Goal: Task Accomplishment & Management: Manage account settings

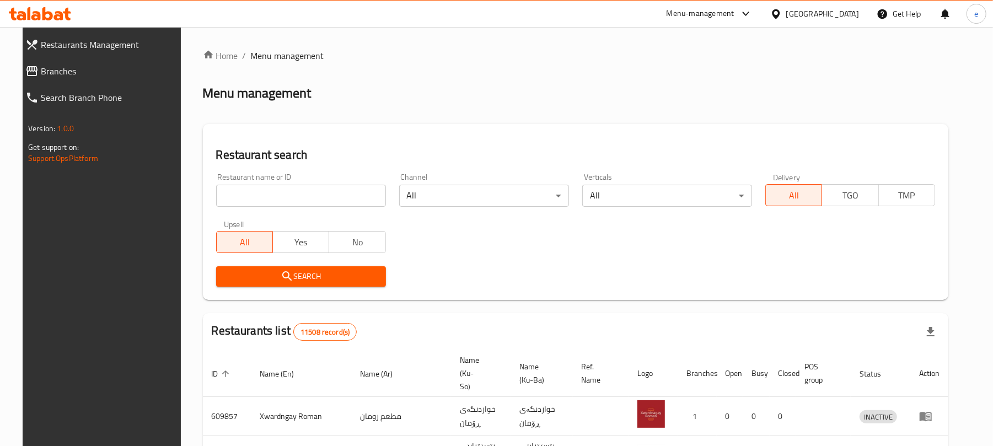
click at [53, 76] on span "Branches" at bounding box center [110, 71] width 139 height 13
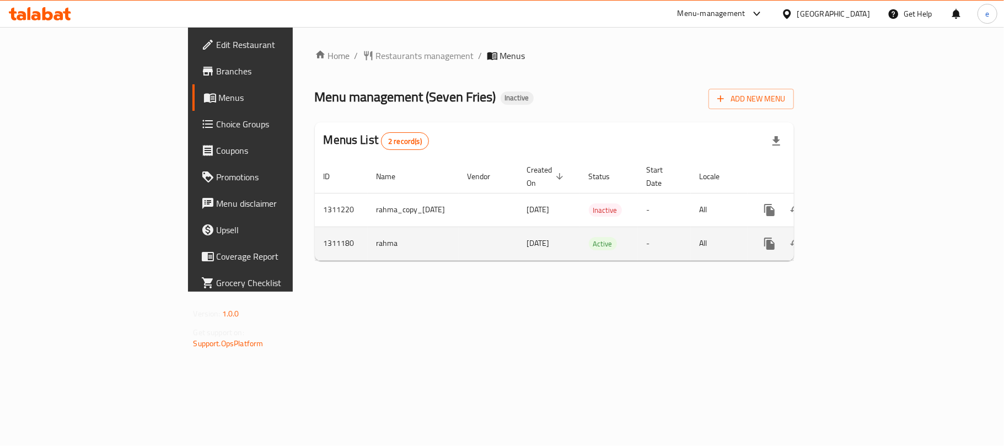
click at [856, 237] on icon "enhanced table" at bounding box center [849, 243] width 13 height 13
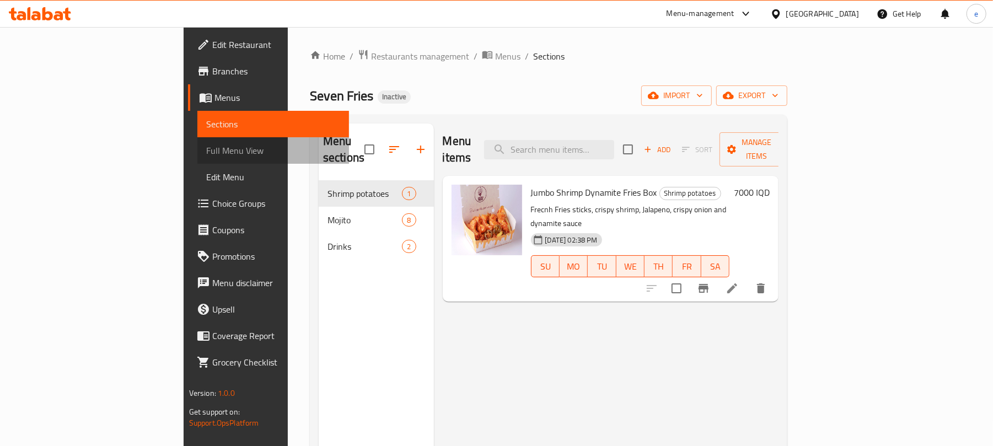
click at [206, 146] on span "Full Menu View" at bounding box center [273, 150] width 135 height 13
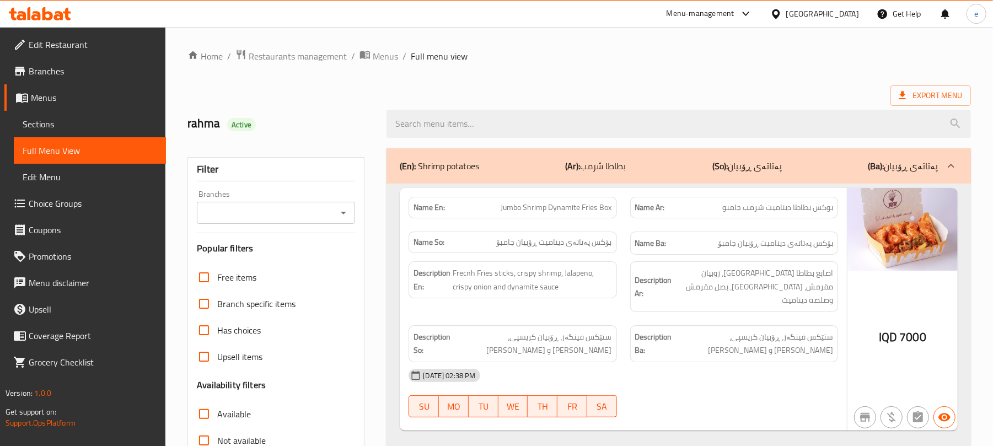
click at [345, 211] on icon "Open" at bounding box center [343, 212] width 13 height 13
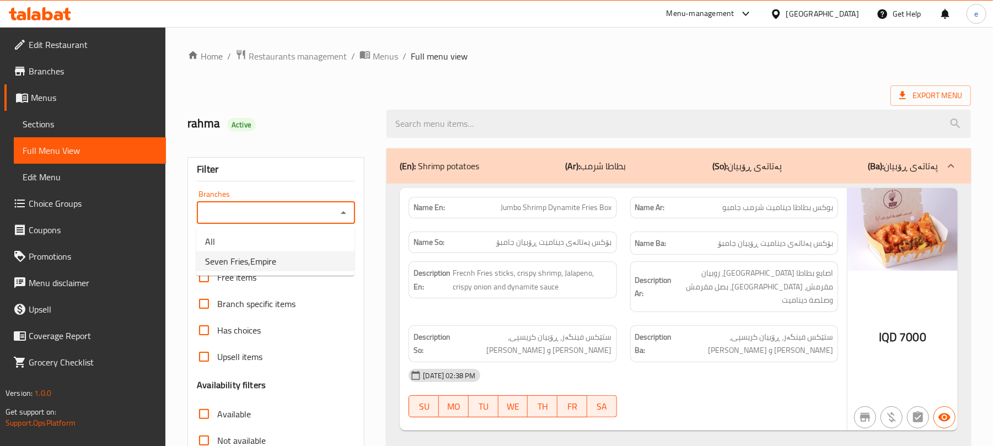
click at [309, 256] on li "Seven Fries,Empire" at bounding box center [275, 261] width 158 height 20
type input "Seven Fries,Empire"
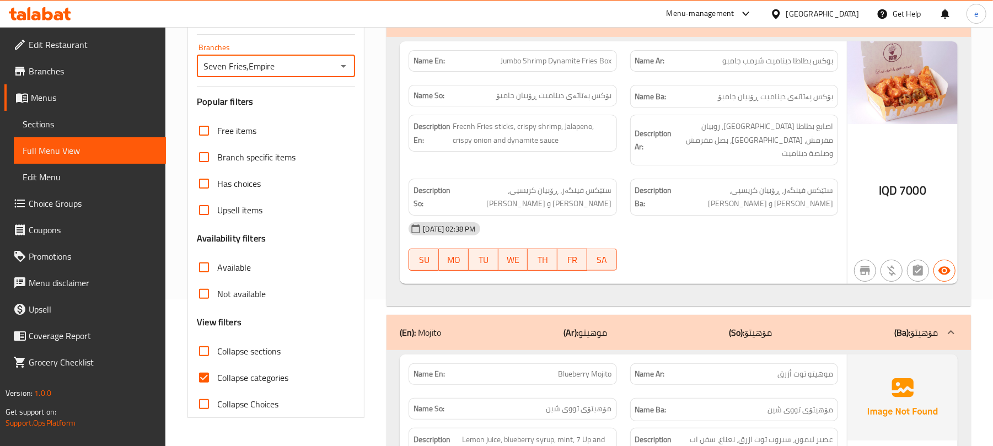
click at [217, 351] on input "Collapse sections" at bounding box center [204, 351] width 26 height 26
checkbox input "true"
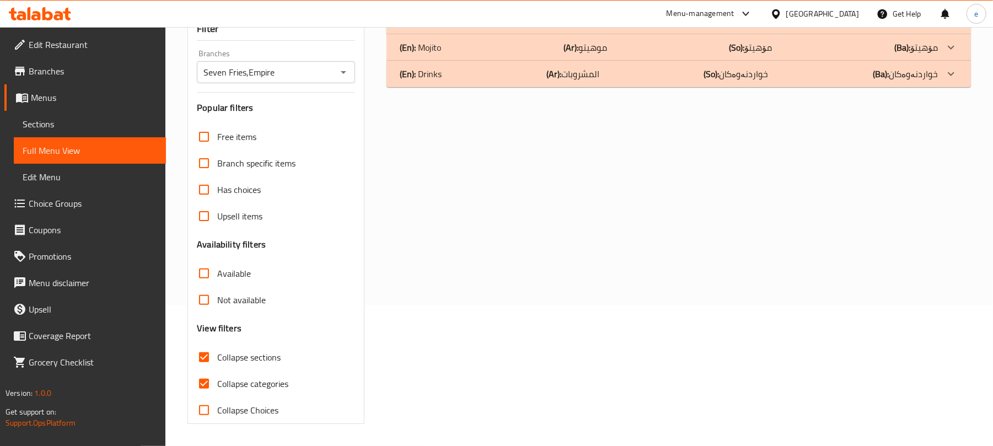
scroll to position [0, 0]
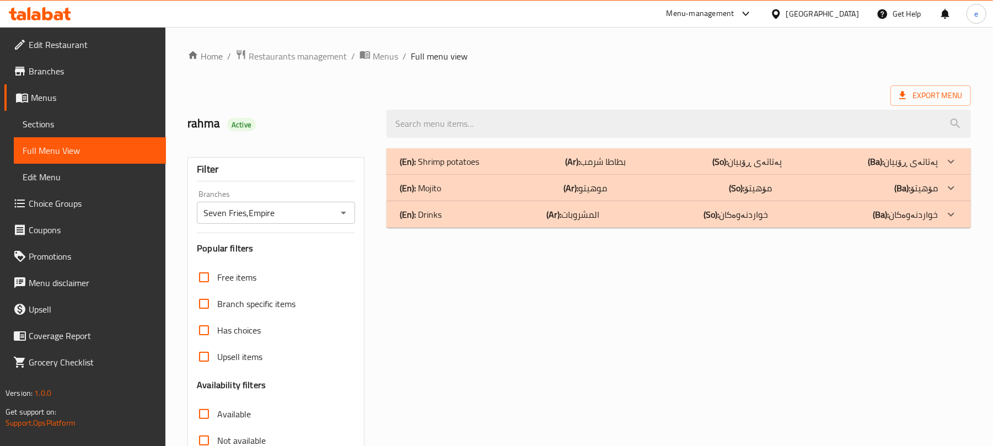
click at [474, 157] on p "(En): Shrimp potatoes" at bounding box center [439, 161] width 79 height 13
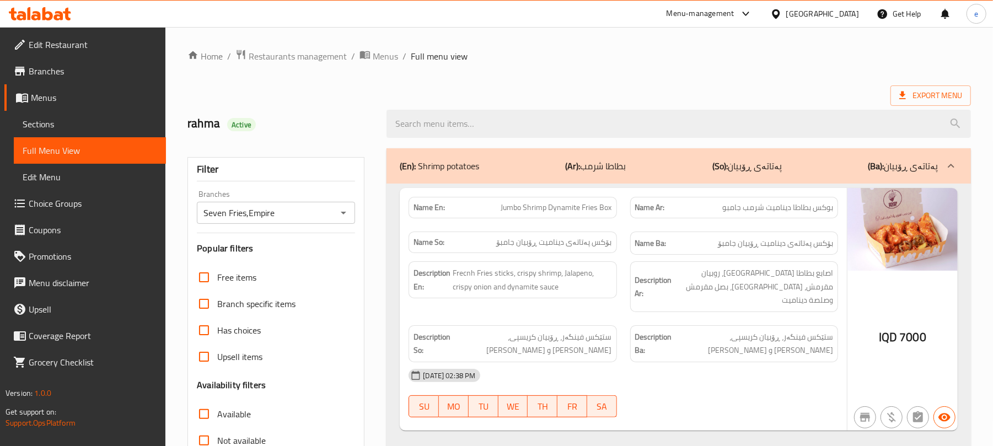
click at [594, 208] on span "Jumbo Shrimp Dynamite Fries Box" at bounding box center [556, 208] width 111 height 12
copy span "Jumbo Shrimp Dynamite Fries Box"
click at [345, 219] on icon "Open" at bounding box center [343, 212] width 13 height 13
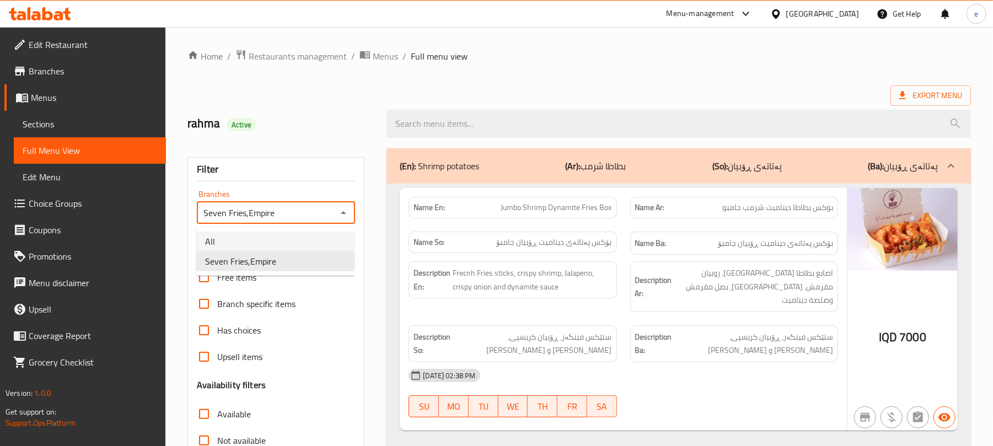
click at [296, 238] on li "All" at bounding box center [275, 242] width 158 height 20
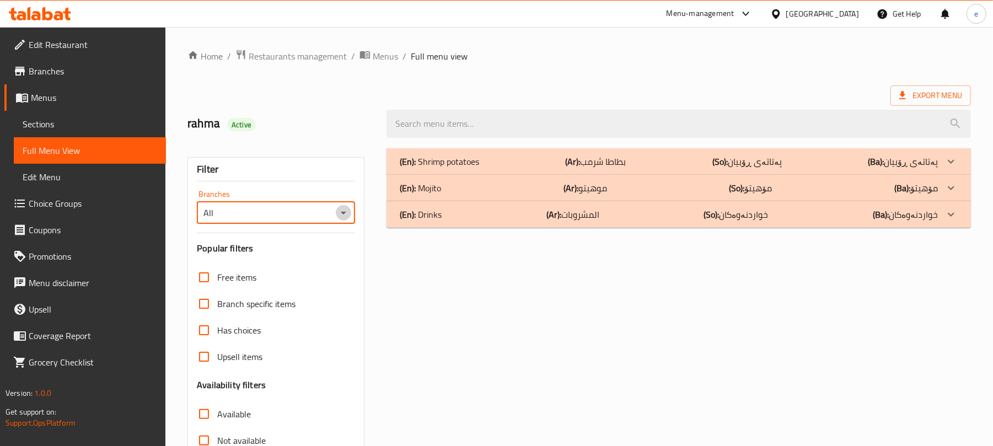
click at [347, 214] on icon "Open" at bounding box center [343, 212] width 13 height 13
click at [335, 255] on li "Seven Fries,Empire" at bounding box center [275, 261] width 158 height 20
click at [502, 160] on div "(En): Shrimp potatoes (Ar): بطاطا شرمب (So): پەتاتەی ڕۆبیان (Ba): پەتاتەی ڕۆبیان" at bounding box center [669, 161] width 538 height 13
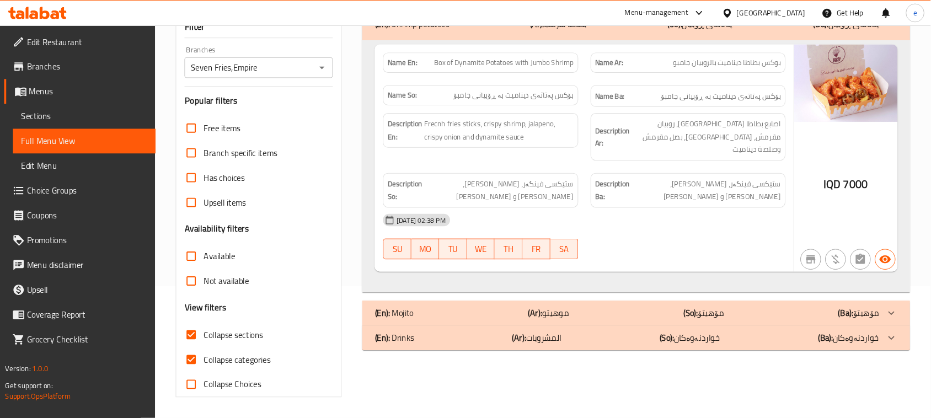
scroll to position [142, 0]
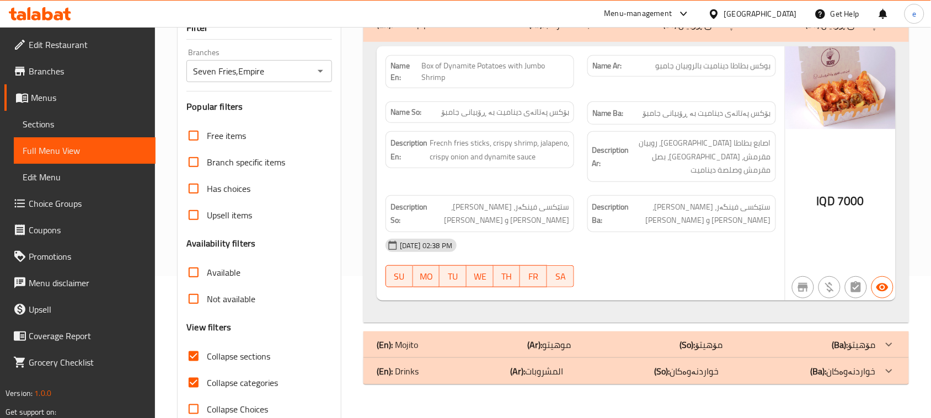
click at [321, 75] on icon "Open" at bounding box center [320, 71] width 13 height 13
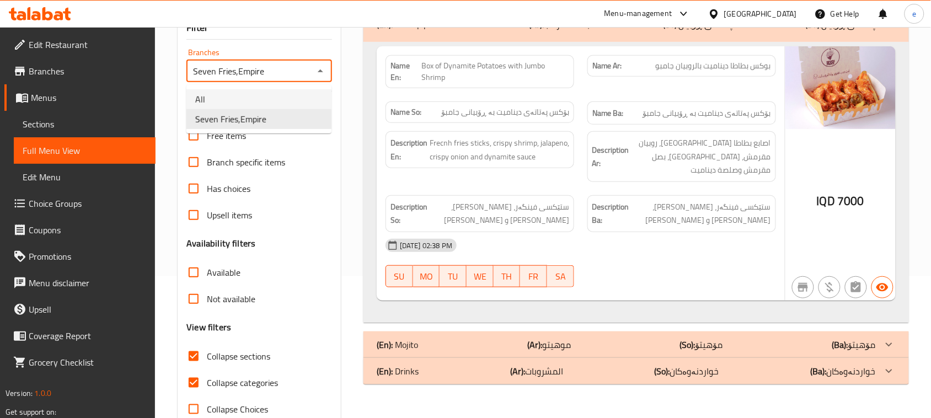
click at [247, 103] on li "All" at bounding box center [258, 99] width 145 height 20
click at [315, 78] on icon "Open" at bounding box center [320, 71] width 13 height 13
click at [292, 115] on li "Seven Fries,Empire" at bounding box center [258, 119] width 145 height 20
type input "Seven Fries,Empire"
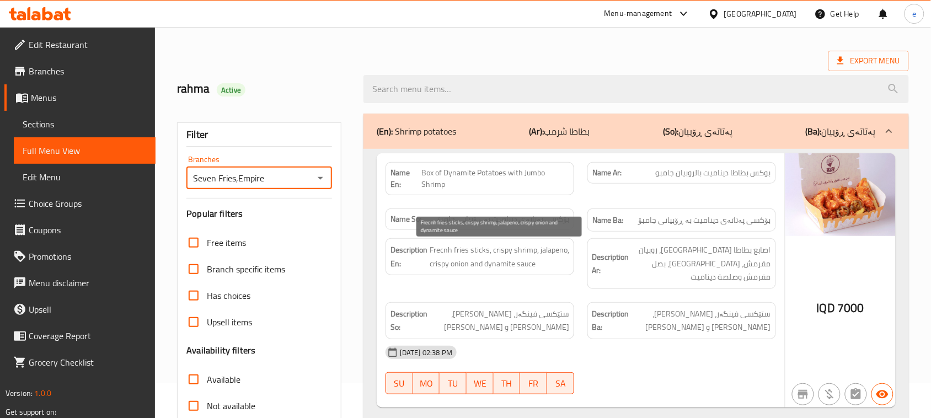
scroll to position [4, 0]
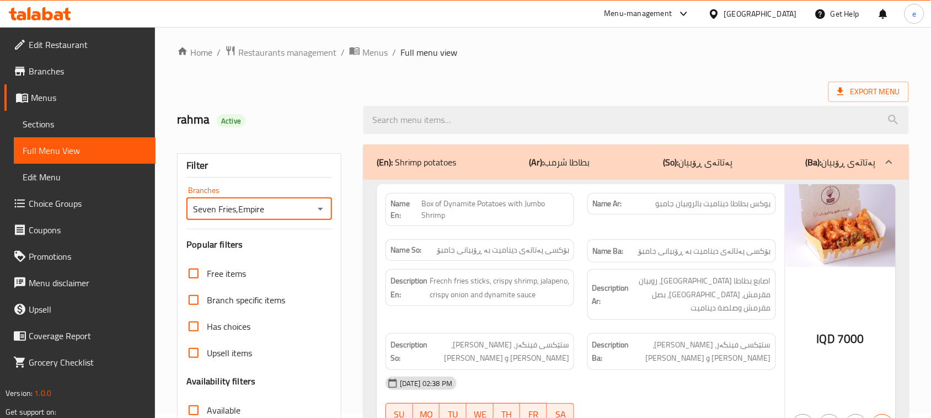
click at [487, 158] on div "(En): Shrimp potatoes (Ar): بطاطا شرمب (So): پەتاتەی ڕۆبیان (Ba): پەتاتەی ڕۆبیان" at bounding box center [626, 162] width 499 height 13
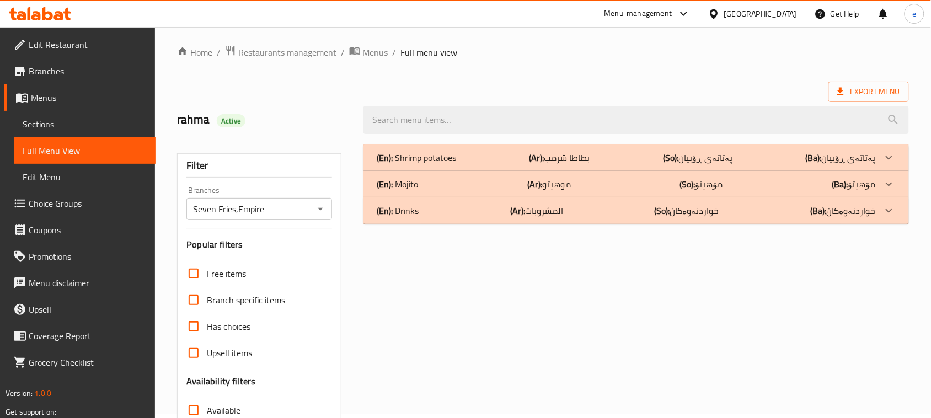
click at [479, 185] on div "(En): Mojito (Ar): موهيتو (So): مۆهیتۆ (Ba): مۆهیتۆ" at bounding box center [626, 184] width 499 height 13
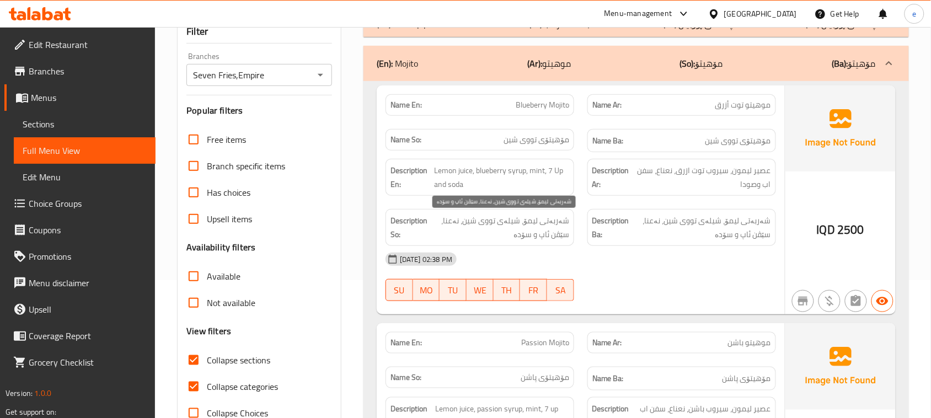
scroll to position [0, 0]
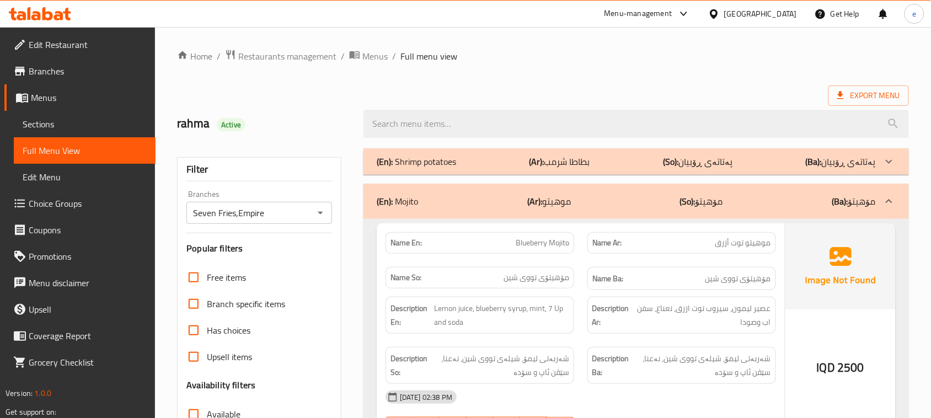
click at [56, 124] on span "Sections" at bounding box center [85, 123] width 124 height 13
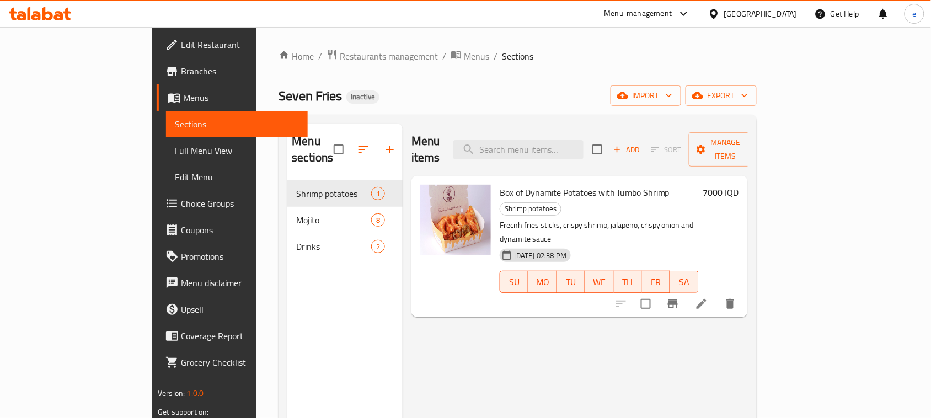
click at [743, 291] on button "delete" at bounding box center [730, 304] width 26 height 26
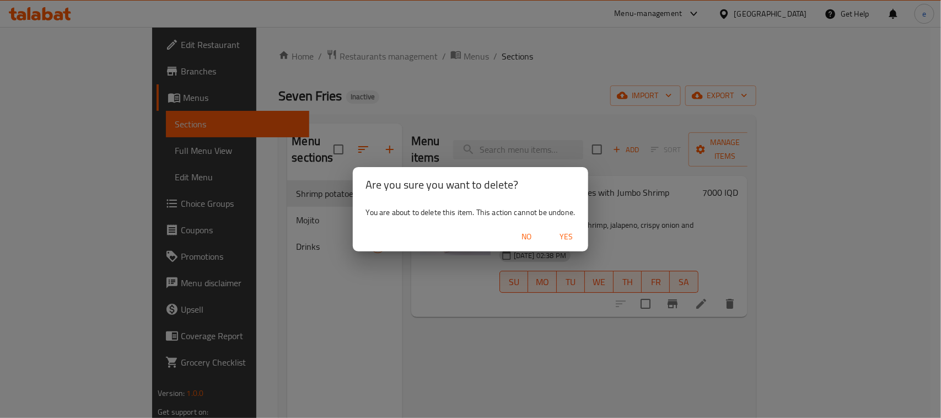
click at [568, 240] on span "Yes" at bounding box center [566, 237] width 26 height 14
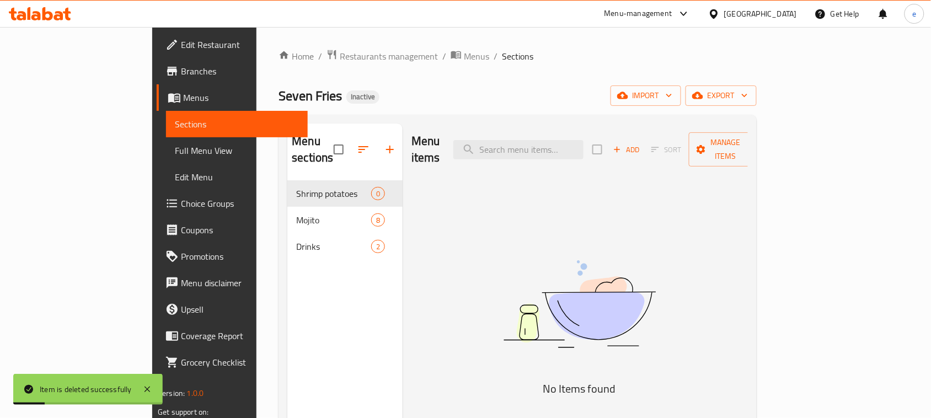
click at [641, 145] on span "Add" at bounding box center [627, 149] width 30 height 13
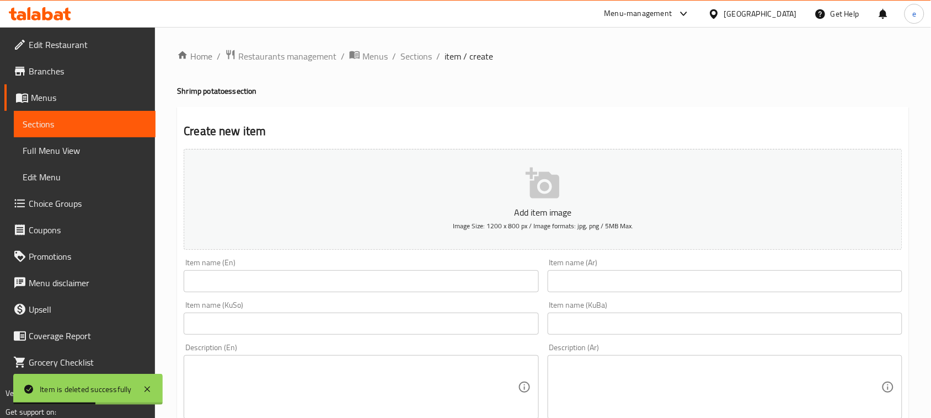
click at [484, 318] on input "text" at bounding box center [361, 324] width 355 height 22
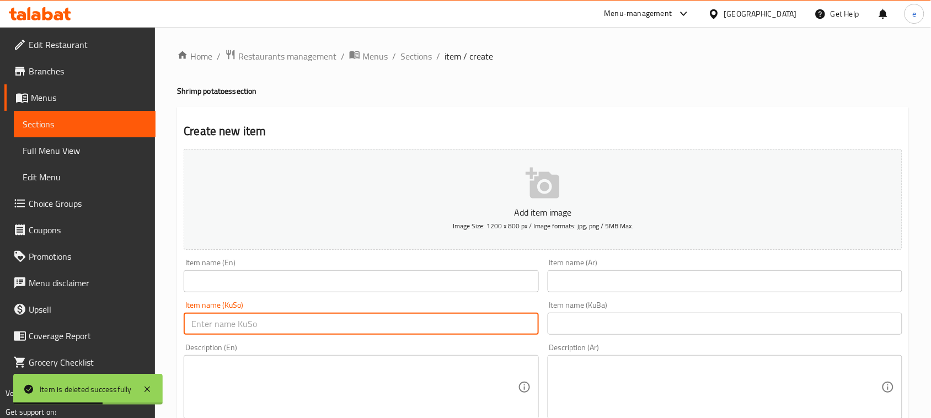
paste input "بۆکسی پەتاتەی دینامیت بە ڕۆبیانی جامبۆ"
type input "بۆکسی پەتاتەی دینامیت بە ڕۆبیانی جامبۆ"
click at [604, 332] on input "text" at bounding box center [725, 324] width 355 height 22
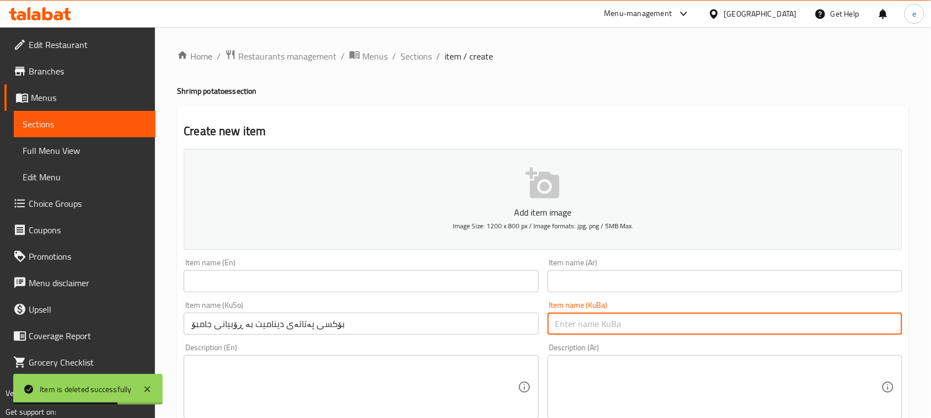
paste input "بۆکسی پەتاتەی دینامیت بە ڕۆبیانی جامبۆ"
type input "بۆکسی پەتاتەی دینامیت بە ڕۆبیانی جامبۆ"
click at [464, 290] on input "text" at bounding box center [361, 281] width 355 height 22
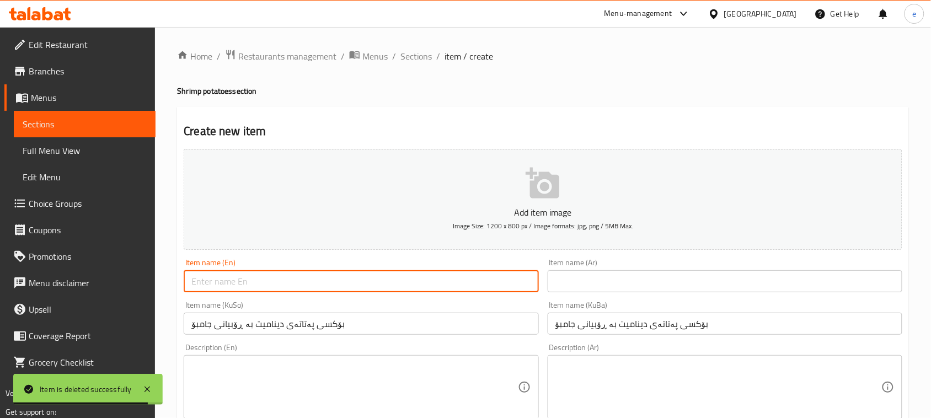
paste input "Box of Dynamite Potatoes with Jumbo Shrimp"
type input "Box of Dynamite Potatoes with Jumbo Shrimp"
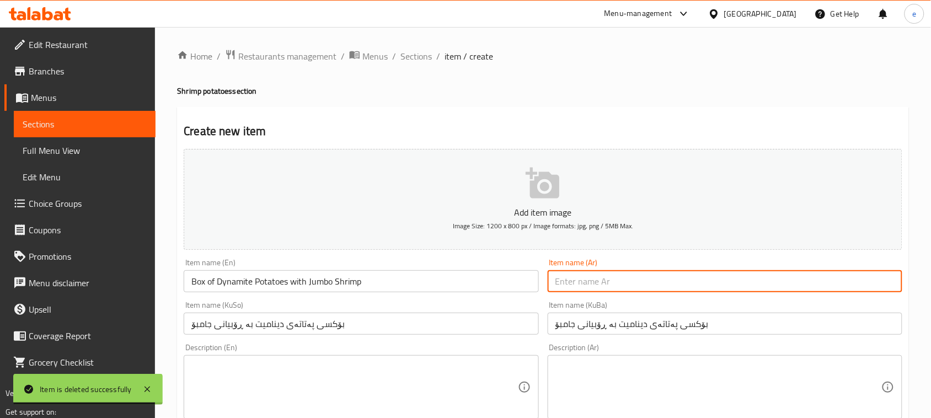
click at [643, 286] on input "text" at bounding box center [725, 281] width 355 height 22
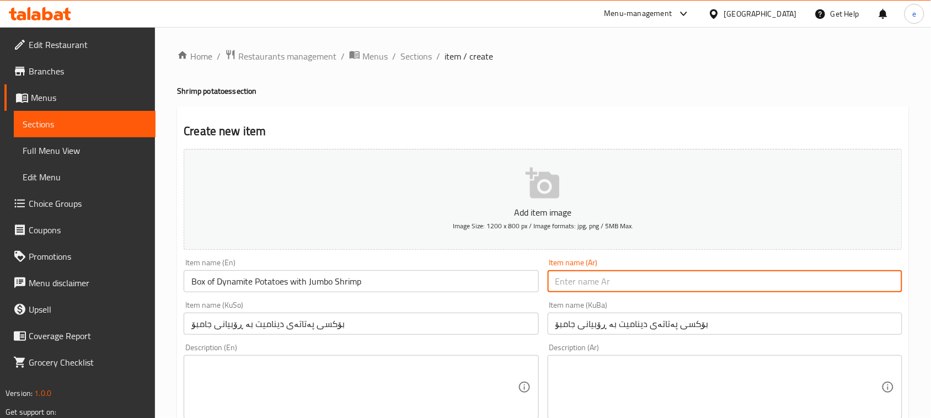
paste input "بوكس بطاطا ديناميت بالروبيان جامبو"
type input "بوكس بطاطا ديناميت بالروبيان جامبو"
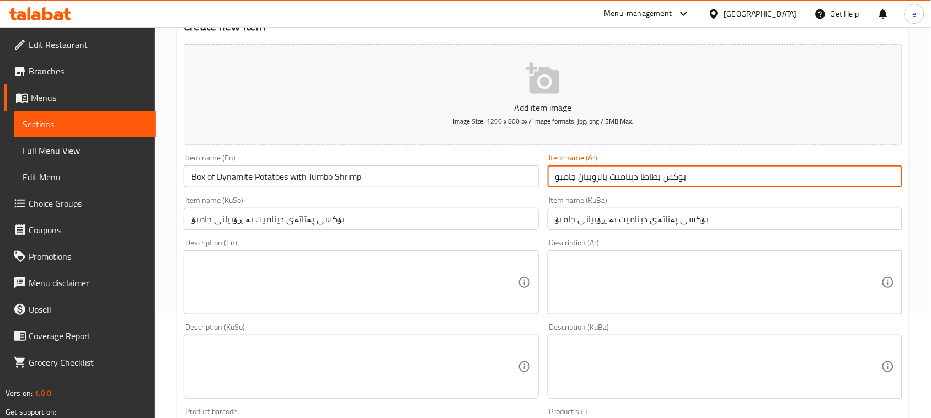
scroll to position [138, 0]
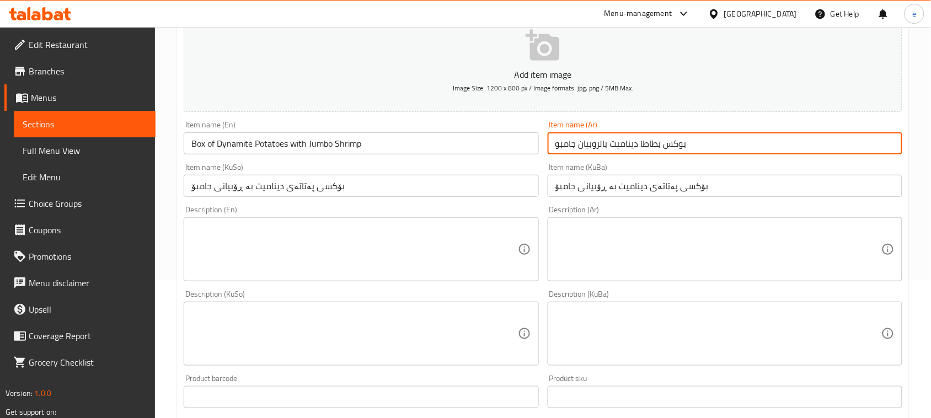
click at [652, 227] on textarea at bounding box center [718, 249] width 326 height 52
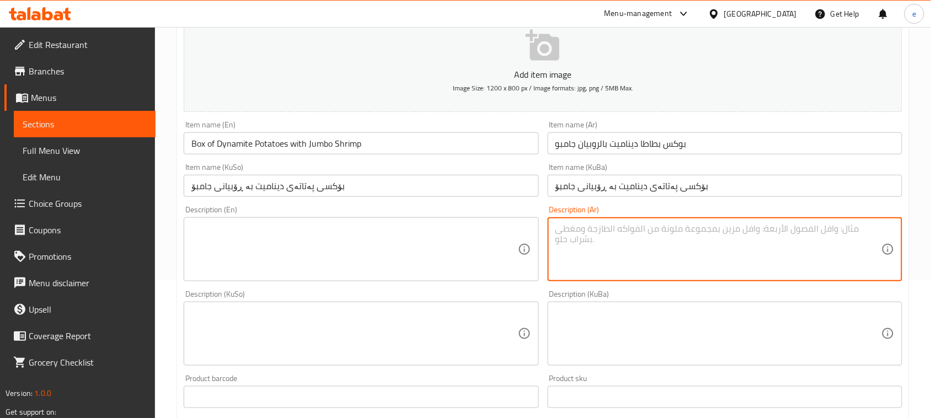
paste textarea "اصابع بطاطا مقلية، روبيان مقرمش، هالبينو، بصل مقرمش وصلصة ديناميت"
type textarea "اصابع بطاطا مقلية، روبيان مقرمش، هالبينو، بصل مقرمش وصلصة ديناميت"
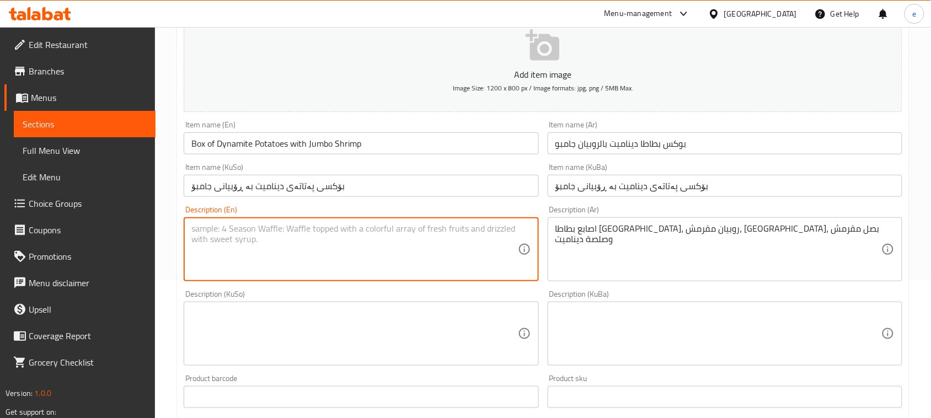
click at [437, 253] on textarea at bounding box center [354, 249] width 326 height 52
paste textarea "Frecnh fries sticks, crispy shrimp, jalapeno, crispy onion and dynamite sauce"
type textarea "Frecnh fries sticks, crispy shrimp, jalapeno, crispy onion and dynamite sauce"
click at [410, 328] on textarea at bounding box center [354, 334] width 326 height 52
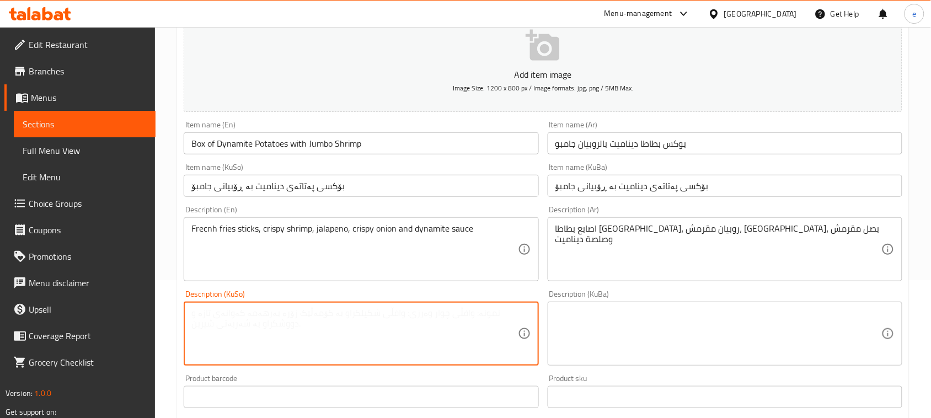
paste textarea "ستێکسی فینگەر، ڕۆبیانی کریسپی، پیازی کریسپی و سۆسی ديناميت"
type textarea "ستێکسی فینگەر، ڕۆبیانی کریسپی، پیازی کریسپی و سۆسی ديناميت"
click at [619, 325] on textarea at bounding box center [718, 334] width 326 height 52
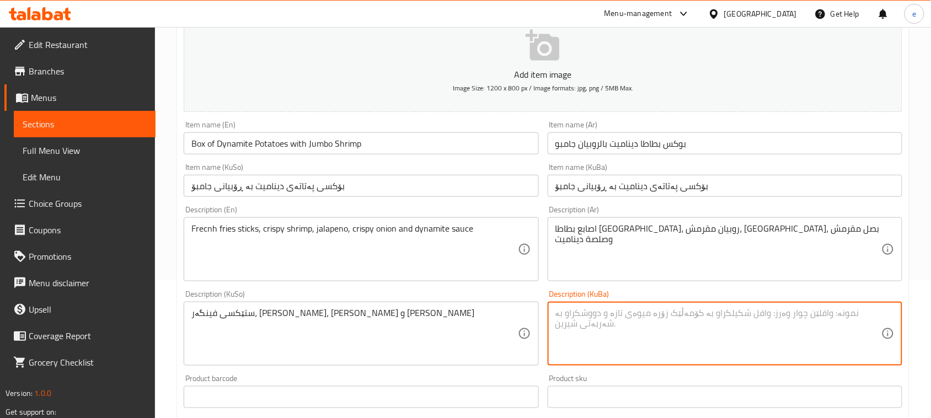
paste textarea "ستێکسی فینگەر، ڕۆبیانی کریسپی، پیازی کریسپی و سۆسی ديناميت"
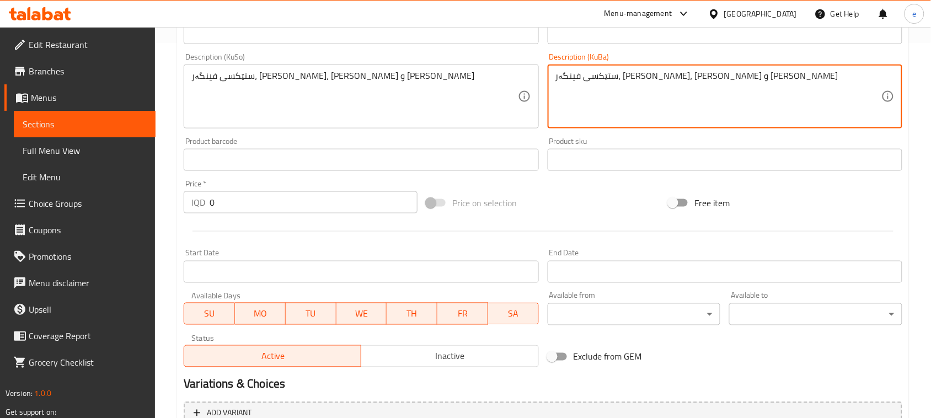
scroll to position [414, 0]
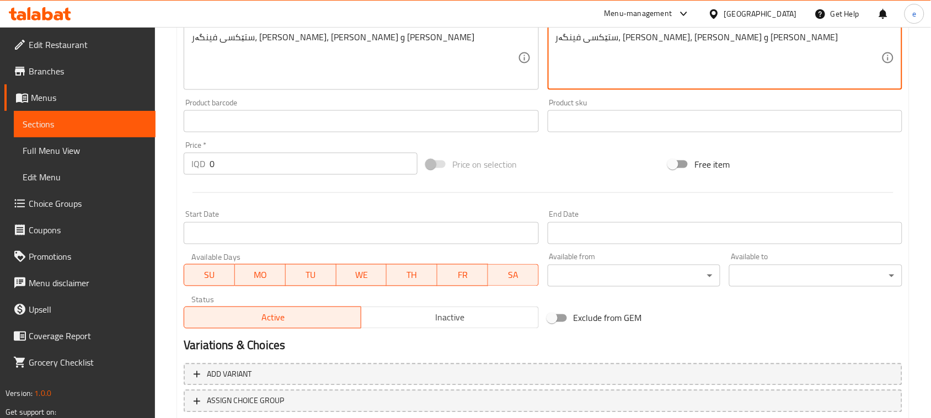
type textarea "ستێکسی فینگەر، ڕۆبیانی کریسپی، پیازی کریسپی و سۆسی ديناميت"
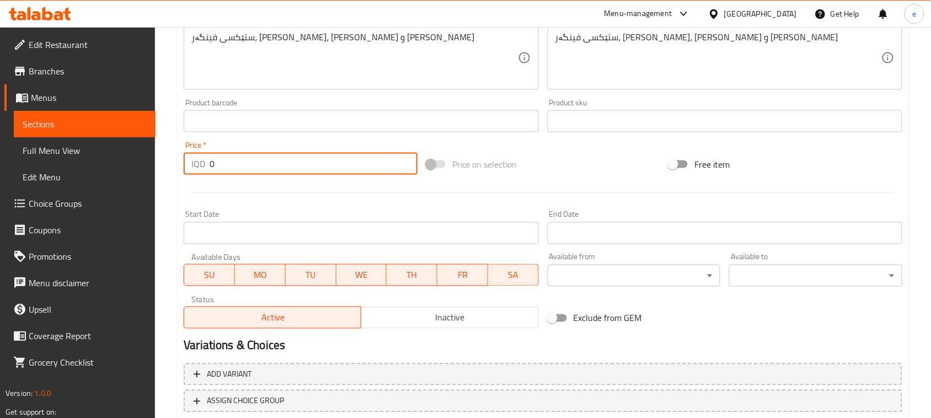
drag, startPoint x: 240, startPoint y: 161, endPoint x: 191, endPoint y: 157, distance: 48.7
click at [191, 157] on div "IQD 0 Price *" at bounding box center [301, 164] width 234 height 22
paste input "700"
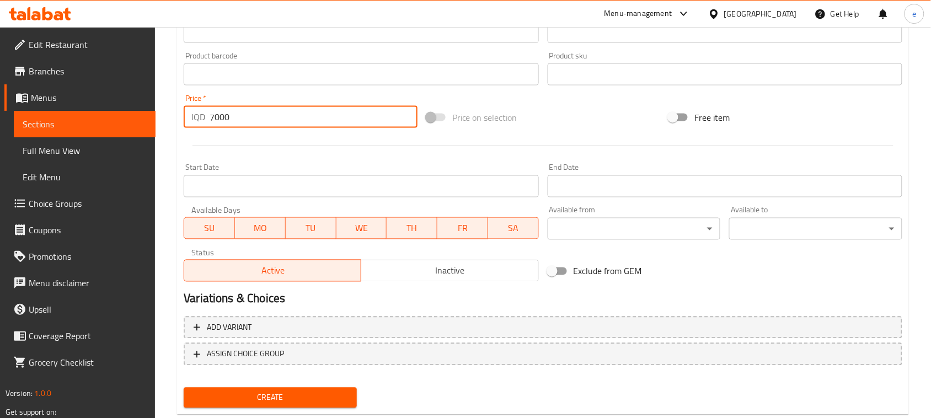
scroll to position [486, 0]
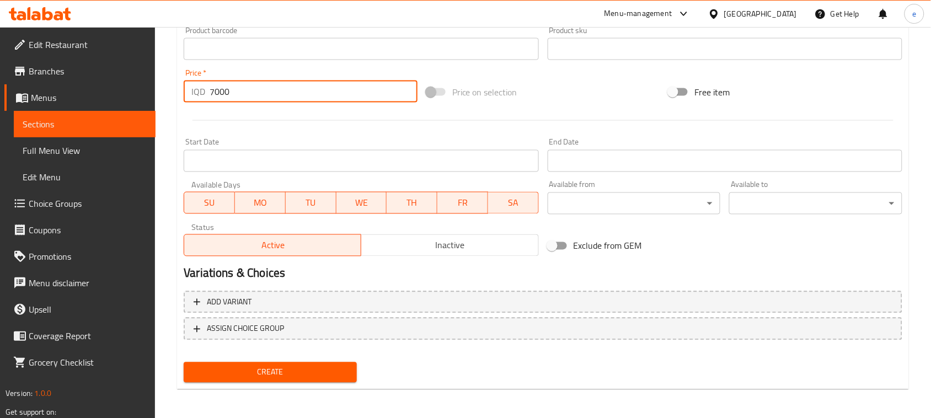
type input "7000"
click at [314, 366] on span "Create" at bounding box center [270, 373] width 156 height 14
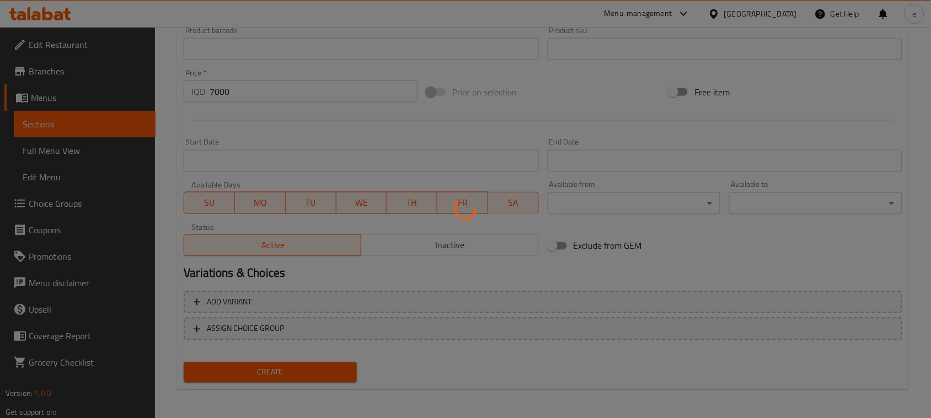
type input "0"
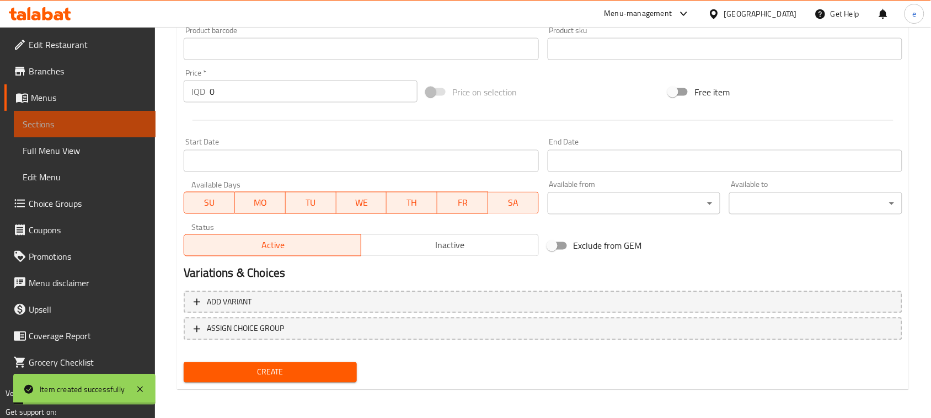
click at [92, 116] on link "Sections" at bounding box center [85, 124] width 142 height 26
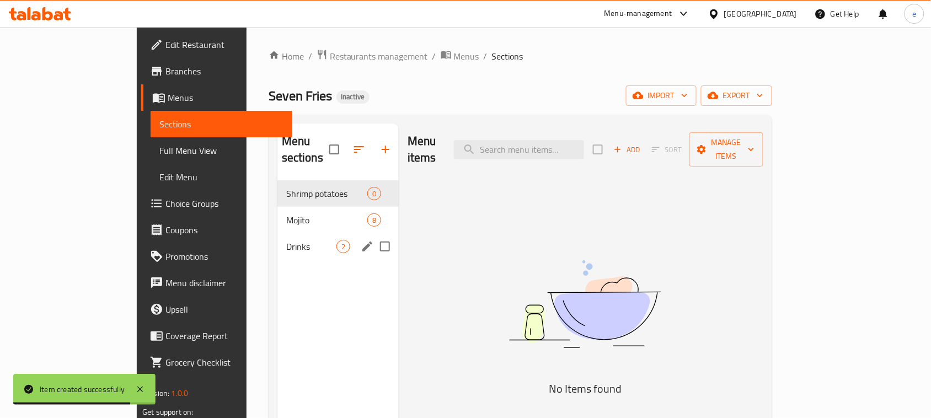
click at [277, 212] on div "Mojito 8" at bounding box center [337, 220] width 121 height 26
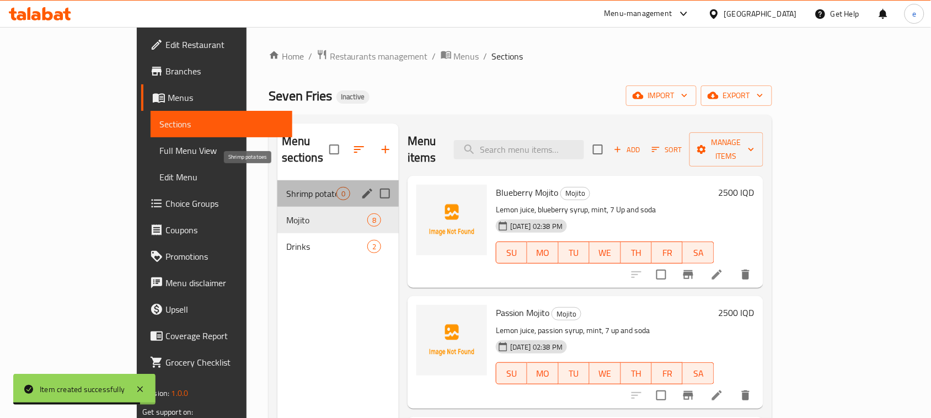
click at [286, 187] on span "Shrimp potatoes" at bounding box center [311, 193] width 50 height 13
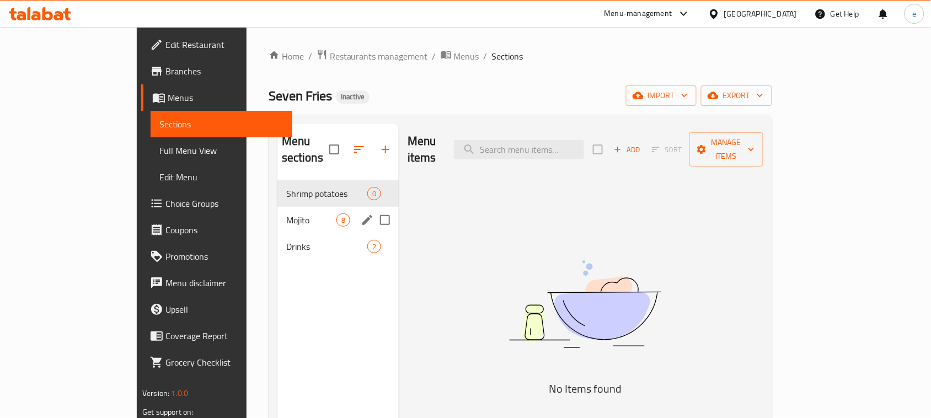
click at [277, 207] on div "Mojito 8" at bounding box center [337, 220] width 121 height 26
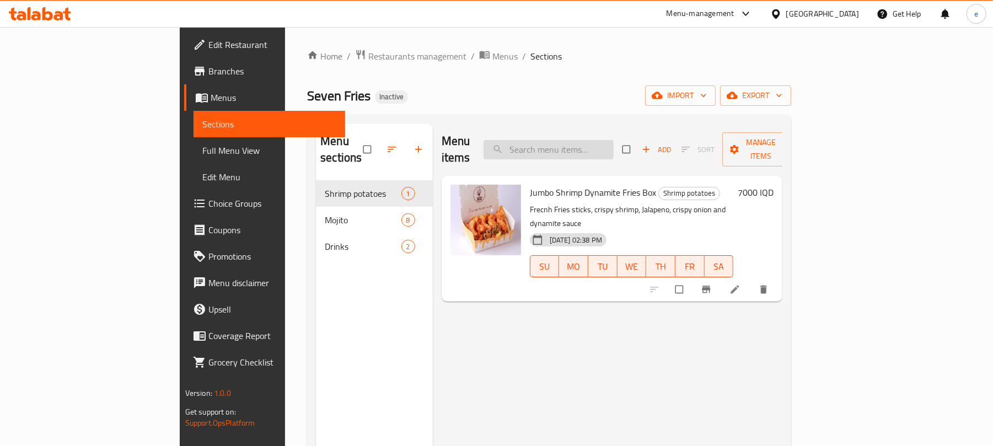
click at [599, 140] on input "search" at bounding box center [549, 149] width 130 height 19
paste input "Jumbo Shrimp Dynamite Fries Box"
type input "Jumbo Shrimp Dynamite Fries Box"
click at [741, 284] on icon at bounding box center [735, 289] width 11 height 11
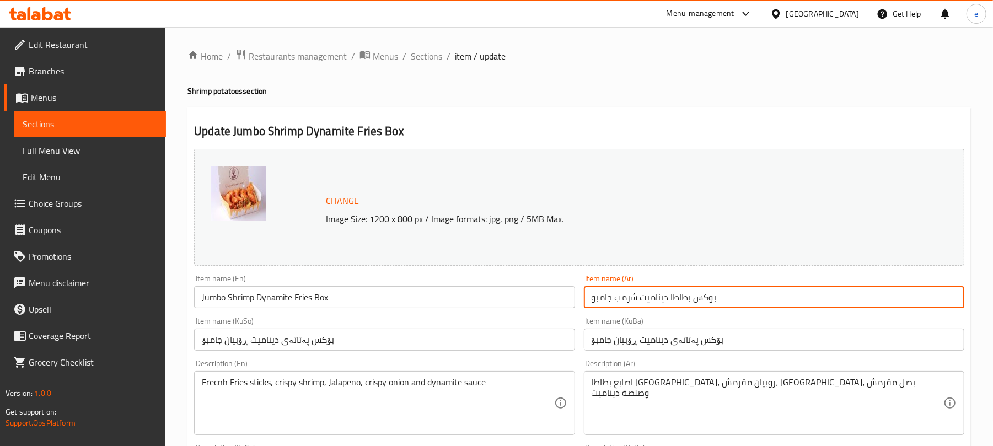
click at [748, 296] on input "بوكس بطاطا ديناميت شرمب جامبو" at bounding box center [774, 297] width 381 height 22
click at [860, 307] on input "بوكس بطاطا ديناميت شرمب جامبو" at bounding box center [774, 297] width 381 height 22
paste input "الروبيان"
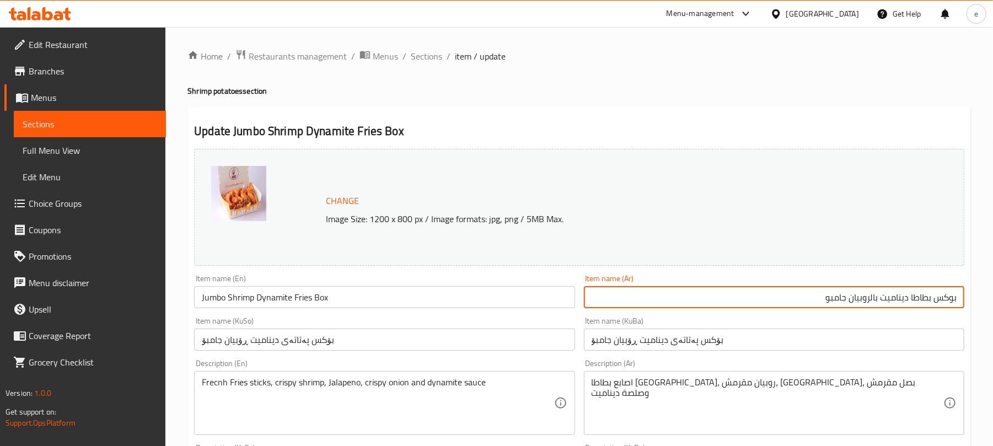
type input "بوكس بطاطا ديناميت بالروبيان جامبو"
click at [310, 294] on input "Jumbo Shrimp Dynamite Fries Box" at bounding box center [384, 297] width 381 height 22
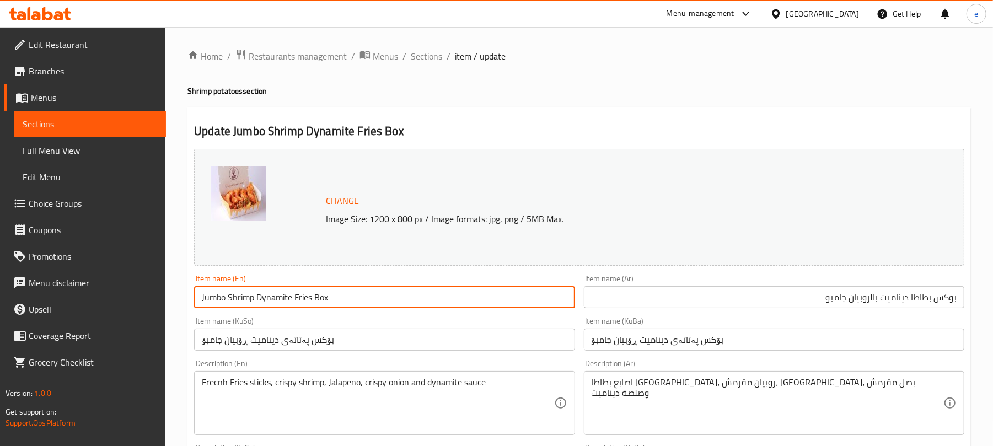
click at [310, 294] on input "Jumbo Shrimp Dynamite Fries Box" at bounding box center [384, 297] width 381 height 22
paste input "Box of Dynamite Potatoes with Jumbo Shrimp"
type input "Box of Dynamite Potatoes with Jumbo Shrimp"
click at [353, 345] on input "بۆکس پەتاتەی دینامیت ڕۆبیان جامبۆ" at bounding box center [384, 340] width 381 height 22
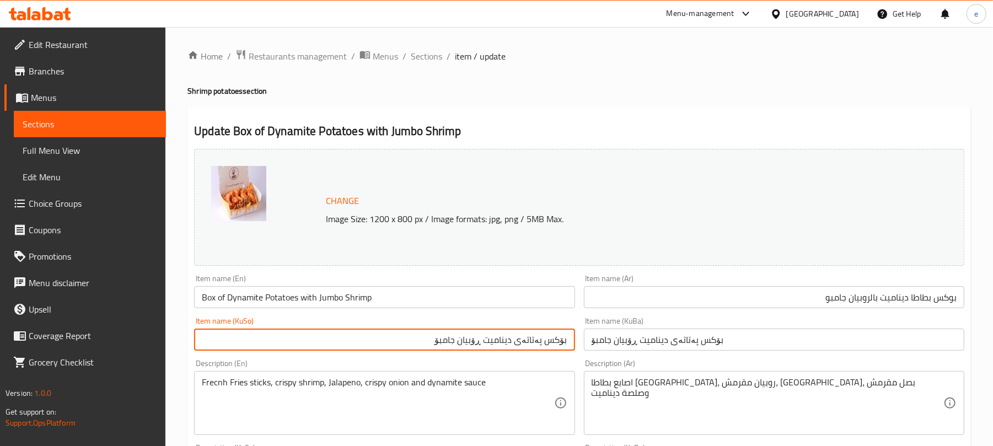
click at [486, 344] on input "بۆکس پەتاتەی دینامیت ڕۆبیان جامبۆ" at bounding box center [384, 340] width 381 height 22
click at [457, 347] on input "بۆکس پەتاتەی دینامیت بە ڕۆبیان جامبۆ" at bounding box center [384, 340] width 381 height 22
click at [468, 345] on input "بۆکس پەتاتەی دینامیت بە ڕۆبیانی جامبۆ" at bounding box center [384, 340] width 381 height 22
click at [466, 345] on input "بۆکس پەتاتەی دینامیت بە ڕۆبیانی جامبۆ" at bounding box center [384, 340] width 381 height 22
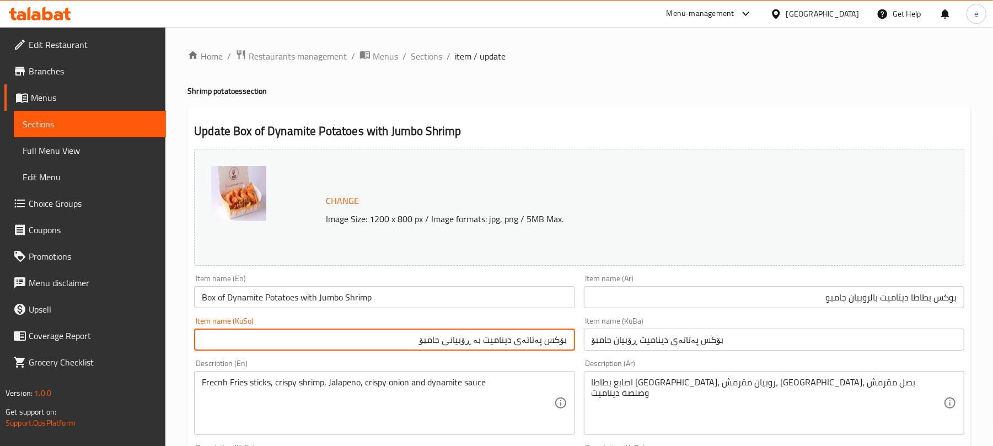
click at [466, 345] on input "بۆکس پەتاتەی دینامیت بە ڕۆبیانی جامبۆ" at bounding box center [384, 340] width 381 height 22
click at [469, 345] on input "بۆکس پەتاتەی دینامیت بە ڕۆبیانی جامبۆ" at bounding box center [384, 340] width 381 height 22
click at [495, 346] on input "بۆکس پەتاتەی دینامیت بە ڕۆبیانی جامبۆ" at bounding box center [384, 340] width 381 height 22
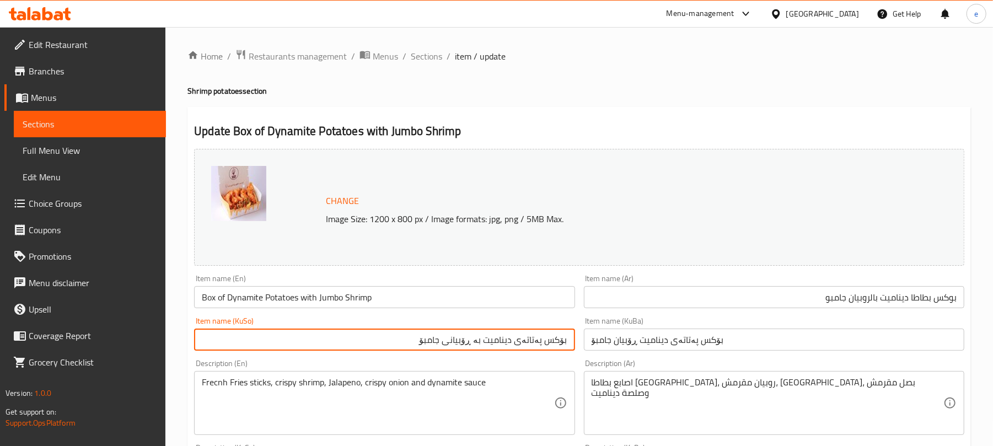
type input "بۆکس پەتاتەی دینامیت بە ڕۆبیانی جامبۆ"
click at [621, 336] on input "بۆکس پەتاتەی دینامیت ڕۆبیان جامبۆ" at bounding box center [774, 340] width 381 height 22
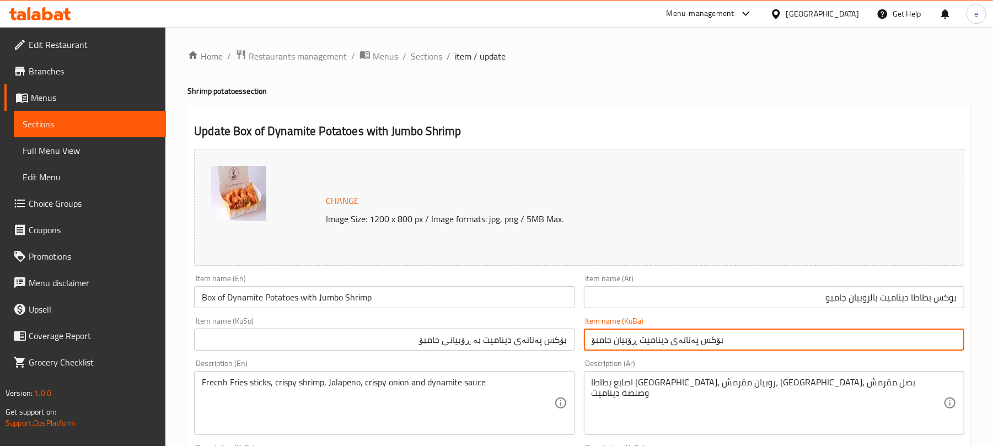
click at [621, 336] on input "بۆکس پەتاتەی دینامیت ڕۆبیان جامبۆ" at bounding box center [774, 340] width 381 height 22
paste input "بە ڕۆبیانی"
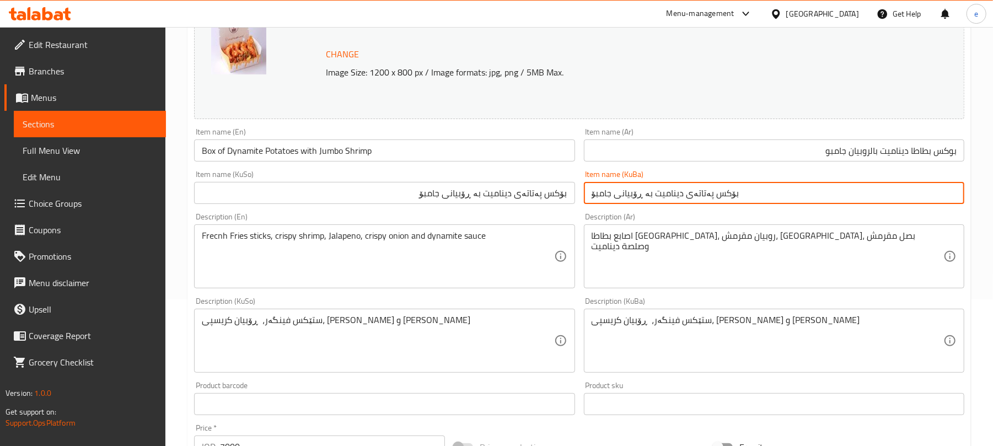
type input "بۆکس پەتاتەی دینامیت بە ڕۆبیانی جامبۆ"
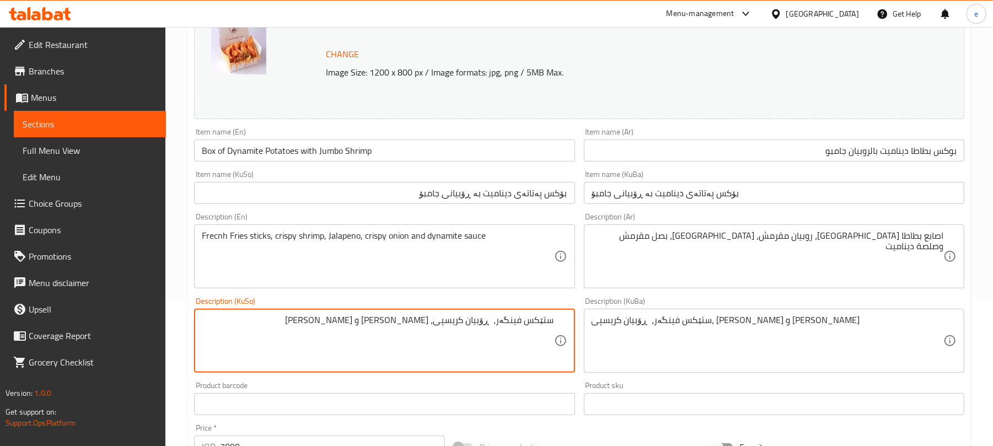
click at [527, 325] on textarea "ستێکس فینگەر، ڕۆبیان کریسپی، پیازی کریسپی و سۆسی ديناميت" at bounding box center [378, 341] width 352 height 52
click at [467, 325] on textarea "ستێکسی فینگەر، ڕۆبیان کریسپی، پیازی کریسپی و سۆسی ديناميت" at bounding box center [378, 341] width 352 height 52
type textarea "ستێکسی فینگەر، ڕۆبیانی کریسپی، پیازی کریسپی و سۆسی ديناميت"
click at [342, 322] on textarea "ستێکسی فینگەر، ڕۆبیانی کریسپی، پیازی کریسپی و سۆسی ديناميت" at bounding box center [378, 341] width 352 height 52
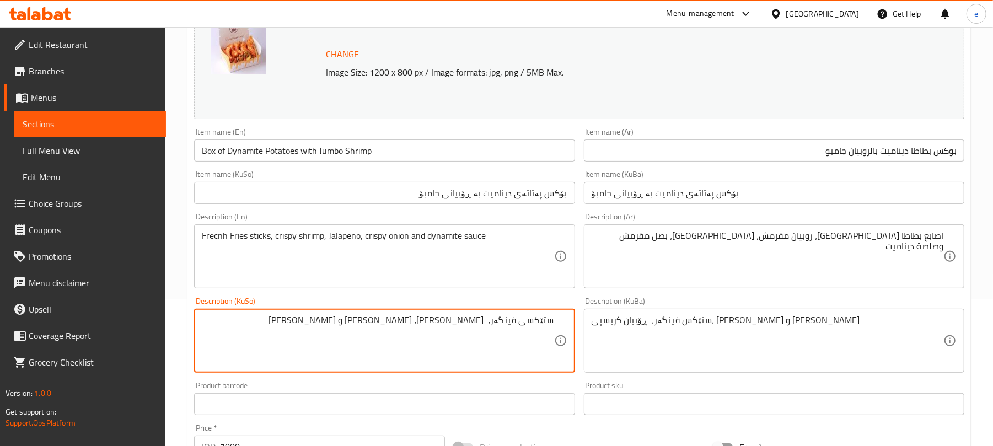
click at [342, 322] on textarea "ستێکسی فینگەر، ڕۆبیانی کریسپی، پیازی کریسپی و سۆسی ديناميت" at bounding box center [378, 341] width 352 height 52
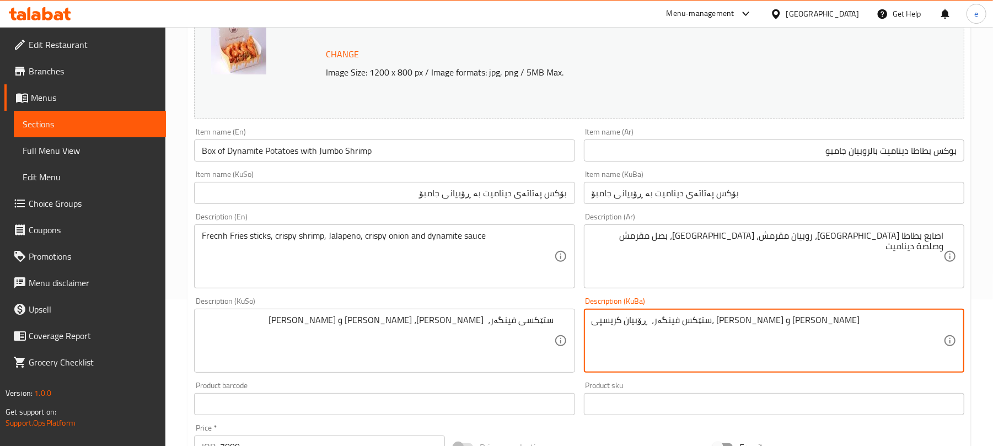
click at [676, 345] on textarea "ستێکس فینگەر، ڕۆبیان کریسپی، پیازی کریسپی و سۆسی ديناميت" at bounding box center [768, 341] width 352 height 52
paste textarea "ی فینگەر، ڕۆبیانی"
type textarea "ستێکسی فینگەر، ڕۆبیانی کریسپی، پیازی کریسپی و سۆسی ديناميت"
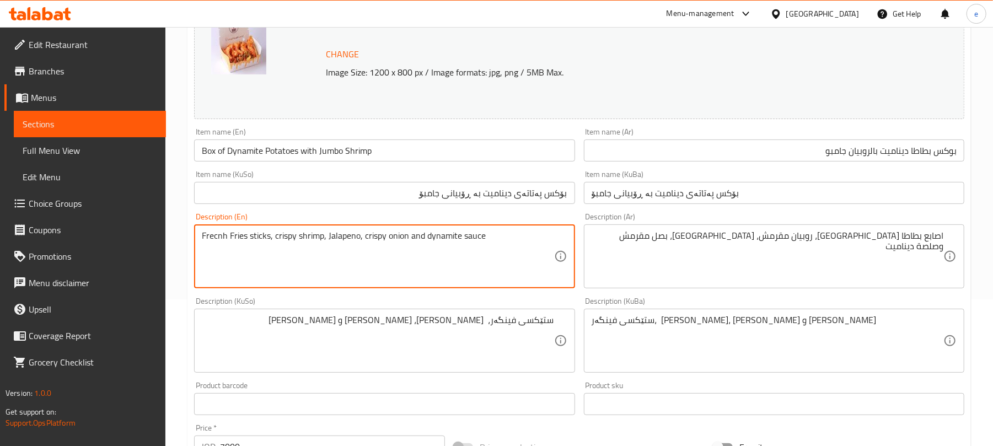
click at [230, 239] on textarea "Frecnh Fries sticks, crispy shrimp, Jalapeno, crispy onion and dynamite sauce" at bounding box center [378, 257] width 352 height 52
click at [330, 239] on textarea "Frecnh fries sticks, crispy shrimp, Jalapeno, crispy onion and dynamite sauce" at bounding box center [378, 257] width 352 height 52
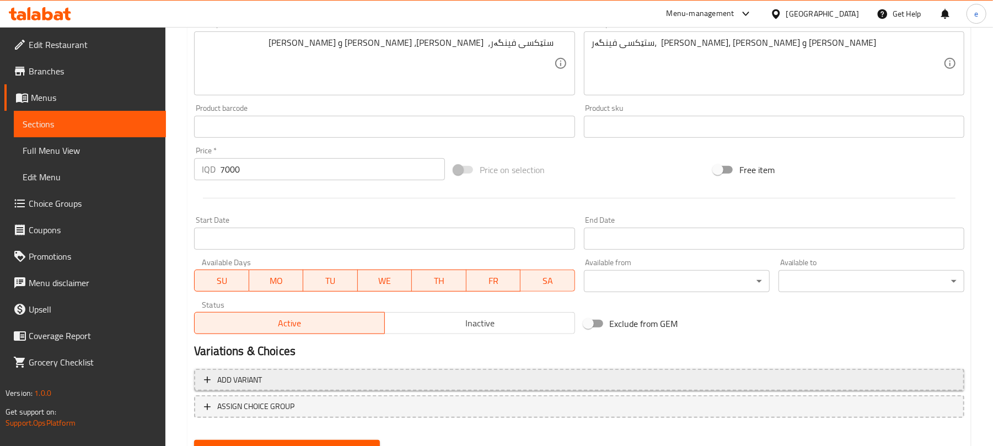
scroll to position [475, 0]
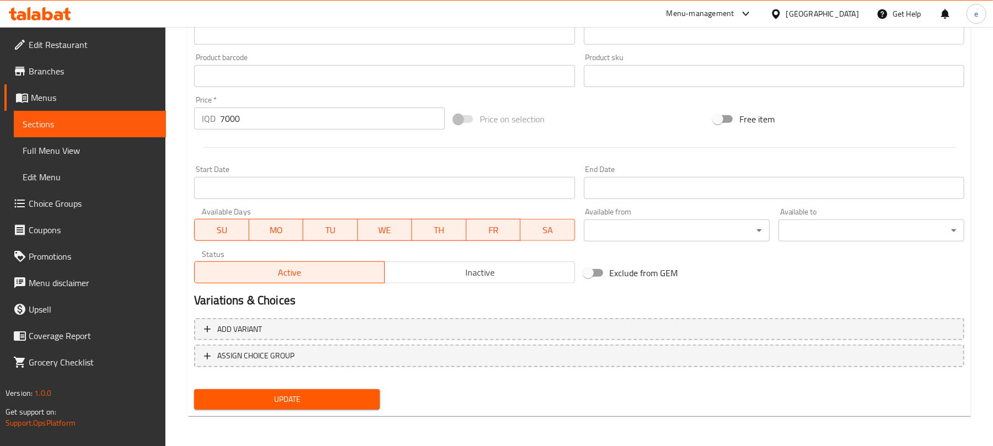
type textarea "Frecnh fries sticks, crispy shrimp, jalapeno, crispy onion and dynamite sauce"
click at [309, 404] on span "Update" at bounding box center [287, 400] width 168 height 14
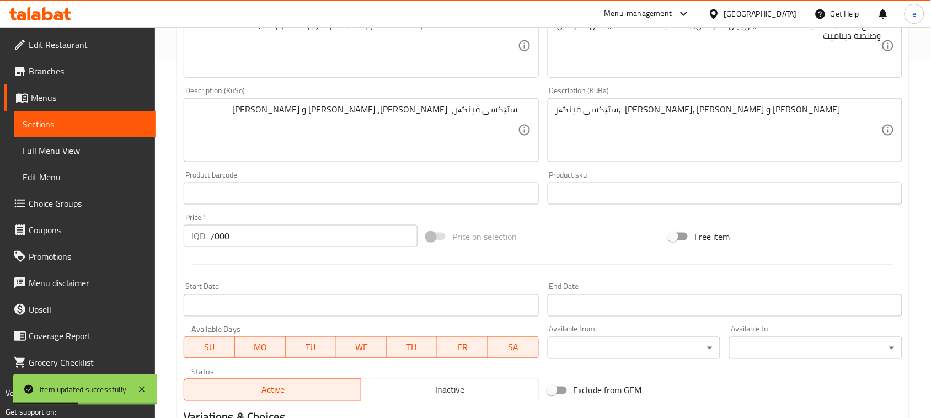
scroll to position [199, 0]
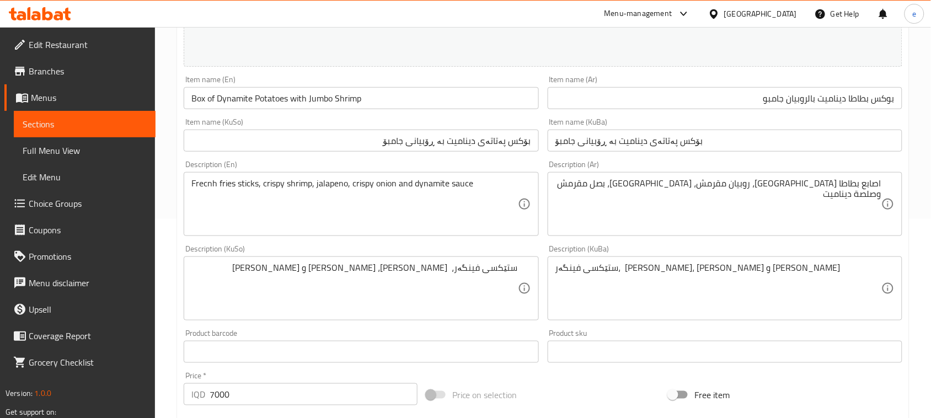
click at [509, 139] on input "بۆکس پەتاتەی دینامیت بە ڕۆبیانی جامبۆ" at bounding box center [361, 141] width 355 height 22
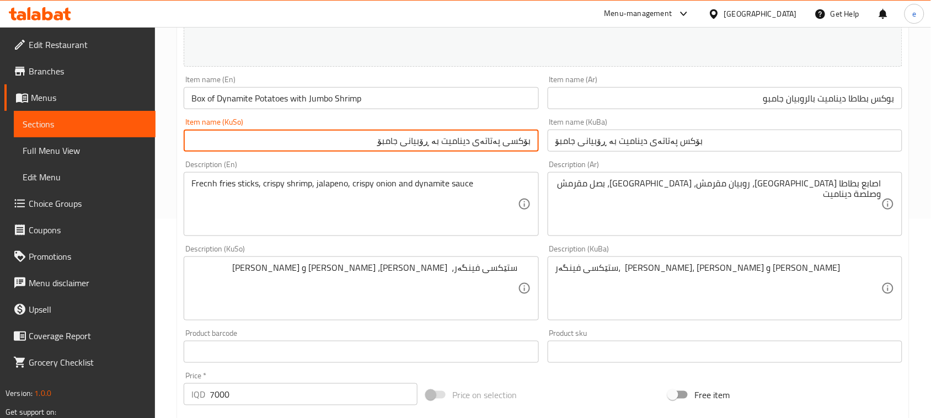
click at [518, 141] on input "بۆکسی پەتاتەی دینامیت بە ڕۆبیانی جامبۆ" at bounding box center [361, 141] width 355 height 22
type input "بۆکسی پەتاتەی دینامیت بە ڕۆبیانی جامبۆ"
click at [628, 145] on input "بۆکس پەتاتەی دینامیت بە ڕۆبیانی جامبۆ" at bounding box center [725, 141] width 355 height 22
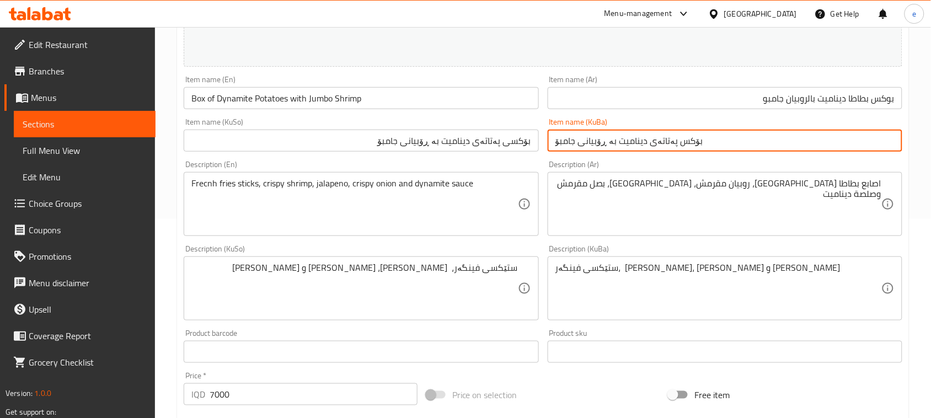
click at [628, 145] on input "بۆکس پەتاتەی دینامیت بە ڕۆبیانی جامبۆ" at bounding box center [725, 141] width 355 height 22
paste input "ی"
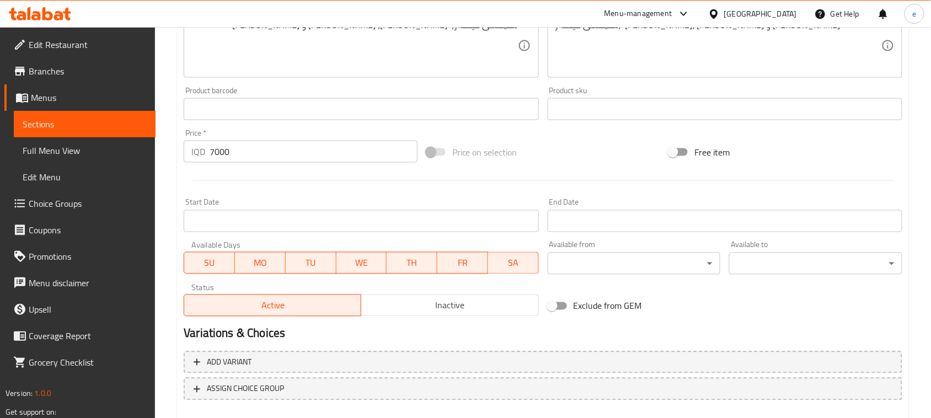
scroll to position [475, 0]
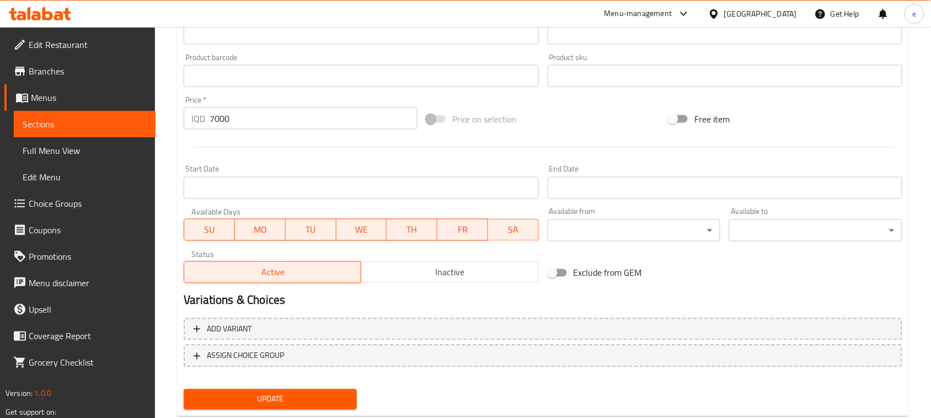
type input "بۆکسی پەتاتەی دینامیت بە ڕۆبیانی جامبۆ"
click at [318, 400] on span "Update" at bounding box center [270, 400] width 156 height 14
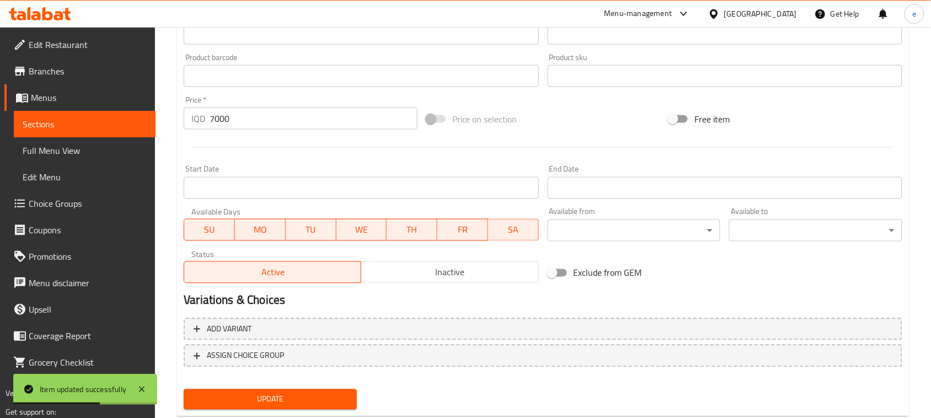
click at [134, 120] on span "Sections" at bounding box center [85, 123] width 124 height 13
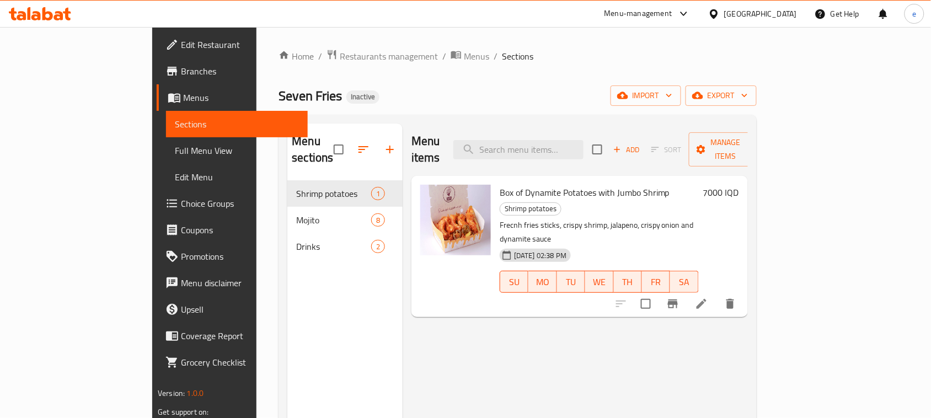
click at [181, 45] on span "Edit Restaurant" at bounding box center [240, 44] width 118 height 13
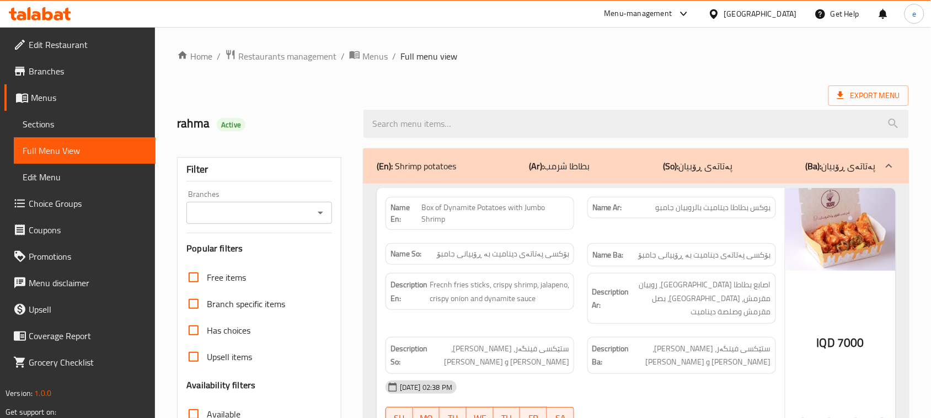
click at [446, 168] on p "(En): Shrimp potatoes" at bounding box center [416, 165] width 79 height 13
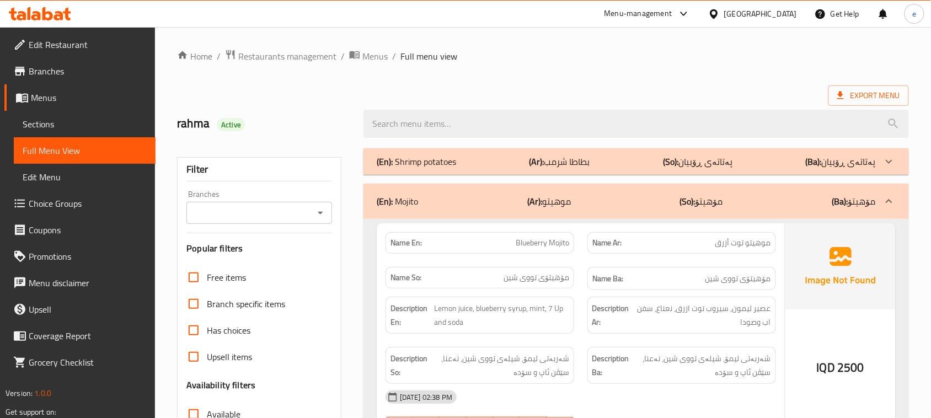
click at [461, 168] on div "(En): Shrimp potatoes (Ar): بطاطا شرمب (So): پەتاتەی ڕۆبیان (Ba): پەتاتەی ڕۆبیان" at bounding box center [626, 161] width 499 height 13
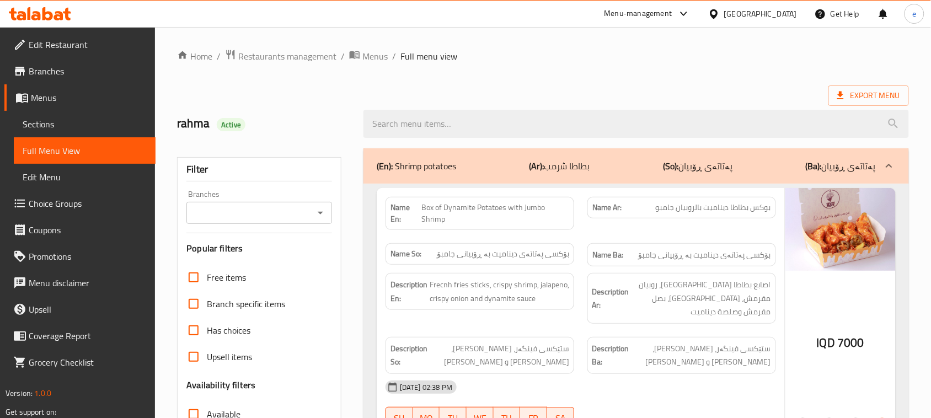
click at [483, 224] on span "Box of Dynamite Potatoes with Jumbo Shrimp" at bounding box center [495, 213] width 148 height 23
copy span "Box of Dynamite Potatoes with Jumbo Shrimp"
click at [710, 210] on span "بوكس بطاطا ديناميت بالروبيان جامبو" at bounding box center [713, 208] width 115 height 12
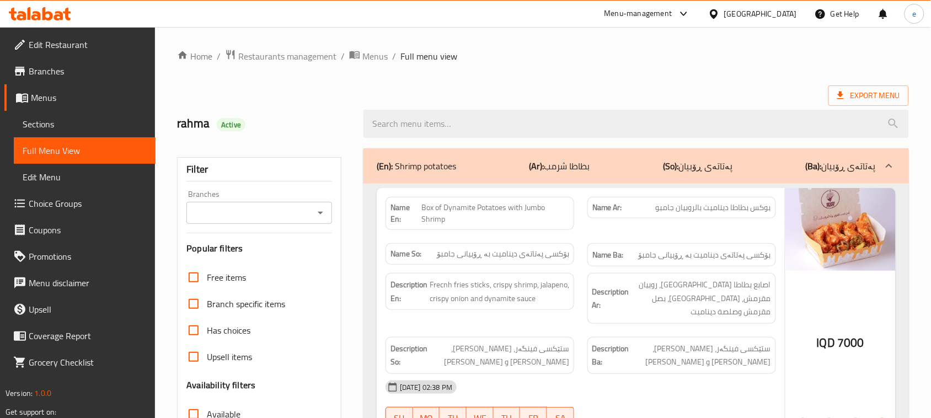
click at [710, 210] on span "بوكس بطاطا ديناميت بالروبيان جامبو" at bounding box center [713, 208] width 115 height 12
copy span "بوكس بطاطا ديناميت بالروبيان جامبو"
click at [520, 266] on div "Name So: بۆکسی پەتاتەی دینامیت بە ڕۆبیانی جامبۆ" at bounding box center [480, 255] width 202 height 37
click at [523, 254] on span "بۆکسی پەتاتەی دینامیت بە ڕۆبیانی جامبۆ" at bounding box center [503, 254] width 132 height 12
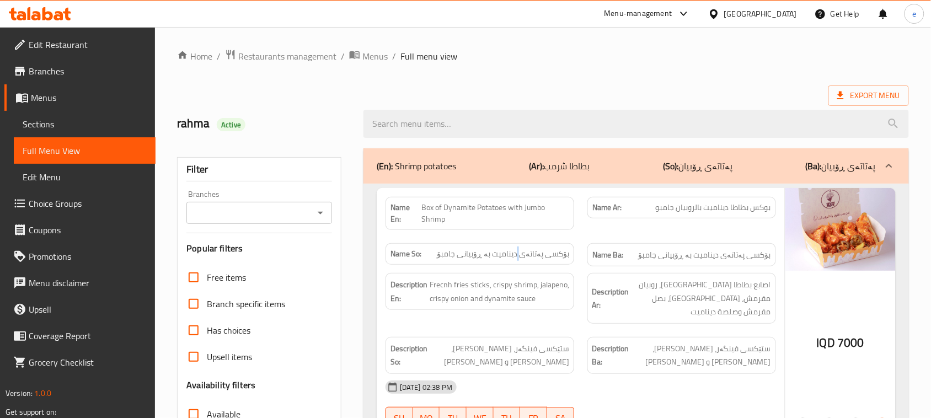
click at [523, 254] on span "بۆکسی پەتاتەی دینامیت بە ڕۆبیانی جامبۆ" at bounding box center [503, 254] width 132 height 12
copy span "بۆکسی پەتاتەی دینامیت بە ڕۆبیانی جامبۆ"
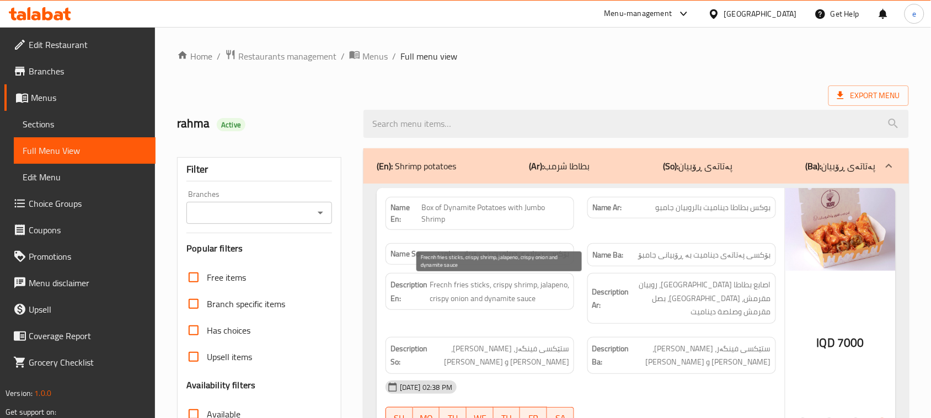
click at [491, 294] on span "Frecnh fries sticks, crispy shrimp, jalapeno, crispy onion and dynamite sauce" at bounding box center [500, 291] width 140 height 27
copy span "Frecnh fries sticks, crispy shrimp, jalapeno, crispy onion and dynamite sauce"
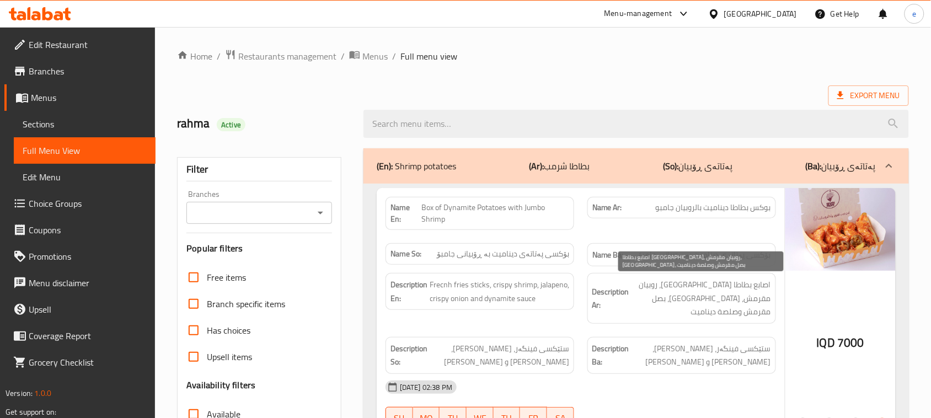
click at [666, 298] on span "اصابع بطاطا مقلية، روبيان مقرمش، هالبينو، بصل مقرمش وصلصة ديناميت" at bounding box center [701, 298] width 140 height 41
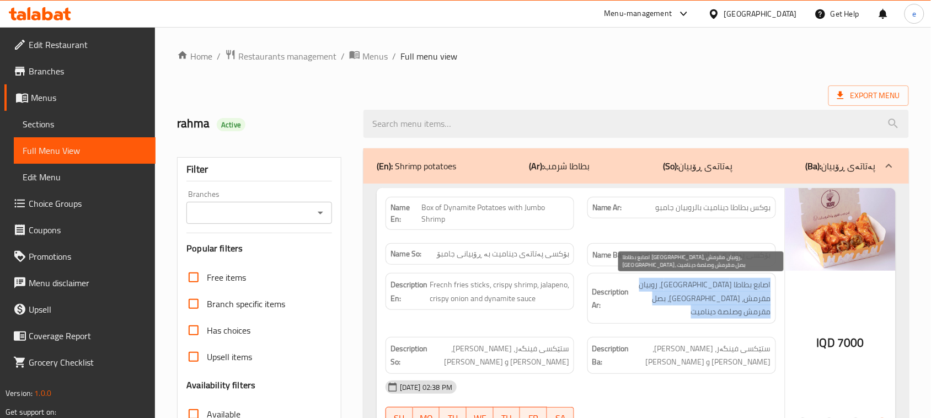
click at [666, 298] on span "اصابع بطاطا مقلية، روبيان مقرمش، هالبينو، بصل مقرمش وصلصة ديناميت" at bounding box center [701, 298] width 140 height 41
copy span "اصابع بطاطا مقلية، روبيان مقرمش، هالبينو، بصل مقرمش وصلصة ديناميت"
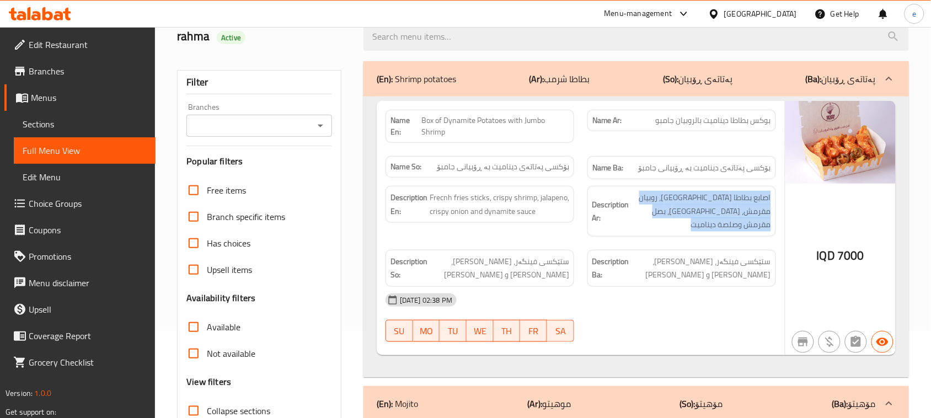
scroll to position [138, 0]
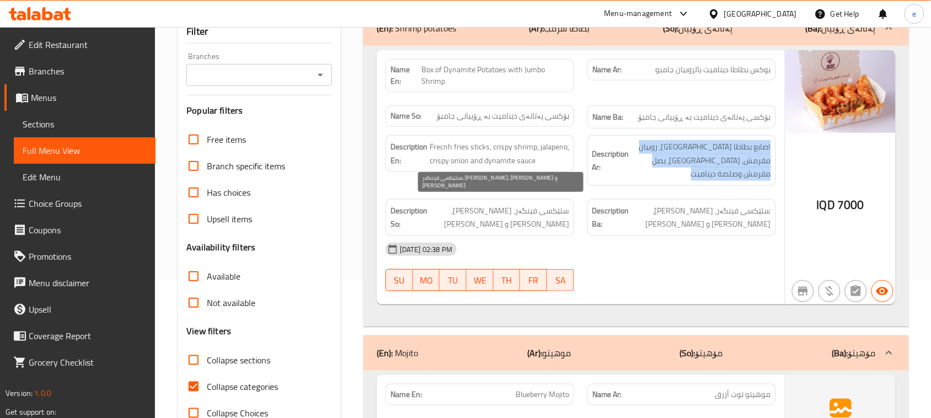
click at [519, 215] on span "ستێکسی فینگەر، ڕۆبیانی کریسپی، پیازی کریسپی و سۆسی ديناميت" at bounding box center [500, 217] width 140 height 27
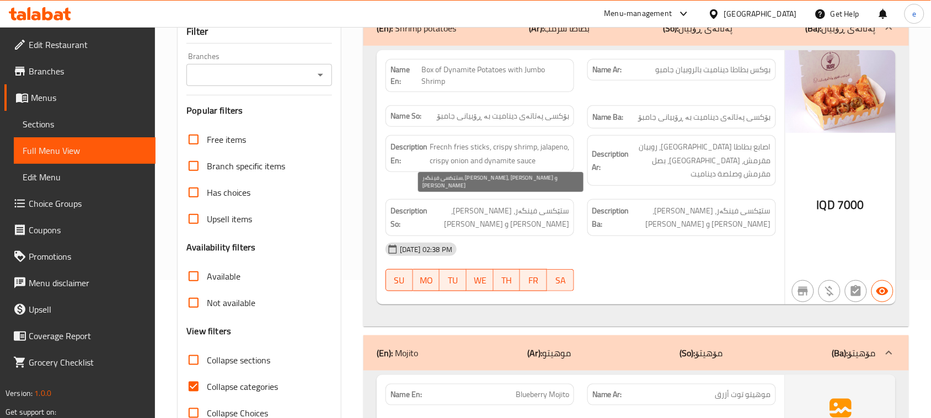
click at [519, 211] on span "ستێکسی فینگەر، ڕۆبیانی کریسپی، پیازی کریسپی و سۆسی ديناميت" at bounding box center [500, 217] width 140 height 27
copy span "ستێکسی فینگەر، ڕۆبیانی کریسپی، پیازی کریسپی و سۆسی ديناميت"
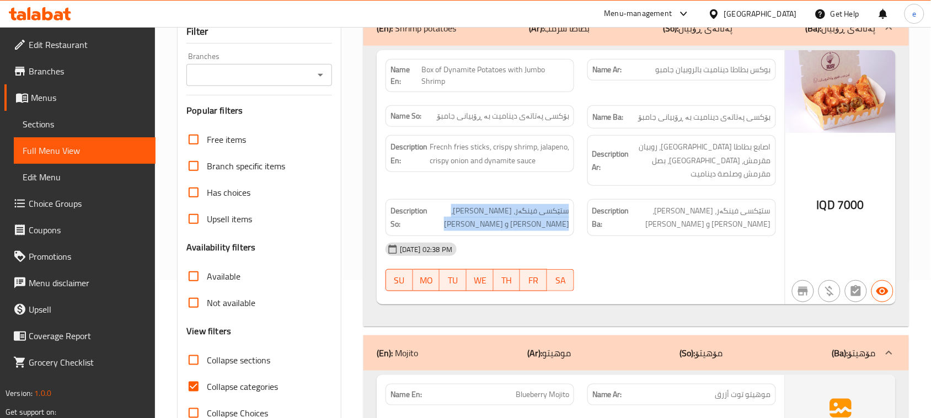
click at [850, 194] on span "7000" at bounding box center [850, 205] width 27 height 22
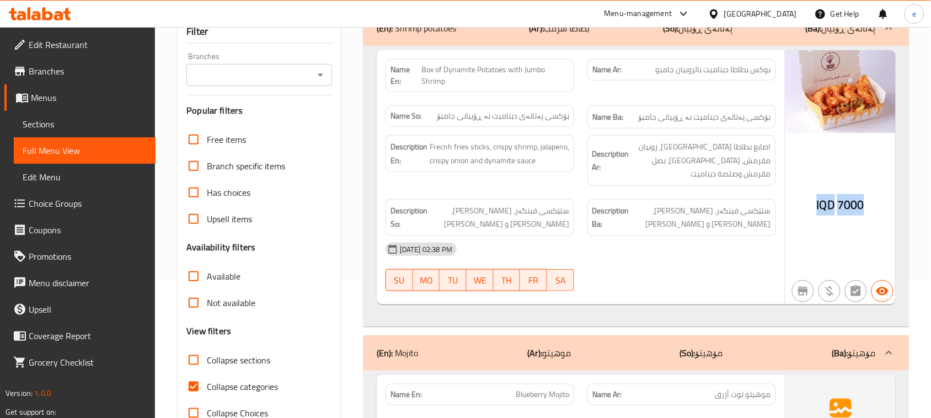
click at [850, 194] on span "7000" at bounding box center [850, 205] width 27 height 22
copy div "IQD 7000"
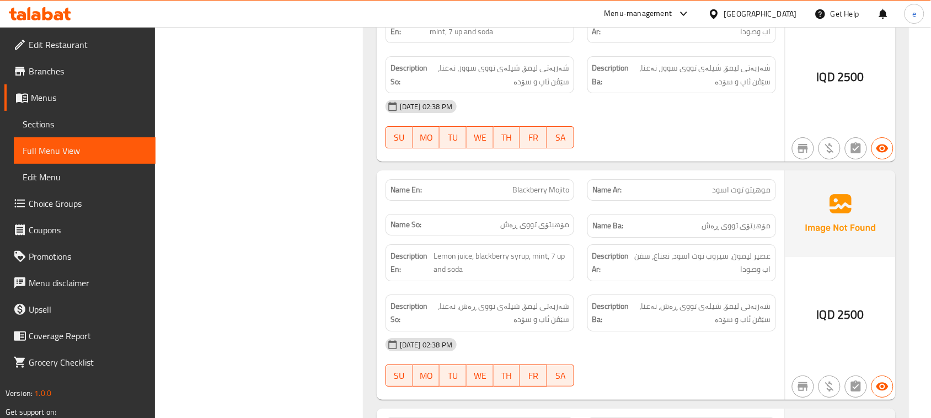
scroll to position [0, 0]
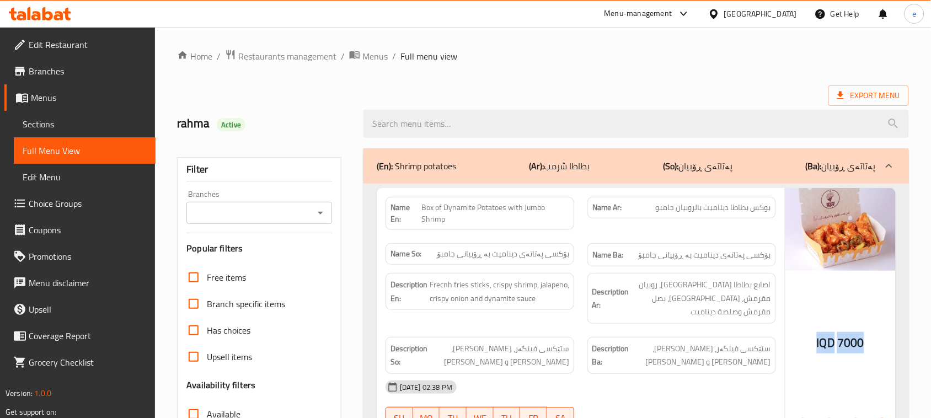
click at [330, 211] on div "Branches" at bounding box center [259, 213] width 146 height 22
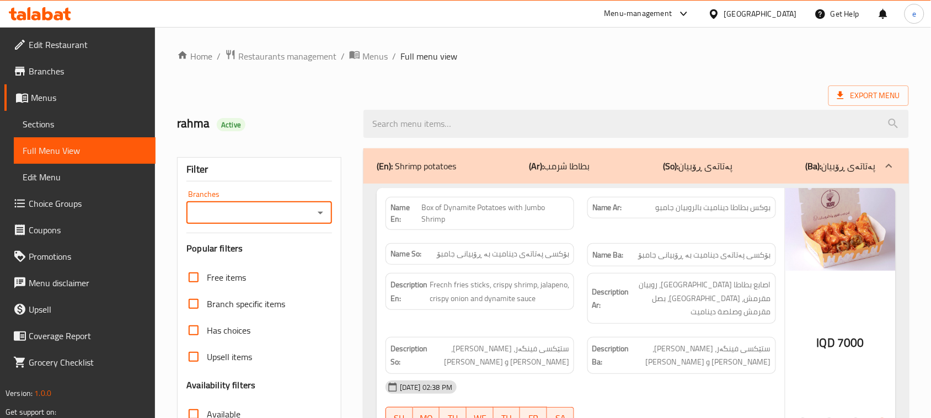
click at [328, 211] on div "Branches" at bounding box center [259, 213] width 146 height 22
click at [49, 17] on icon at bounding box center [40, 13] width 62 height 13
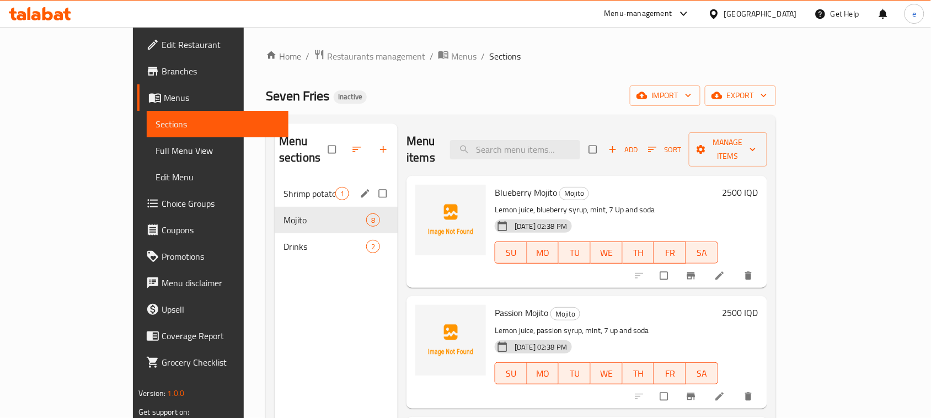
click at [283, 187] on span "Shrimp potatoes" at bounding box center [309, 193] width 52 height 13
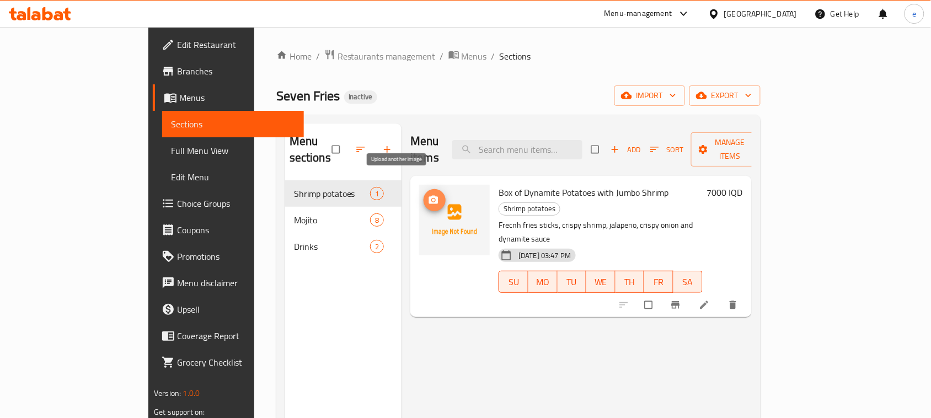
click at [424, 189] on button "upload picture" at bounding box center [435, 200] width 22 height 22
click at [424, 337] on div "Menu items Add Sort Manage items Box of Dynamite Potatoes with Jumbo Shrimp Shr…" at bounding box center [576, 333] width 350 height 418
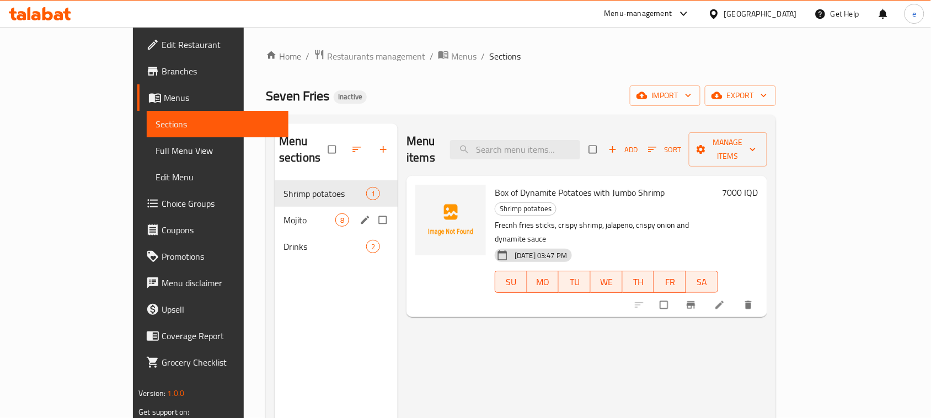
click at [283, 213] on span "Mojito" at bounding box center [309, 219] width 52 height 13
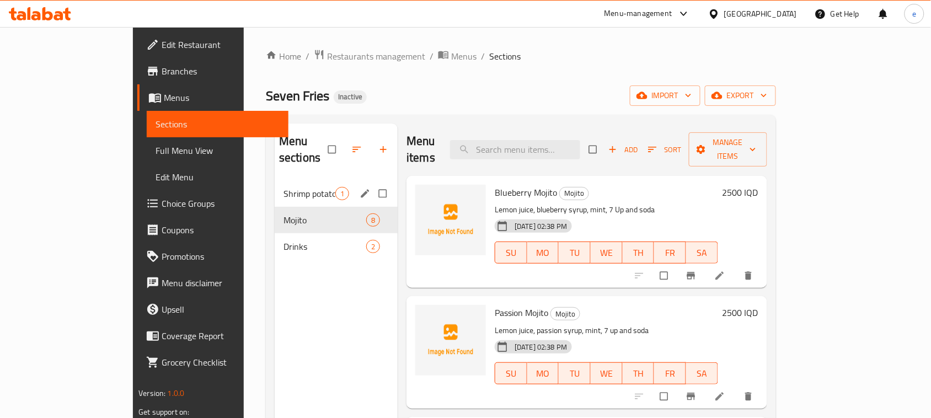
click at [275, 186] on div "Shrimp potatoes 1" at bounding box center [336, 193] width 123 height 26
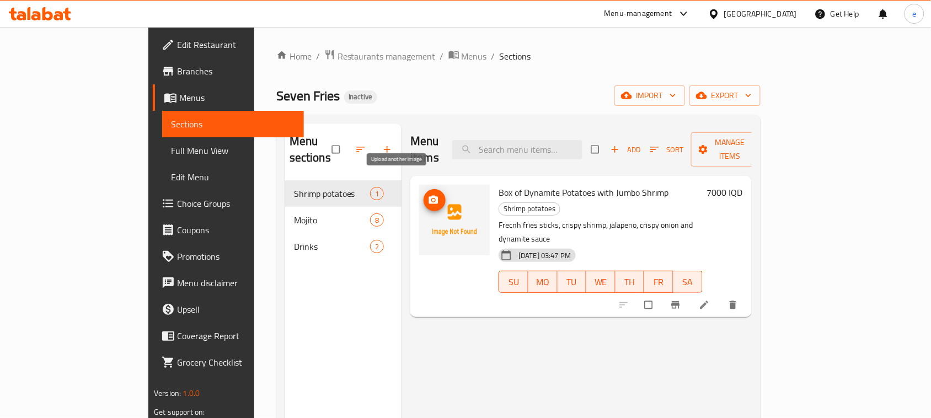
click at [429, 196] on icon "upload picture" at bounding box center [433, 200] width 9 height 8
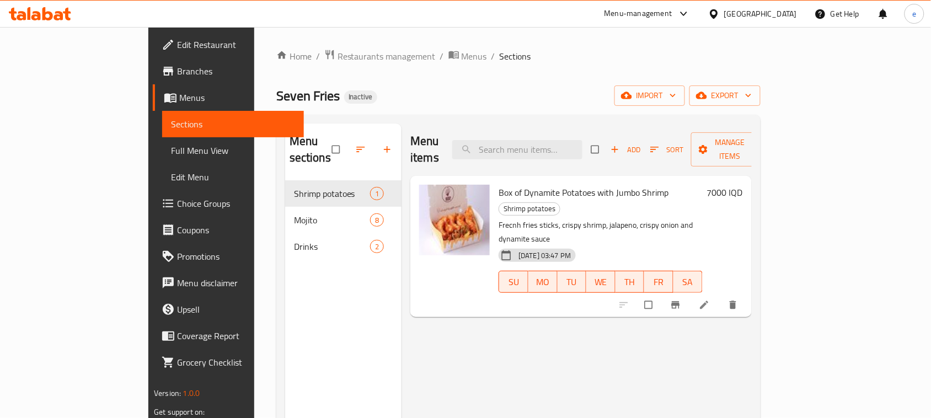
click at [57, 15] on icon at bounding box center [58, 15] width 9 height 9
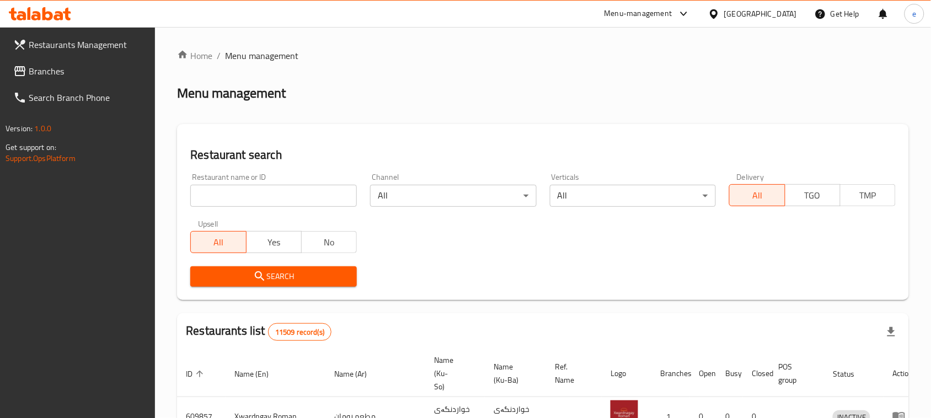
click at [55, 53] on div "Restaurants Management Branches Search Branch Phone Version: 1.0.0 Get support …" at bounding box center [465, 404] width 931 height 755
click at [53, 68] on span "Branches" at bounding box center [88, 71] width 118 height 13
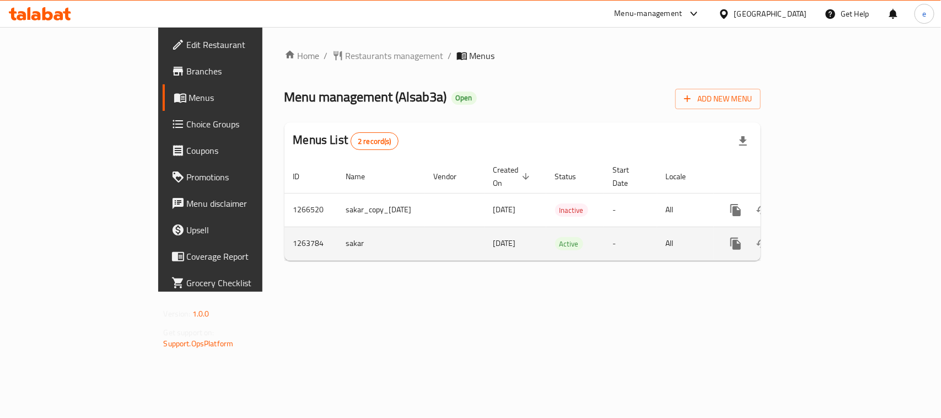
click at [821, 239] on icon "enhanced table" at bounding box center [816, 244] width 10 height 10
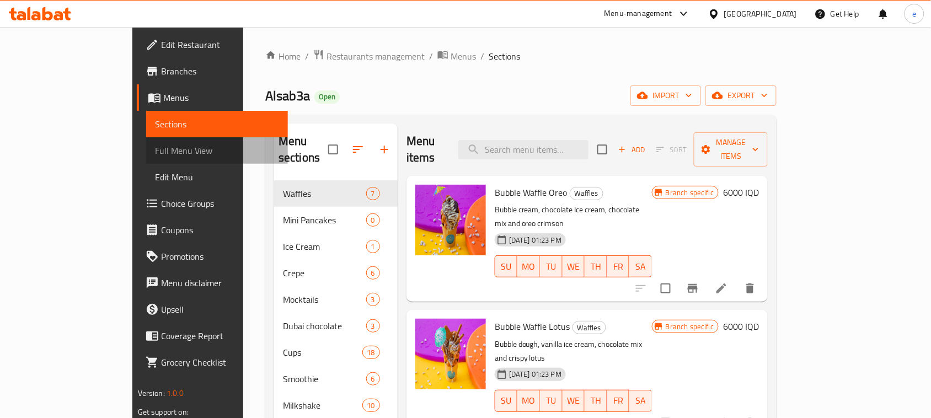
click at [155, 147] on span "Full Menu View" at bounding box center [217, 150] width 124 height 13
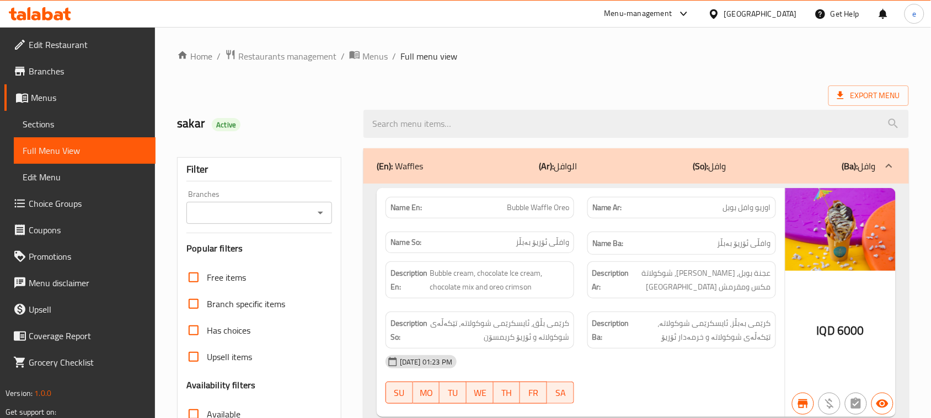
click at [320, 206] on icon "Open" at bounding box center [320, 212] width 13 height 13
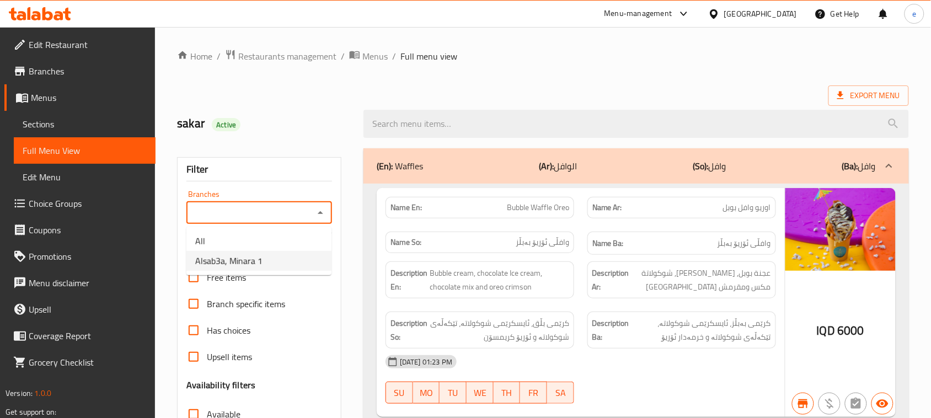
click at [282, 269] on li "Alsab3a, Minara 1" at bounding box center [258, 261] width 145 height 20
type input "Alsab3a, Minara 1"
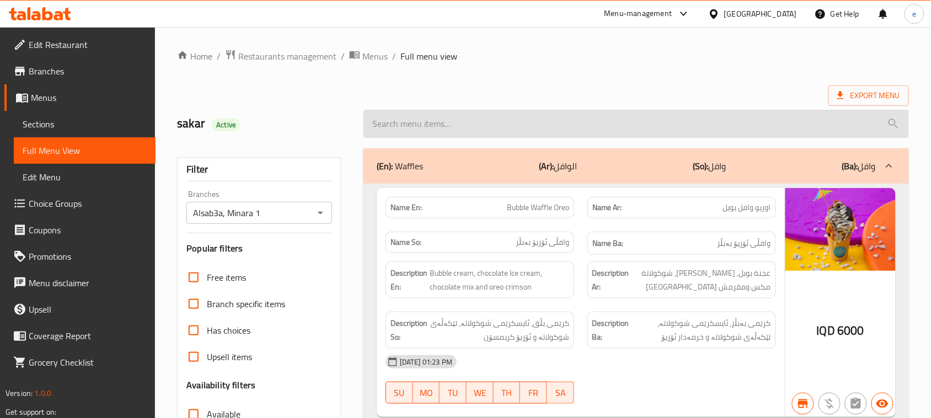
click at [460, 127] on input "search" at bounding box center [635, 124] width 545 height 28
paste input "[PERSON_NAME]"
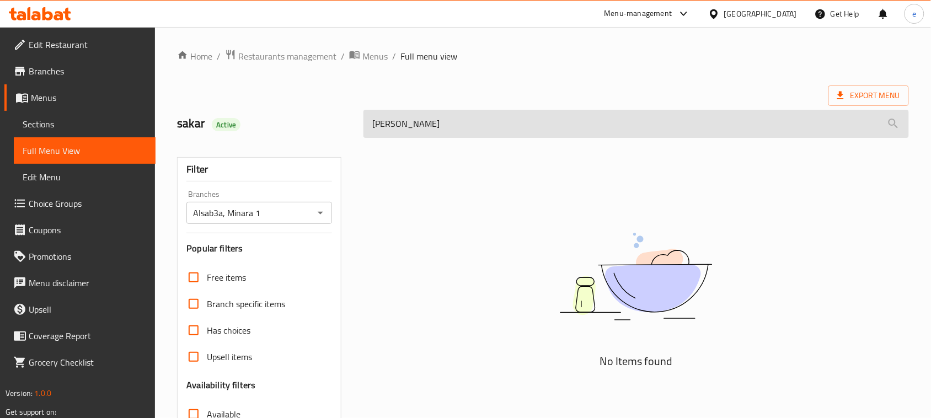
click at [381, 127] on input "[PERSON_NAME]" at bounding box center [635, 124] width 545 height 28
type input "Mango"
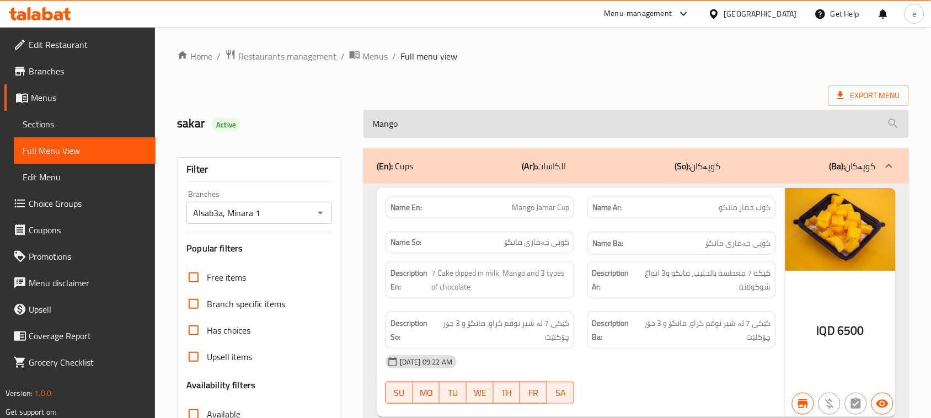
click at [435, 125] on input "Mango" at bounding box center [635, 124] width 545 height 28
click at [434, 125] on input "Mango" at bounding box center [635, 124] width 545 height 28
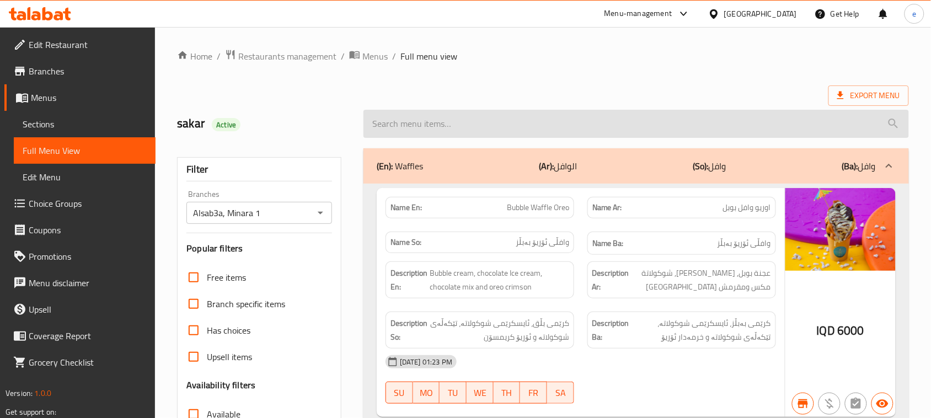
paste input "[PERSON_NAME]"
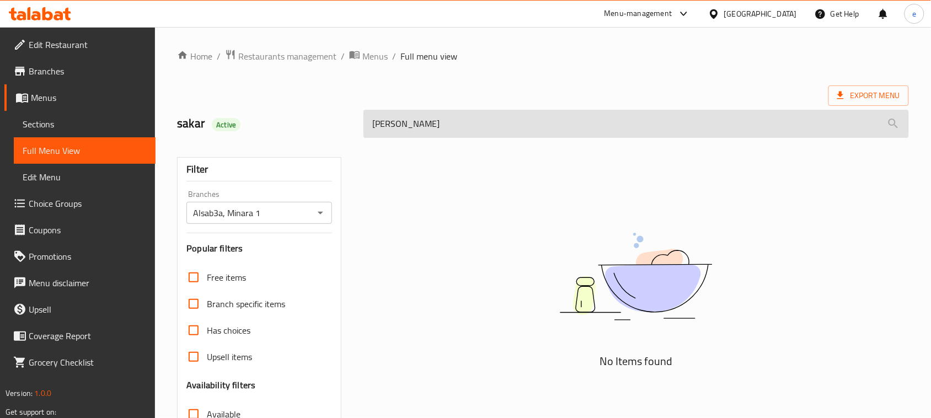
click at [412, 128] on input "[PERSON_NAME]" at bounding box center [635, 124] width 545 height 28
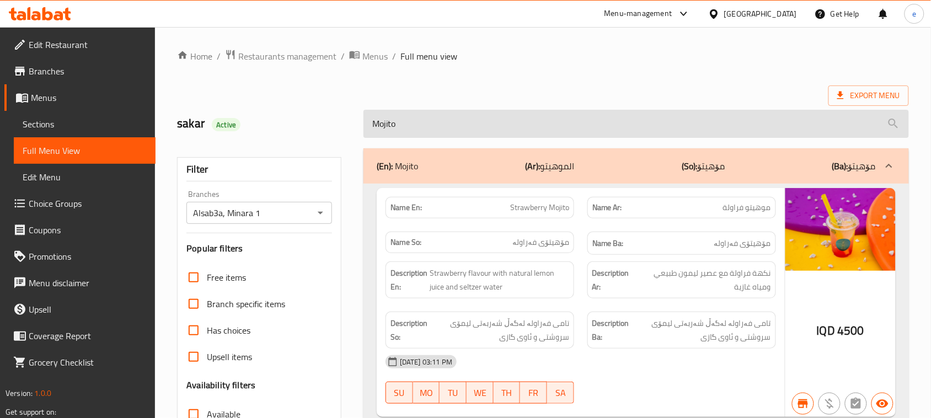
click at [393, 122] on input "Mojito" at bounding box center [635, 124] width 545 height 28
click at [396, 123] on input "Mojito" at bounding box center [635, 124] width 545 height 28
click at [375, 121] on input "Mojito" at bounding box center [635, 124] width 545 height 28
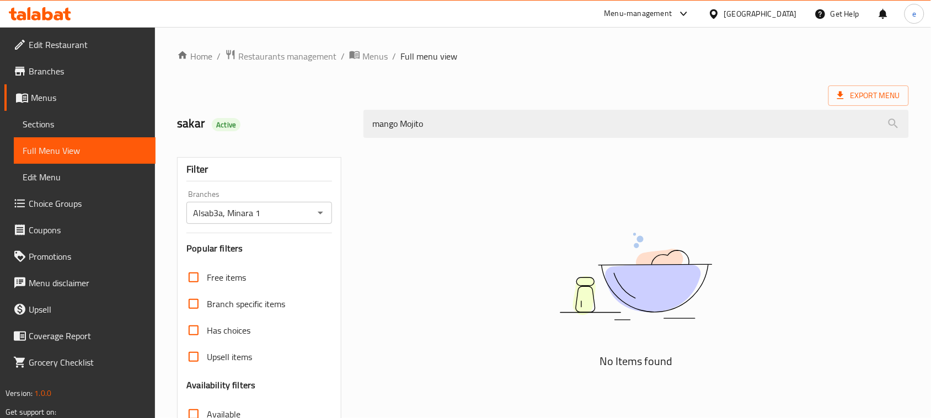
click at [322, 208] on icon "Open" at bounding box center [320, 212] width 13 height 13
type input "mango Mojito"
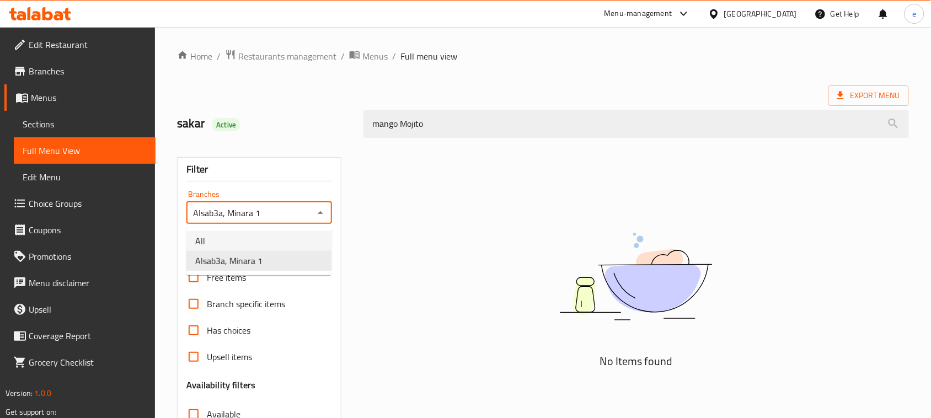
click at [283, 238] on li "All" at bounding box center [258, 241] width 145 height 20
click at [321, 217] on icon "Open" at bounding box center [320, 212] width 13 height 13
click at [308, 257] on li "Alsab3a, Minara 1" at bounding box center [258, 261] width 145 height 20
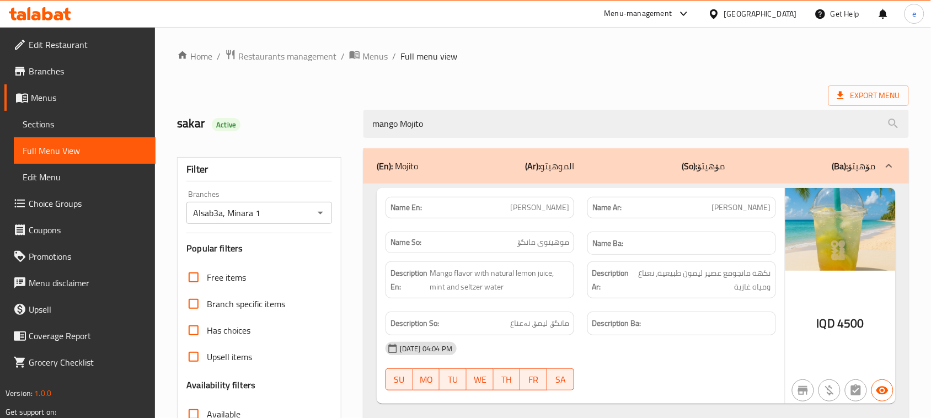
click at [564, 213] on span "[PERSON_NAME]" at bounding box center [539, 208] width 59 height 12
copy span "[PERSON_NAME]"
click at [314, 218] on icon "Open" at bounding box center [320, 212] width 13 height 13
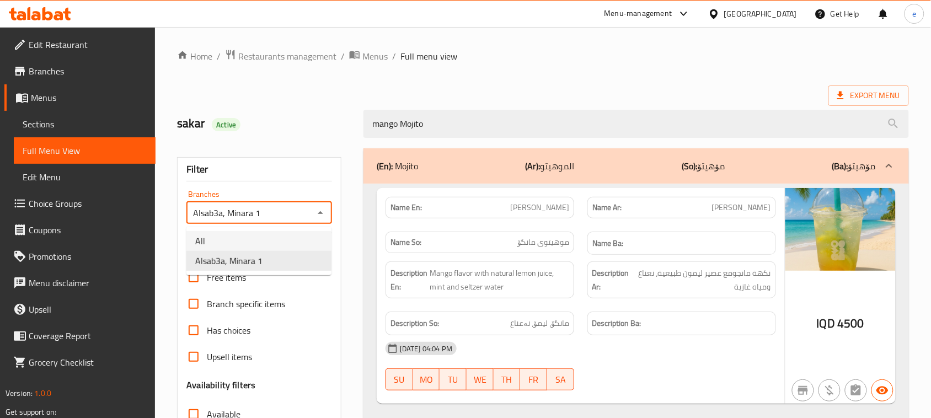
click at [271, 234] on li "All" at bounding box center [258, 241] width 145 height 20
click at [327, 218] on div "All Branches" at bounding box center [259, 213] width 146 height 22
click at [315, 219] on icon "Open" at bounding box center [320, 212] width 13 height 13
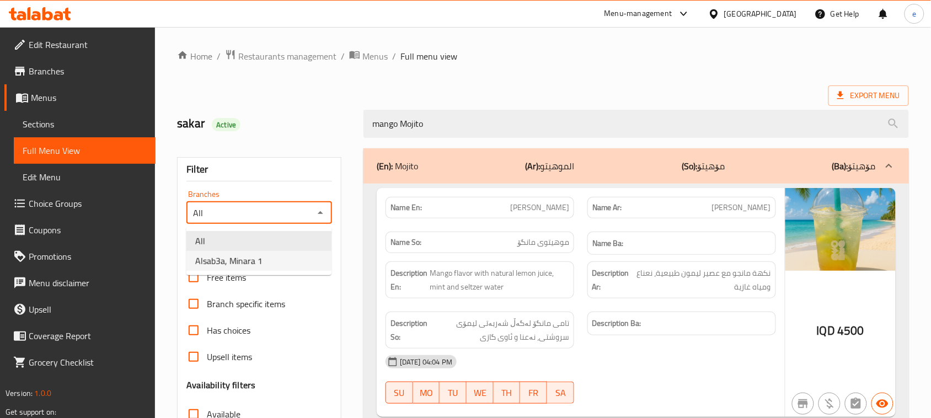
click at [296, 259] on li "Alsab3a, Minara 1" at bounding box center [258, 261] width 145 height 20
type input "Alsab3a, Minara 1"
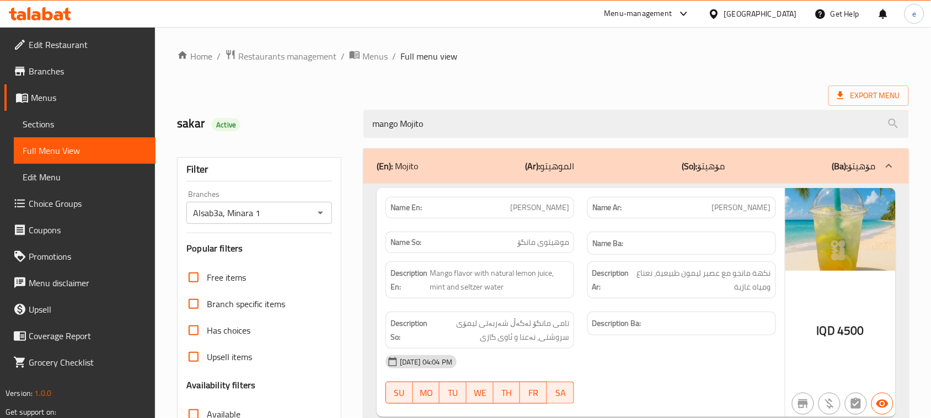
click at [425, 138] on div "mango Mojito" at bounding box center [636, 123] width 559 height 41
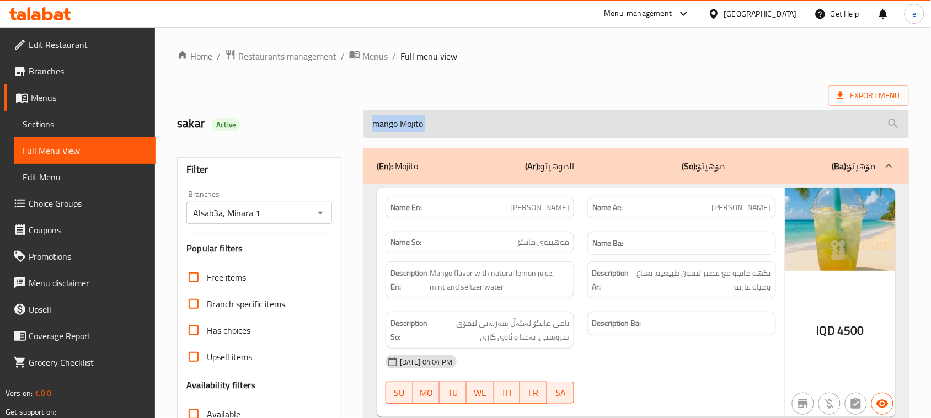
click at [425, 134] on input "mango Mojito" at bounding box center [635, 124] width 545 height 28
paste input "Blueberry"
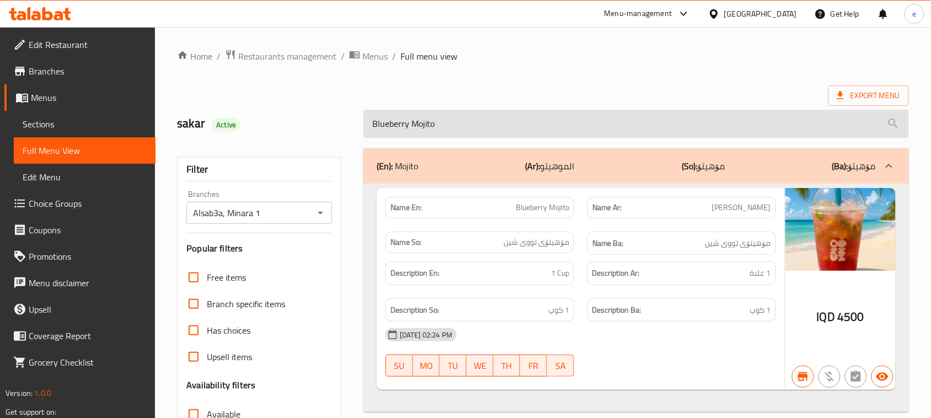
click at [401, 126] on input "Blueberry Mojito" at bounding box center [635, 124] width 545 height 28
paste input "Mang"
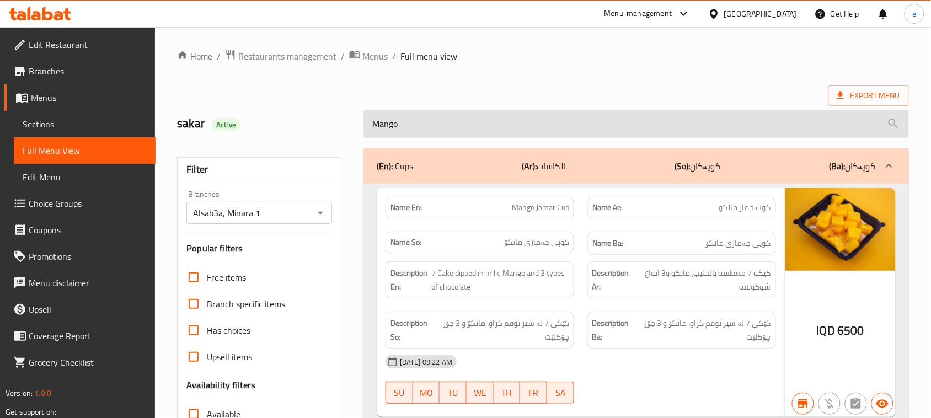
click at [421, 135] on input "Mango" at bounding box center [635, 124] width 545 height 28
paste input "Mojito"
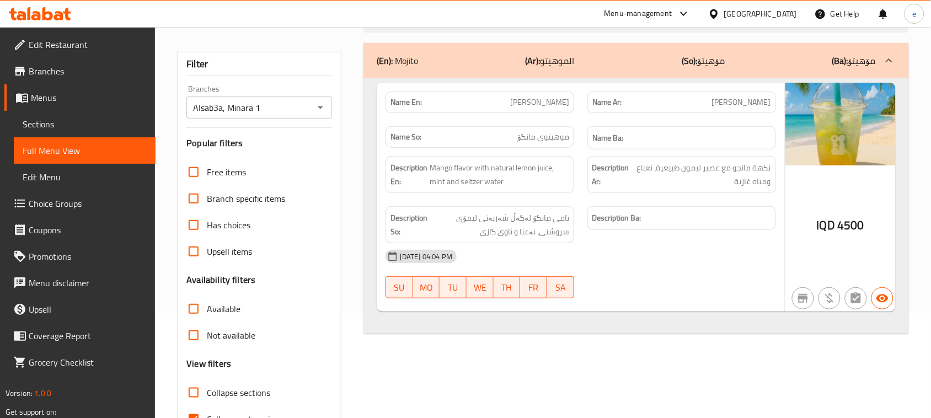
scroll to position [138, 0]
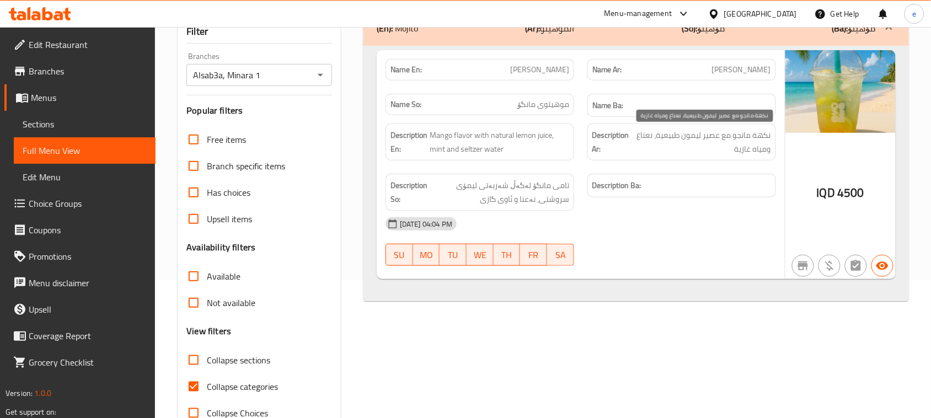
click at [767, 135] on span "نكهة مانجو مع عصير ليمون طبيعية، نعناع ومياه غازية" at bounding box center [702, 141] width 138 height 27
copy span "نكهة"
drag, startPoint x: 655, startPoint y: 134, endPoint x: 730, endPoint y: 132, distance: 74.5
click at [730, 132] on span "نكهة مانجو مع عصير ليمون طبيعية، نعناع ومياه غازية" at bounding box center [702, 141] width 138 height 27
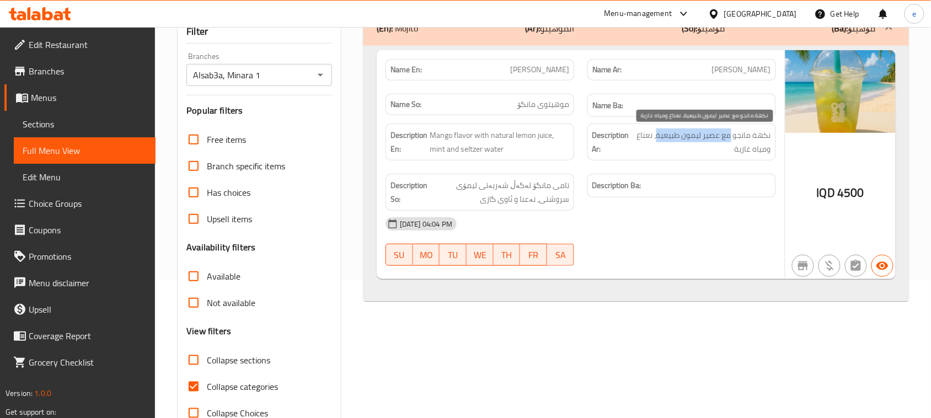
copy span "مع عصير ليمون طبيعية"
drag, startPoint x: 737, startPoint y: 149, endPoint x: 778, endPoint y: 150, distance: 40.8
click at [778, 150] on div "Description Ar: نكهة مانجو مع عصير ليمون طبيعية، نعناع ومياه غازية" at bounding box center [682, 142] width 202 height 50
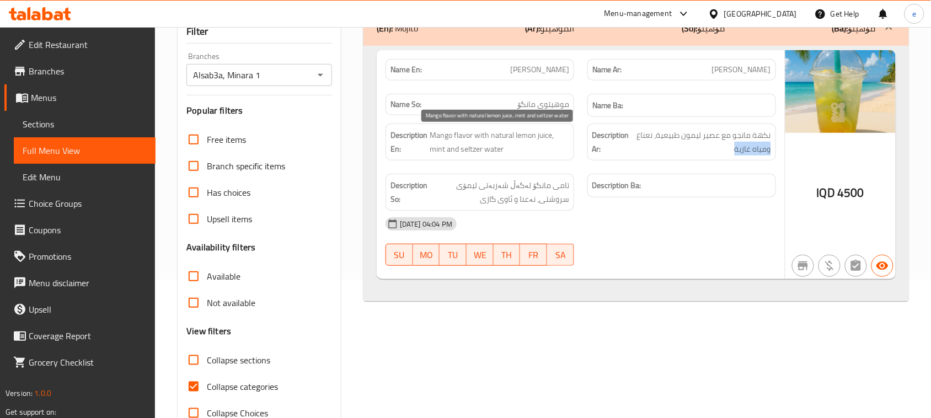
copy span "ومياه غازية"
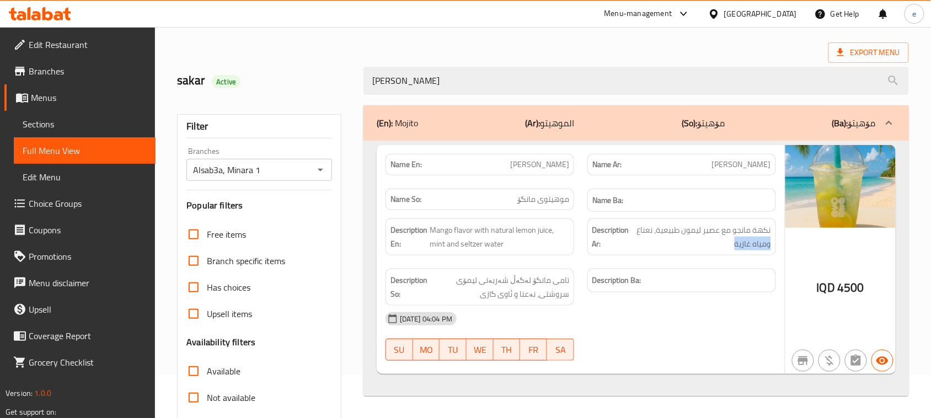
scroll to position [0, 0]
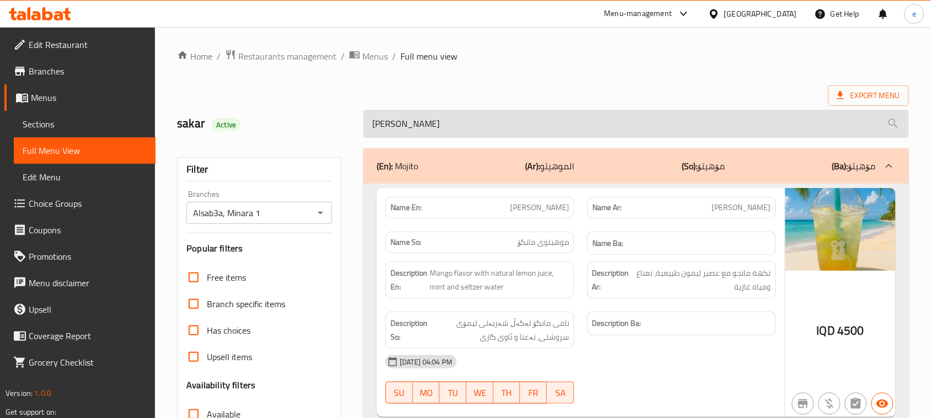
click at [432, 133] on input "[PERSON_NAME]" at bounding box center [635, 124] width 545 height 28
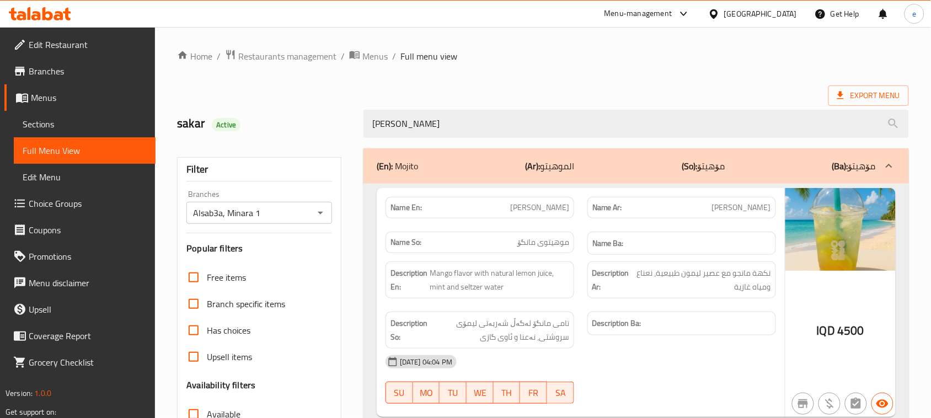
paste input "Berry"
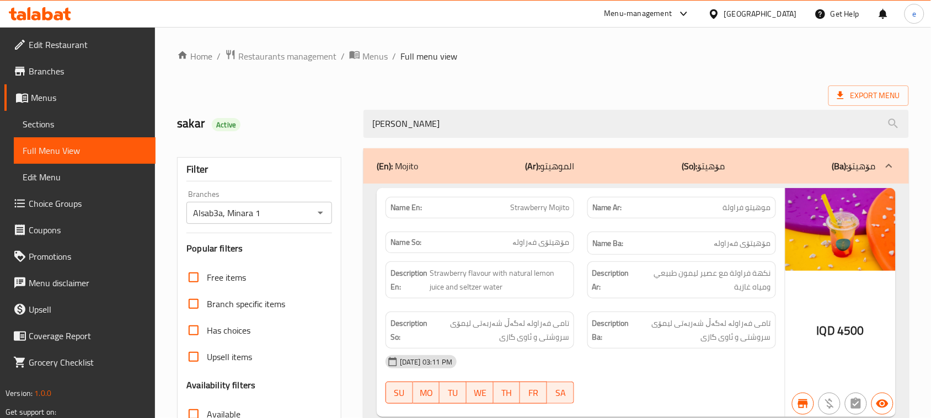
type input "[PERSON_NAME]"
click at [322, 212] on icon "Open" at bounding box center [321, 213] width 6 height 3
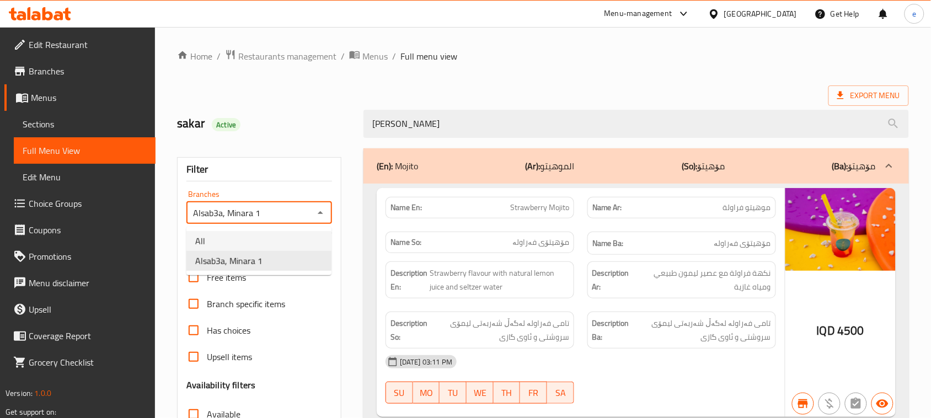
click at [271, 237] on li "All" at bounding box center [258, 241] width 145 height 20
click at [323, 213] on icon "Open" at bounding box center [320, 212] width 13 height 13
click at [268, 262] on li "Alsab3a, Minara 1" at bounding box center [258, 261] width 145 height 20
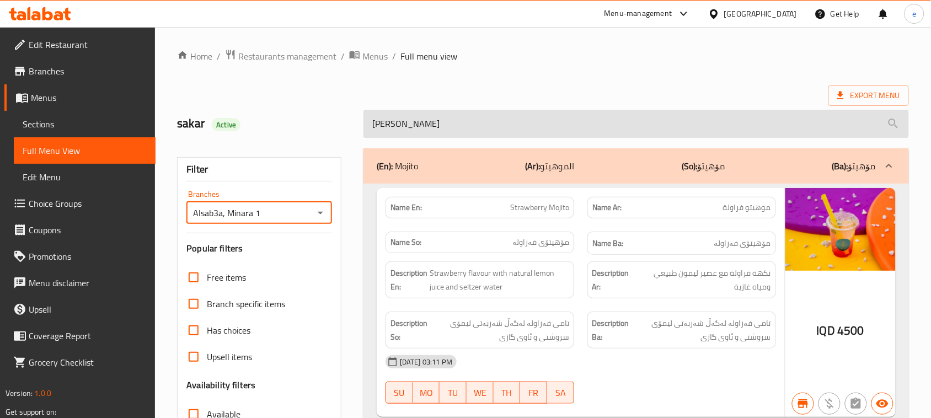
click at [458, 121] on input "Berry Mojito" at bounding box center [635, 124] width 545 height 28
click at [395, 120] on input "Berry Mojito" at bounding box center [635, 124] width 545 height 28
click at [490, 127] on input "Berry Mojito" at bounding box center [635, 124] width 545 height 28
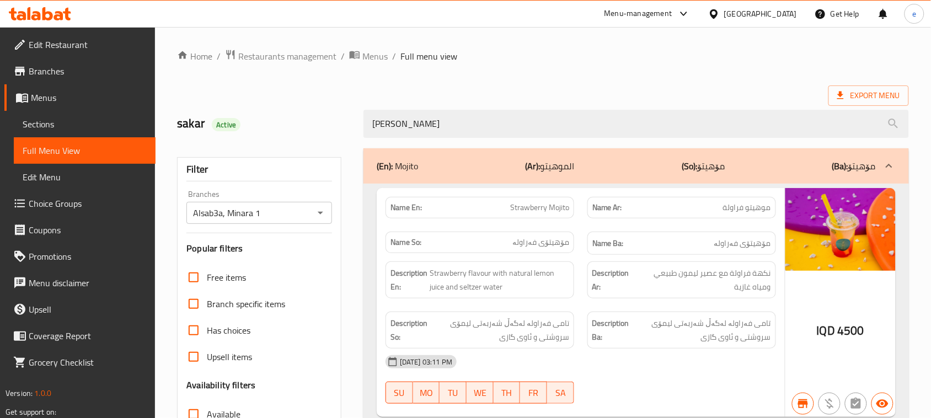
click at [320, 211] on icon "Open" at bounding box center [320, 212] width 13 height 13
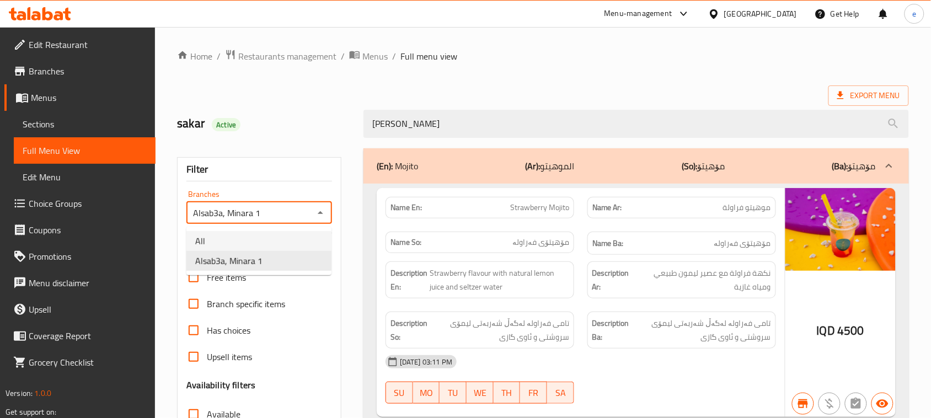
click at [288, 237] on li "All" at bounding box center [258, 241] width 145 height 20
click at [318, 213] on icon "Open" at bounding box center [320, 212] width 13 height 13
click at [282, 259] on li "Alsab3a, Minara 1" at bounding box center [258, 261] width 145 height 20
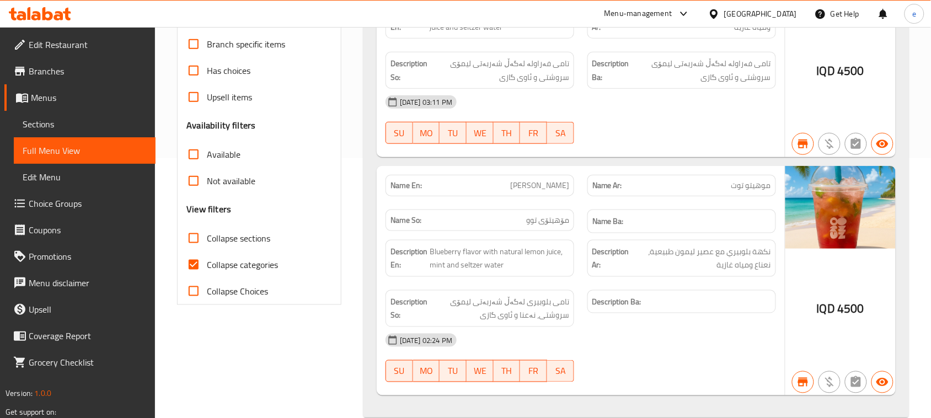
scroll to position [283, 0]
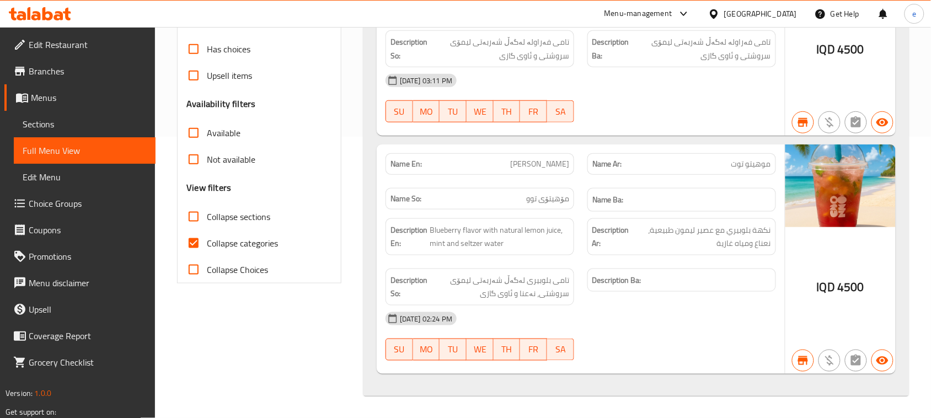
click at [554, 158] on span "Berry Mojito" at bounding box center [539, 164] width 59 height 12
copy span "Berry Mojito"
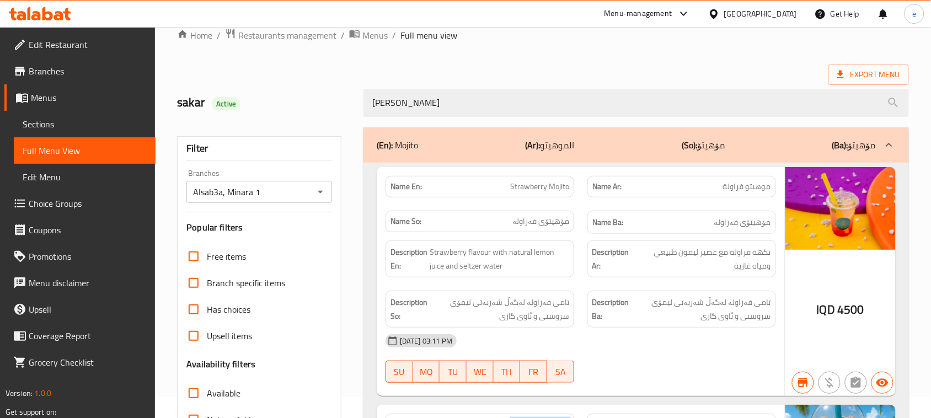
scroll to position [7, 0]
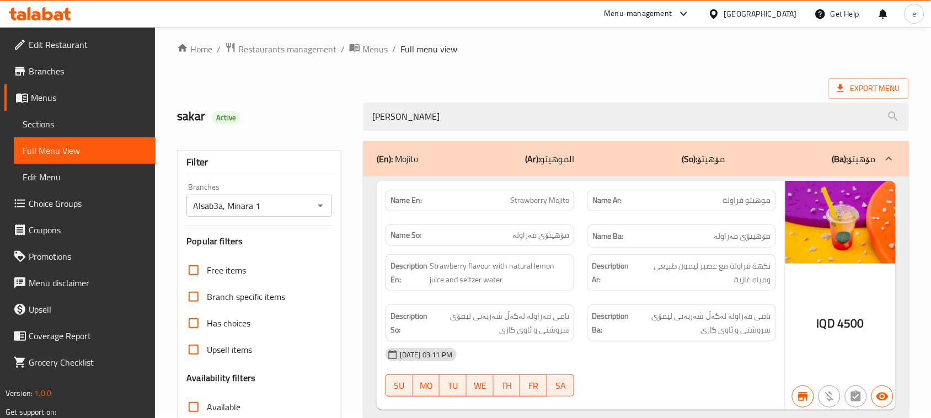
click at [320, 205] on icon "Open" at bounding box center [321, 206] width 6 height 3
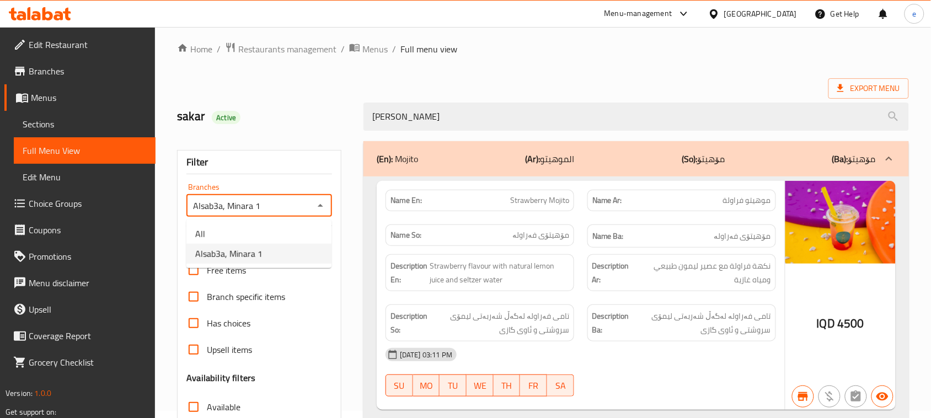
click at [260, 225] on li "All" at bounding box center [258, 234] width 145 height 20
click at [318, 208] on icon "Open" at bounding box center [320, 205] width 13 height 13
click at [274, 257] on li "Alsab3a, Minara 1" at bounding box center [258, 254] width 145 height 20
type input "Alsab3a, Minara 1"
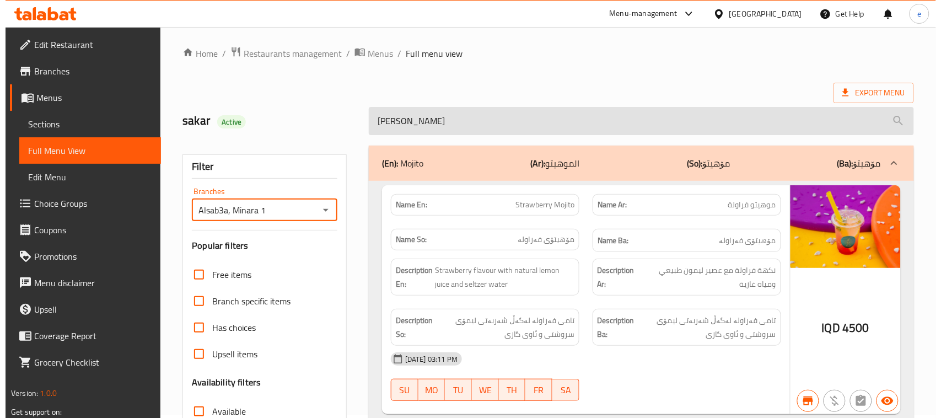
scroll to position [0, 0]
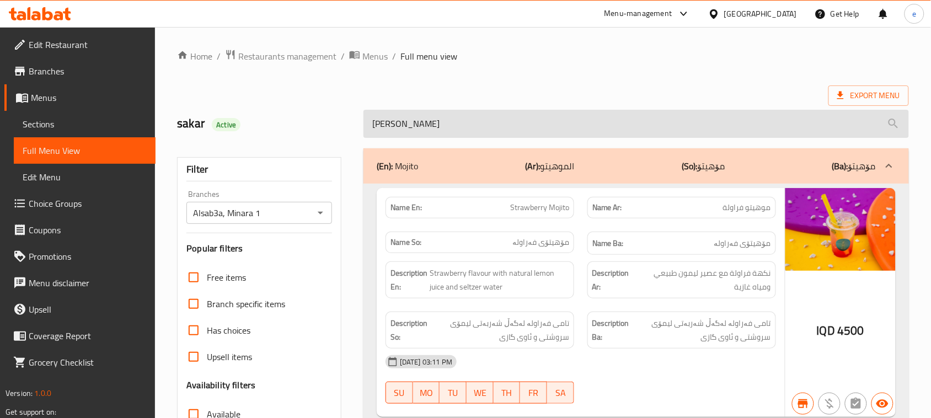
click at [425, 119] on input "Berry Mojito" at bounding box center [635, 124] width 545 height 28
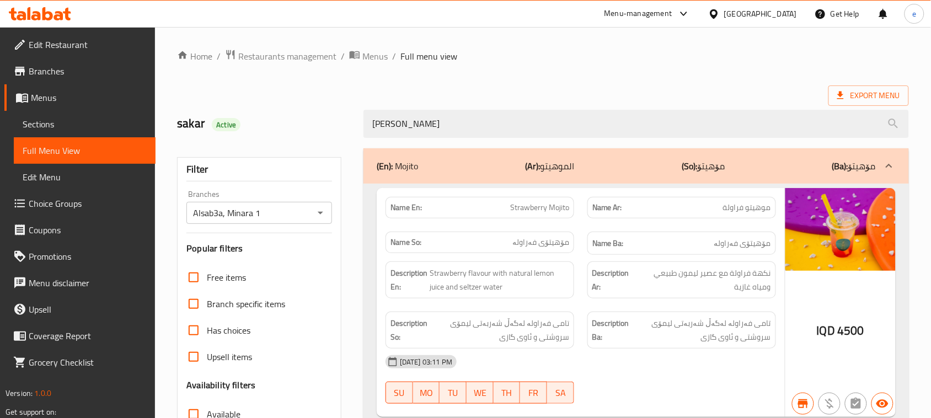
paste input "Stuffed Mini Pancake"
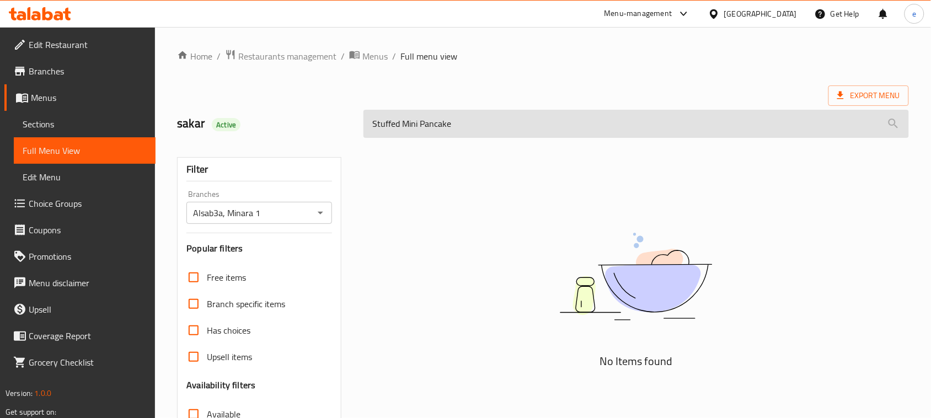
click at [381, 115] on input "Stuffed Mini Pancake" at bounding box center [635, 124] width 545 height 28
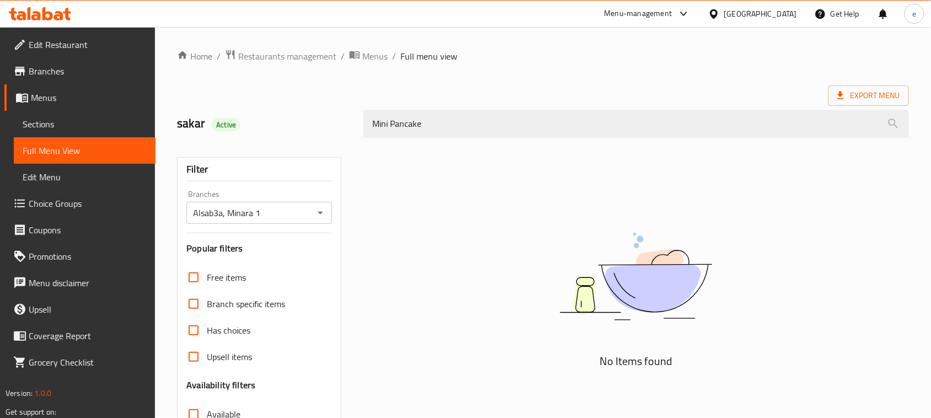
type input "Mini Pancake"
click at [317, 221] on button "Open" at bounding box center [320, 212] width 15 height 15
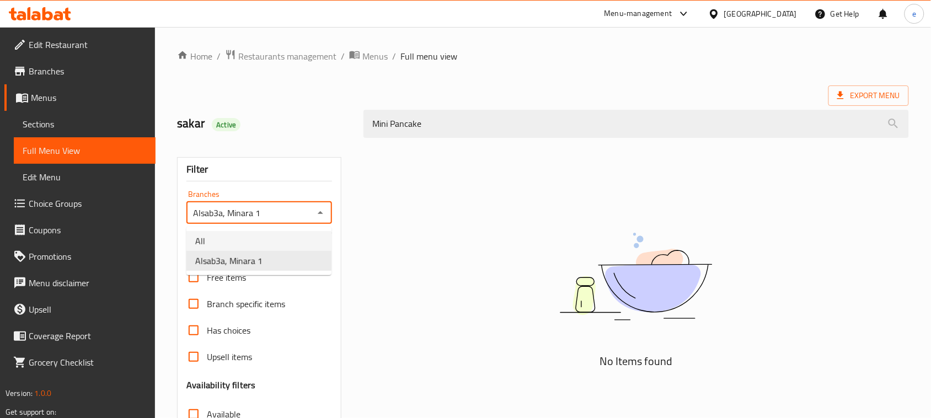
click at [284, 233] on li "All" at bounding box center [258, 241] width 145 height 20
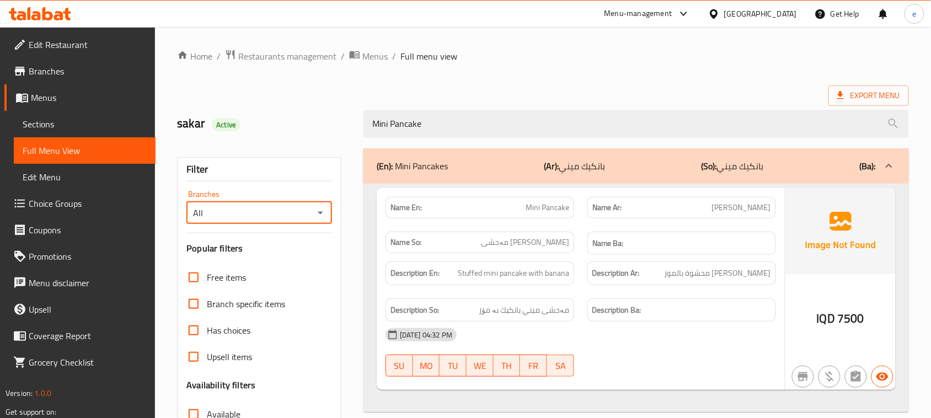
click at [320, 213] on icon "Open" at bounding box center [321, 213] width 6 height 3
click at [309, 264] on li "Alsab3a, Minara 1" at bounding box center [258, 261] width 145 height 20
click at [548, 213] on span "Mini Pancake" at bounding box center [548, 208] width 44 height 12
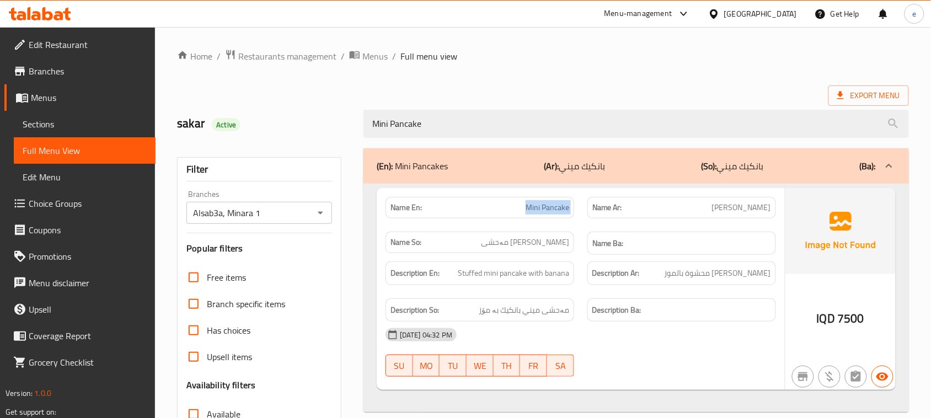
click at [548, 213] on span "Mini Pancake" at bounding box center [548, 208] width 44 height 12
copy span "Mini Pancake"
click at [320, 205] on div "Alsab3a, Minara 1 Branches" at bounding box center [259, 213] width 146 height 22
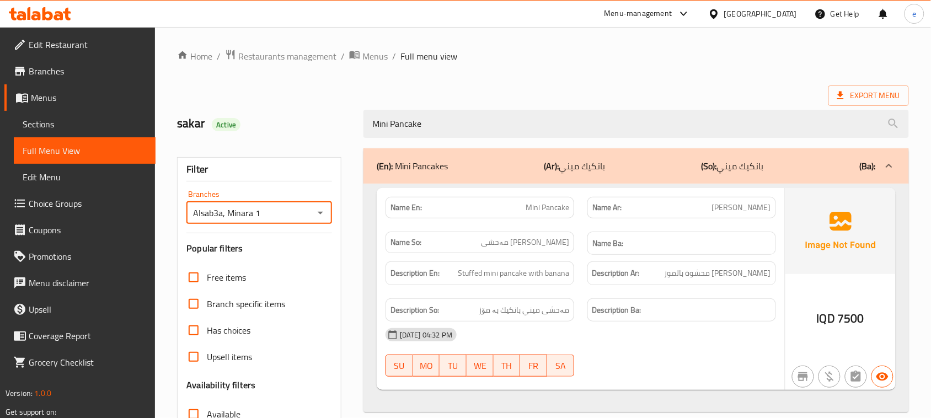
click at [320, 213] on icon "Open" at bounding box center [321, 213] width 6 height 3
click at [269, 228] on ul "All Alsab3a, Minara 1" at bounding box center [258, 251] width 145 height 49
click at [269, 229] on ul "All Alsab3a, Minara 1" at bounding box center [258, 251] width 145 height 49
click at [275, 231] on li "All" at bounding box center [258, 241] width 145 height 20
click at [323, 215] on icon "Open" at bounding box center [320, 212] width 13 height 13
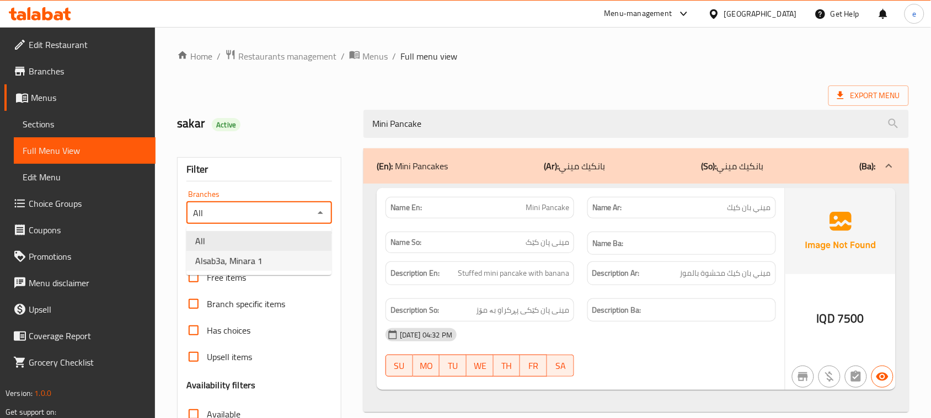
click at [301, 261] on li "Alsab3a, Minara 1" at bounding box center [258, 261] width 145 height 20
type input "Alsab3a, Minara 1"
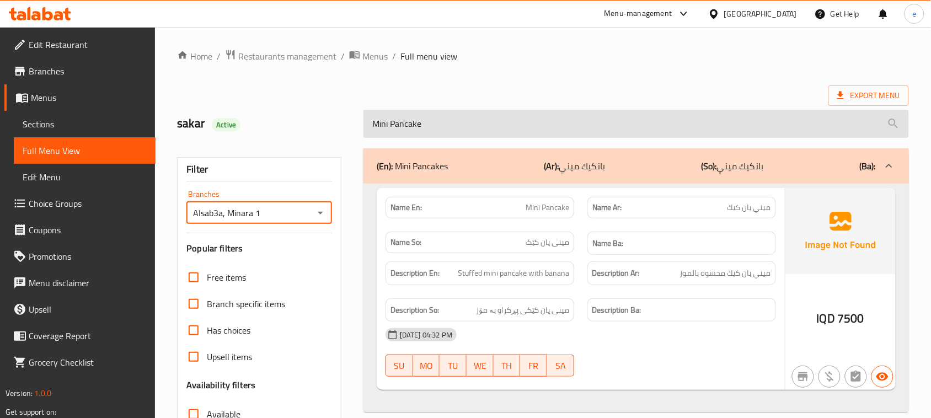
click at [409, 123] on input "Mini Pancake" at bounding box center [635, 124] width 545 height 28
paste input "with Oreo"
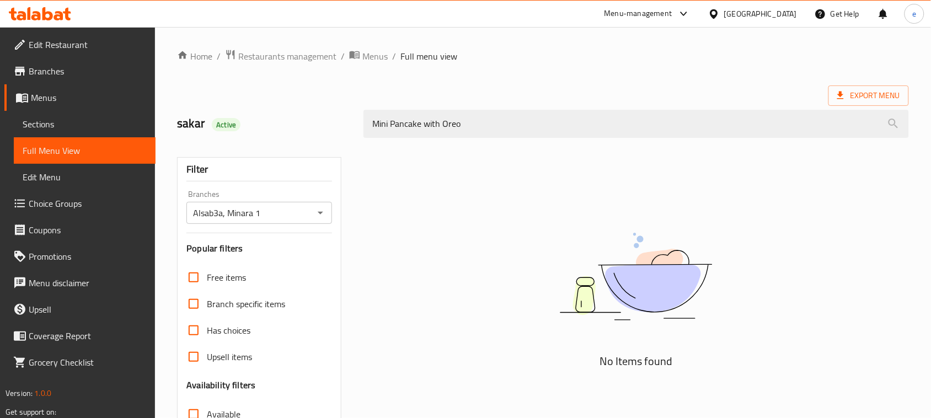
type input "Mini Pancake with Oreo"
click at [324, 224] on div "Filter Branches Alsab3a, Minara 1 Branches Popular filters Free items Branch sp…" at bounding box center [259, 361] width 164 height 408
click at [318, 210] on icon "Open" at bounding box center [320, 212] width 13 height 13
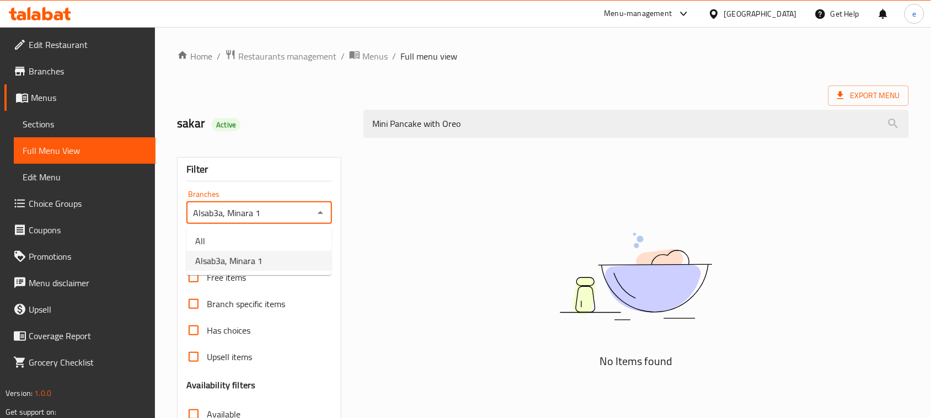
click at [284, 229] on ul "All Alsab3a, Minara 1" at bounding box center [258, 251] width 145 height 49
click at [288, 232] on li "All" at bounding box center [258, 241] width 145 height 20
click at [320, 216] on icon "Open" at bounding box center [320, 212] width 13 height 13
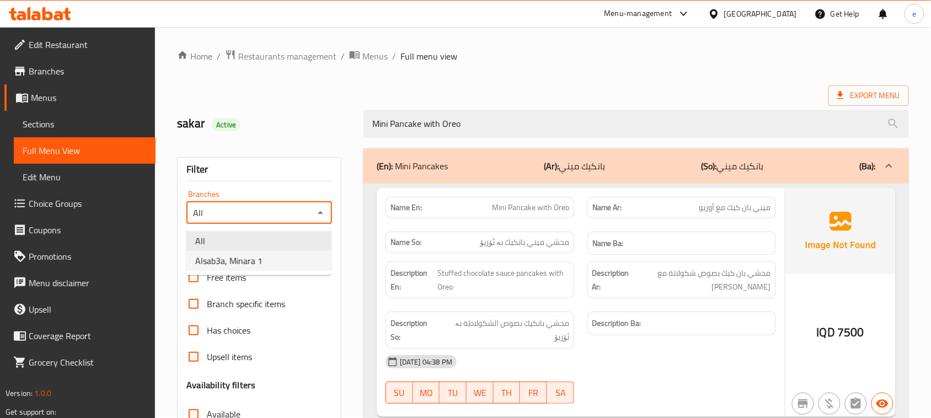
click at [287, 255] on li "Alsab3a, Minara 1" at bounding box center [258, 261] width 145 height 20
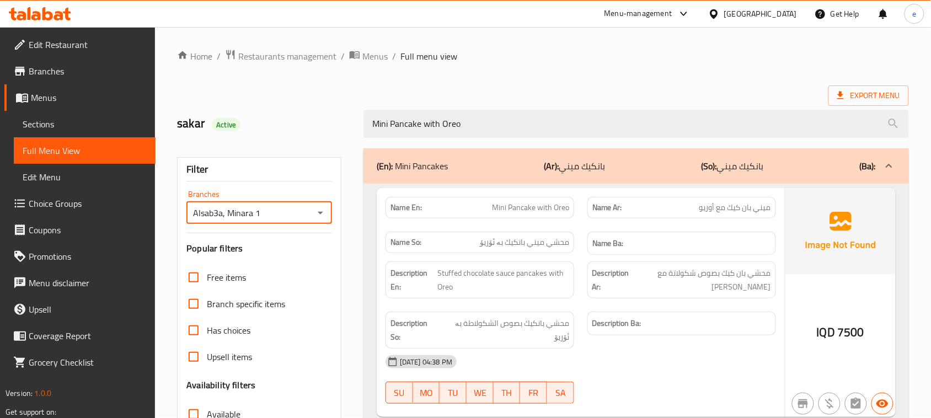
click at [525, 202] on span "Mini Pancake with Oreo" at bounding box center [530, 208] width 77 height 12
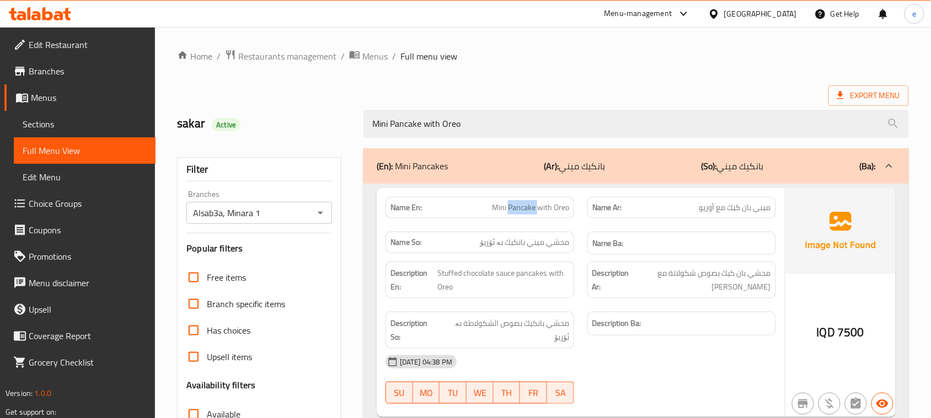
click at [525, 202] on span "Mini Pancake with Oreo" at bounding box center [530, 208] width 77 height 12
copy span "Mini Pancake with Oreo"
click at [324, 216] on icon "Open" at bounding box center [320, 212] width 13 height 13
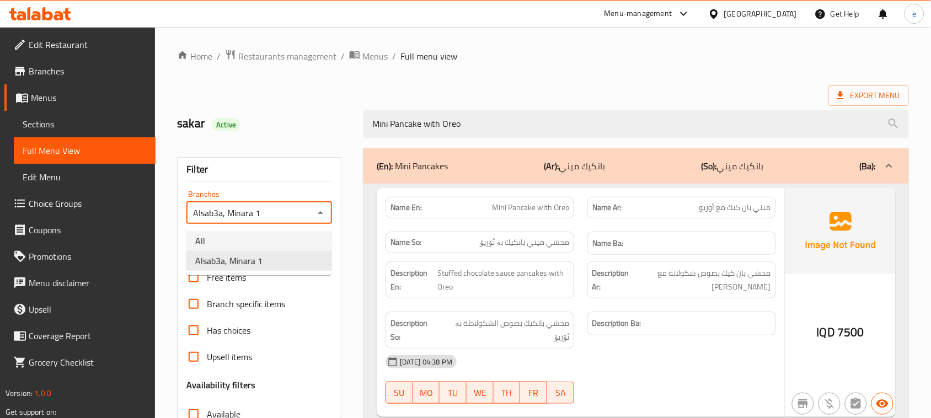
click at [277, 231] on li "All" at bounding box center [258, 241] width 145 height 20
click at [320, 213] on icon "Open" at bounding box center [321, 213] width 6 height 3
click at [287, 256] on li "Alsab3a, Minara 1" at bounding box center [258, 261] width 145 height 20
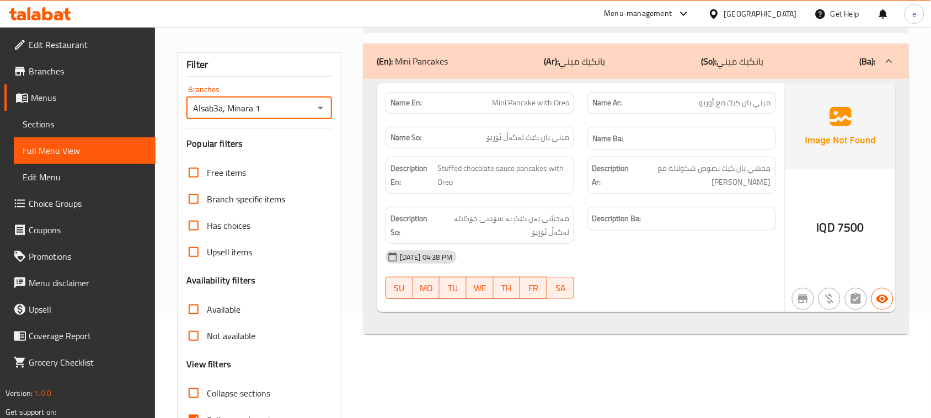
scroll to position [138, 0]
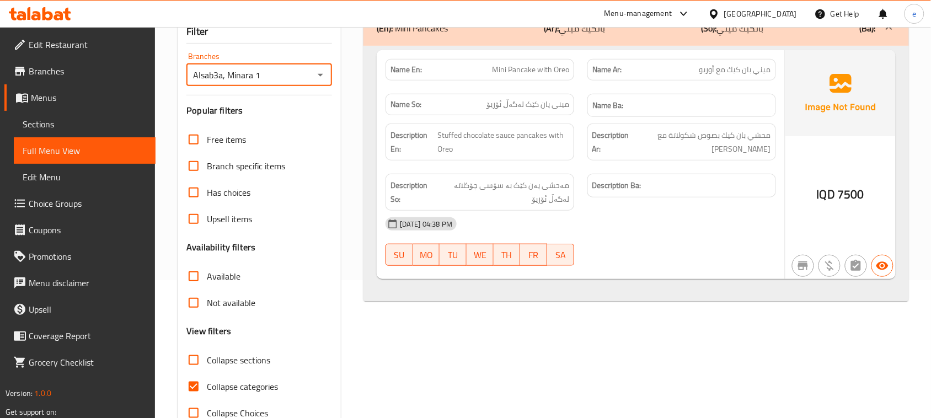
click at [320, 79] on icon "Open" at bounding box center [320, 74] width 13 height 13
click at [291, 99] on li "All" at bounding box center [258, 103] width 145 height 20
click at [318, 80] on icon "Open" at bounding box center [320, 74] width 13 height 13
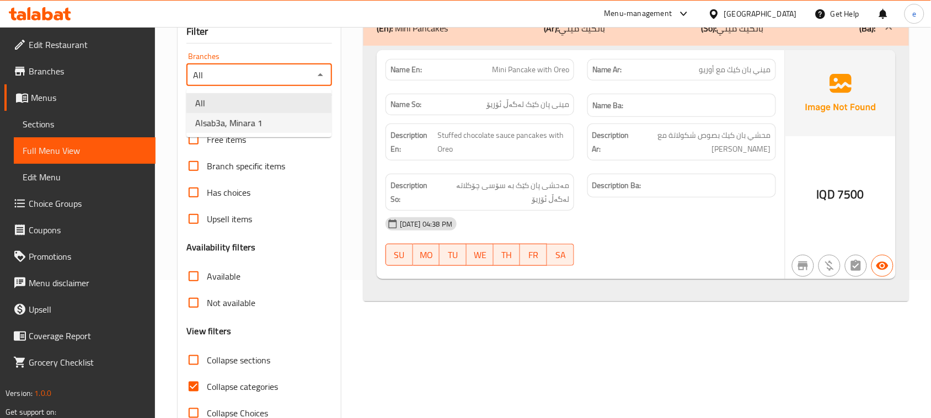
click at [296, 128] on li "Alsab3a, Minara 1" at bounding box center [258, 123] width 145 height 20
type input "Alsab3a, Minara 1"
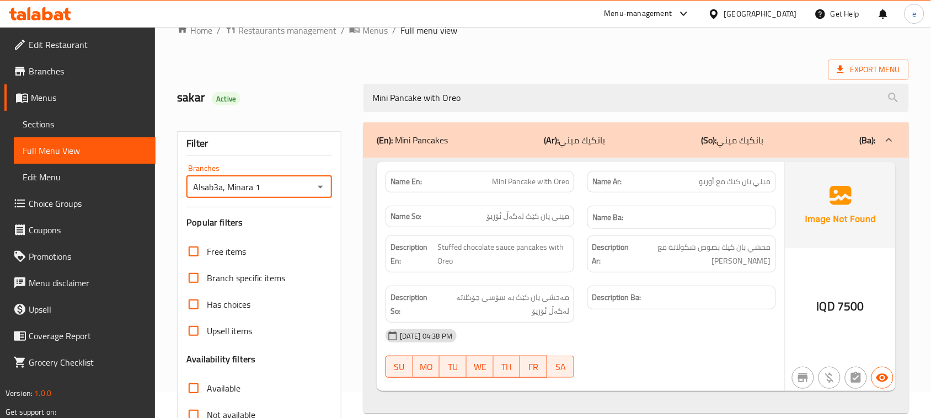
scroll to position [0, 0]
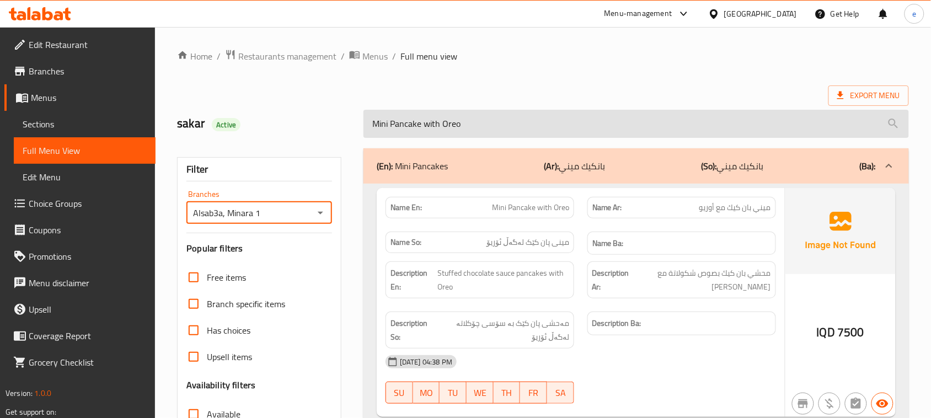
click at [445, 131] on input "Mini Pancake with Oreo" at bounding box center [635, 124] width 545 height 28
click at [443, 131] on input "Mini Pancake with Oreo" at bounding box center [635, 124] width 545 height 28
paste input "Stuffed mini pancake with banana"
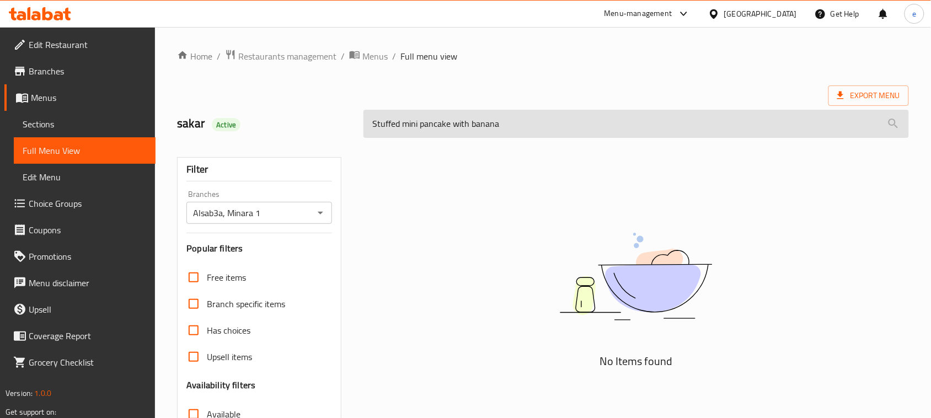
click at [488, 135] on input "Stuffed mini pancake with banana" at bounding box center [635, 124] width 545 height 28
paste input "Mini Pancake"
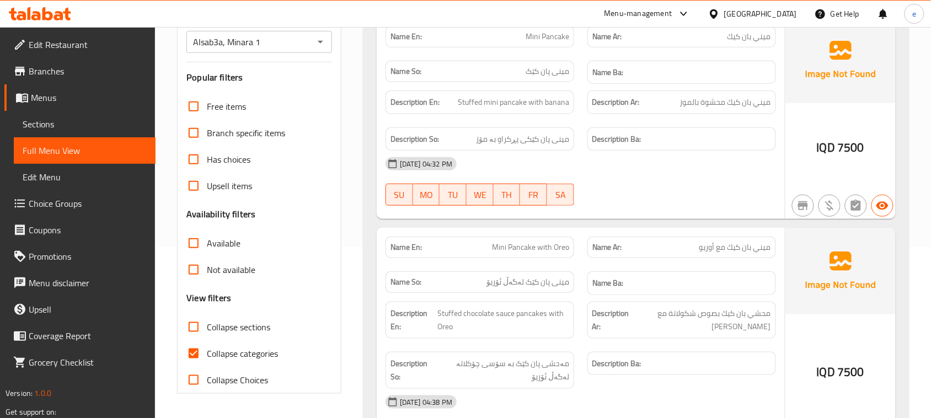
scroll to position [119, 0]
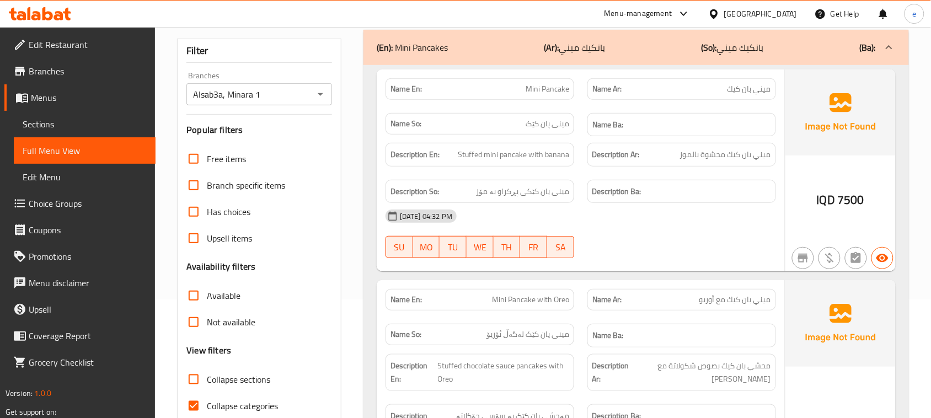
type input "Mini Pancake"
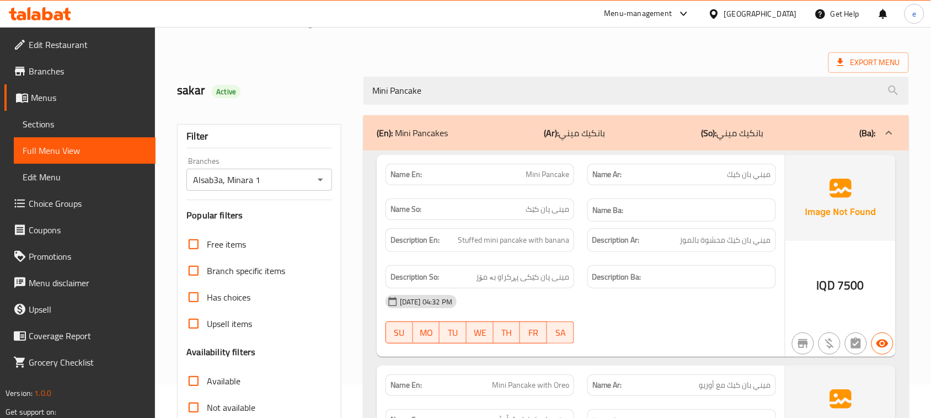
scroll to position [0, 0]
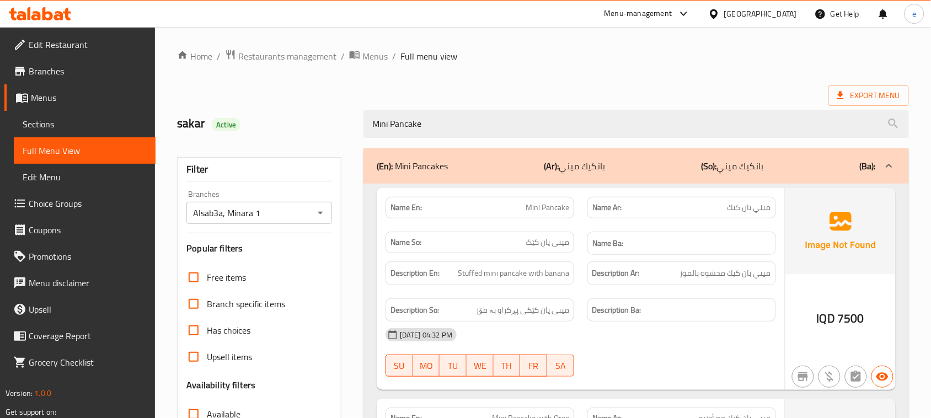
click at [325, 219] on icon "Open" at bounding box center [320, 212] width 13 height 13
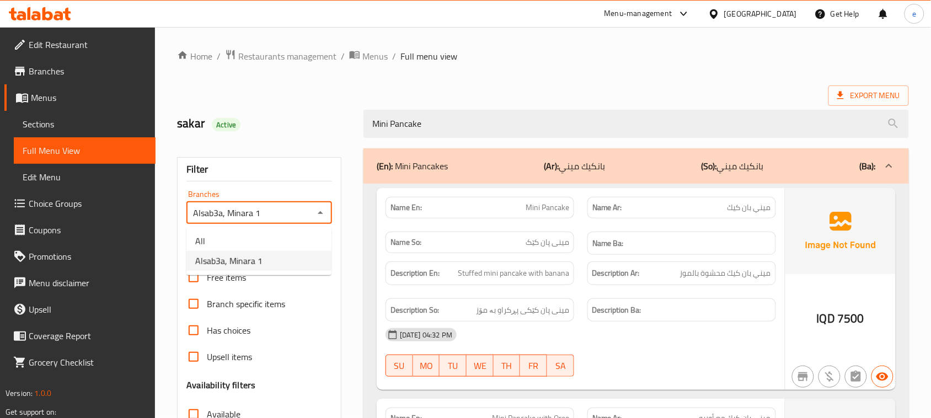
click at [252, 238] on li "All" at bounding box center [258, 241] width 145 height 20
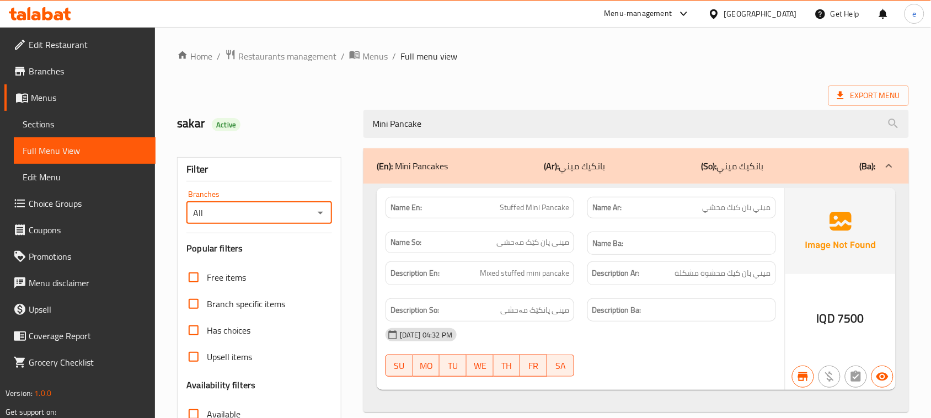
click at [325, 213] on icon "Open" at bounding box center [320, 212] width 13 height 13
click at [271, 257] on li "Alsab3a, Minara 1" at bounding box center [258, 261] width 145 height 20
type input "Alsab3a, Minara 1"
click at [543, 211] on span "Stuffed Mini Pancake" at bounding box center [534, 208] width 69 height 12
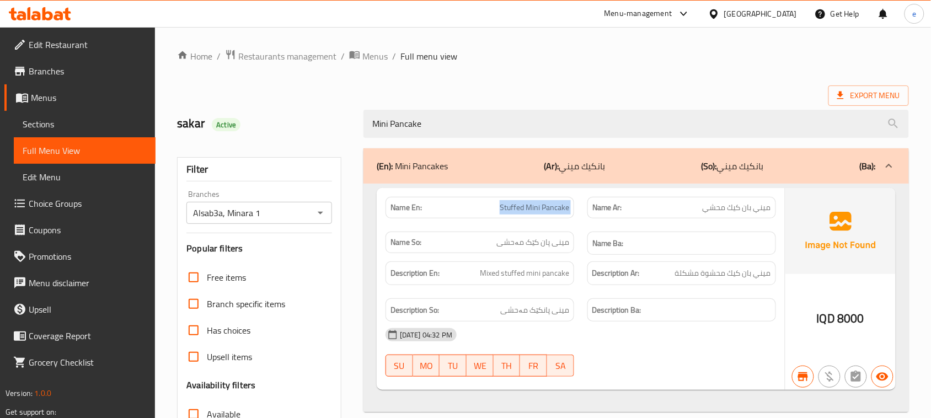
click at [543, 211] on span "Stuffed Mini Pancake" at bounding box center [534, 208] width 69 height 12
copy span "Stuffed Mini Pancake"
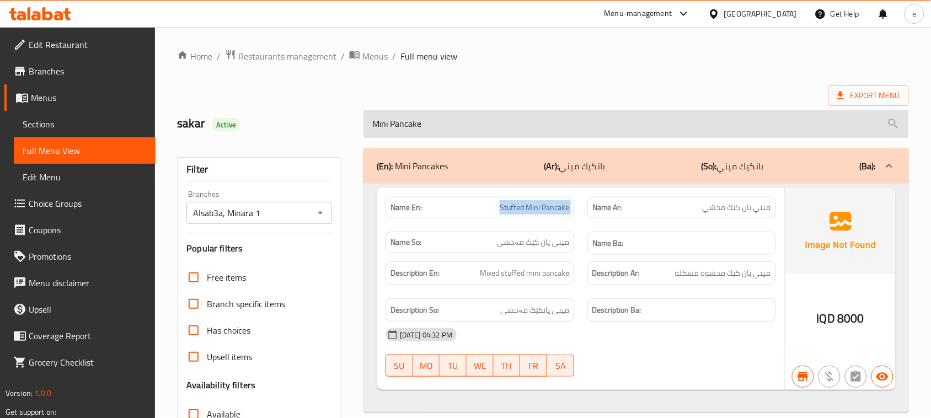
click at [432, 130] on input "Mini Pancake" at bounding box center [635, 124] width 545 height 28
paste input "Stuffed"
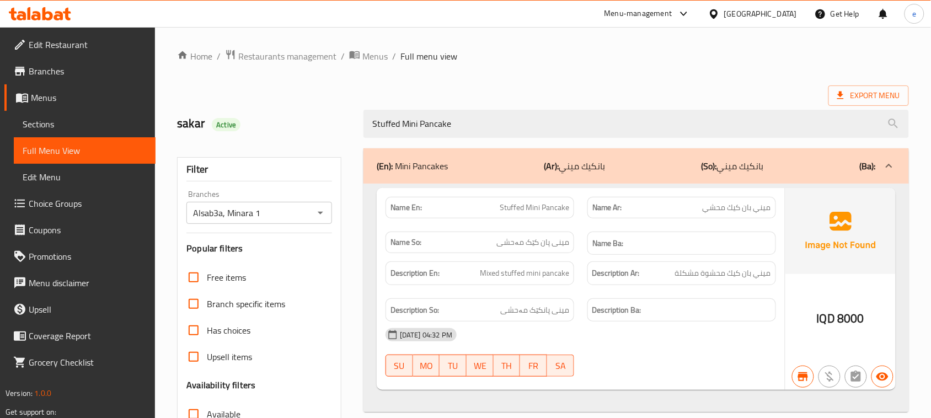
type input "Stuffed Mini Pancake"
click at [317, 207] on icon "Open" at bounding box center [320, 212] width 13 height 13
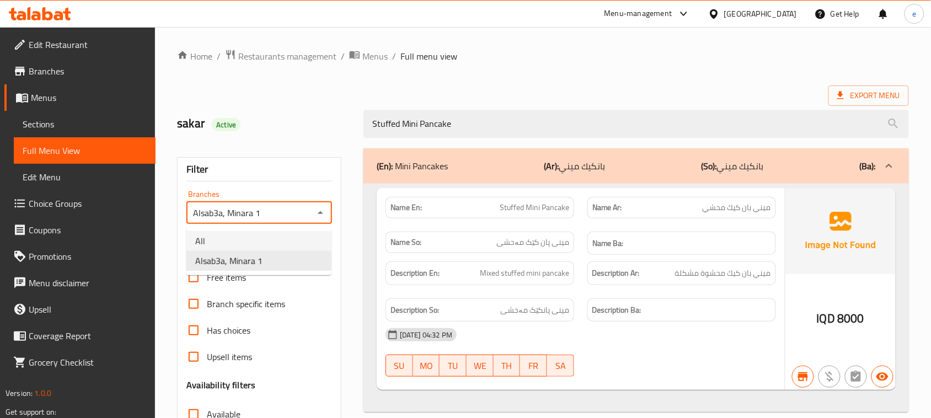
click at [270, 244] on li "All" at bounding box center [258, 241] width 145 height 20
click at [318, 218] on icon "Open" at bounding box center [320, 212] width 13 height 13
click at [299, 258] on li "Alsab3a, Minara 1" at bounding box center [258, 261] width 145 height 20
type input "Alsab3a, Minara 1"
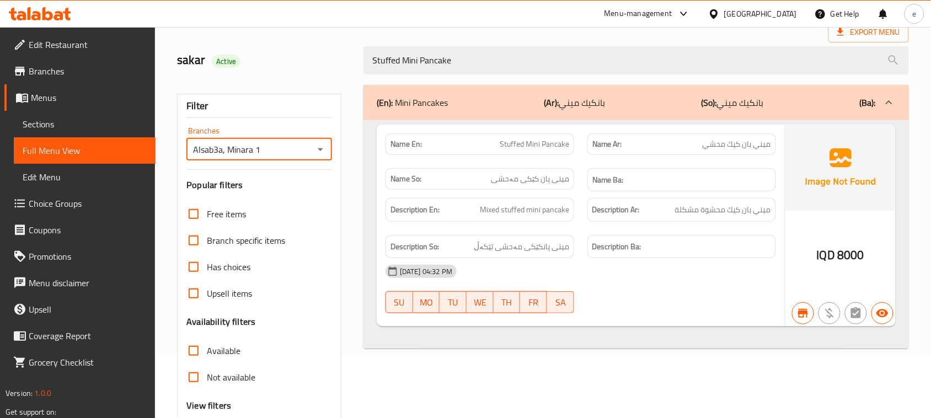
scroll to position [31, 0]
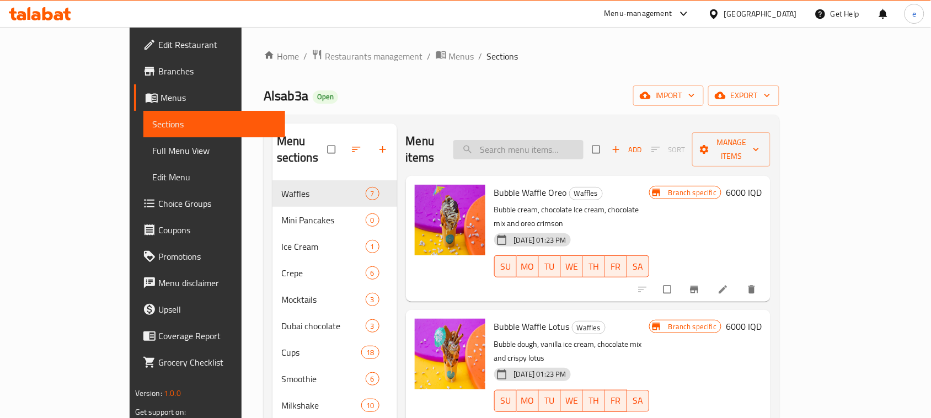
click at [512, 140] on input "search" at bounding box center [518, 149] width 130 height 19
paste input "[PERSON_NAME]"
type input "[PERSON_NAME]"
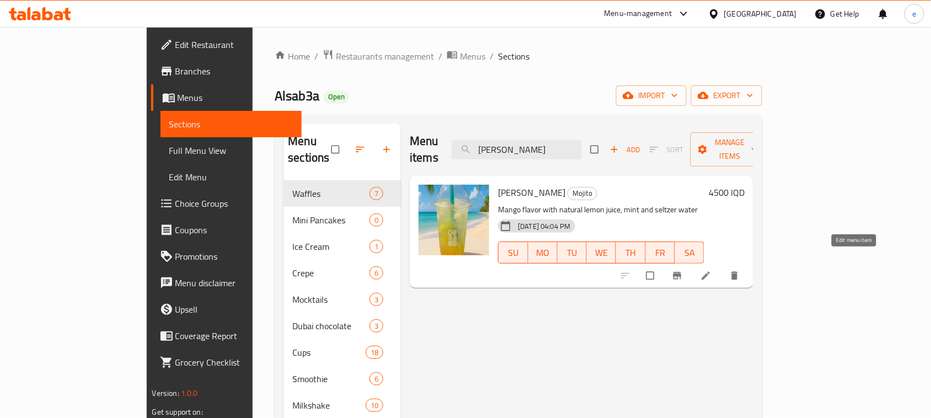
click at [711, 270] on icon at bounding box center [705, 275] width 11 height 11
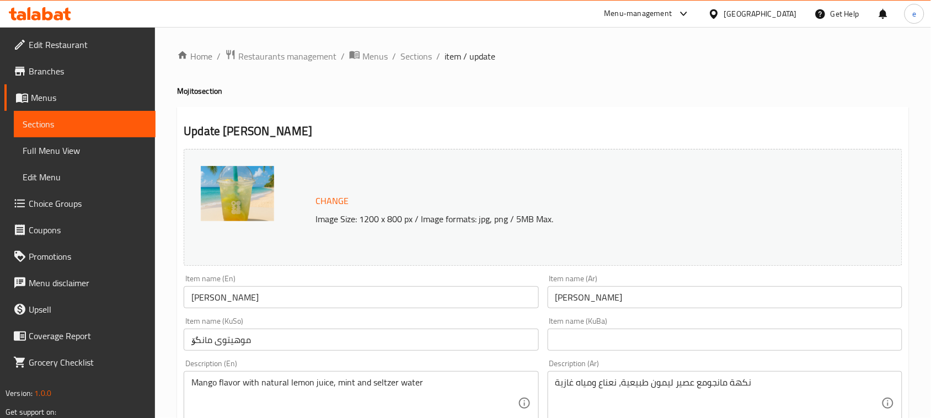
scroll to position [138, 0]
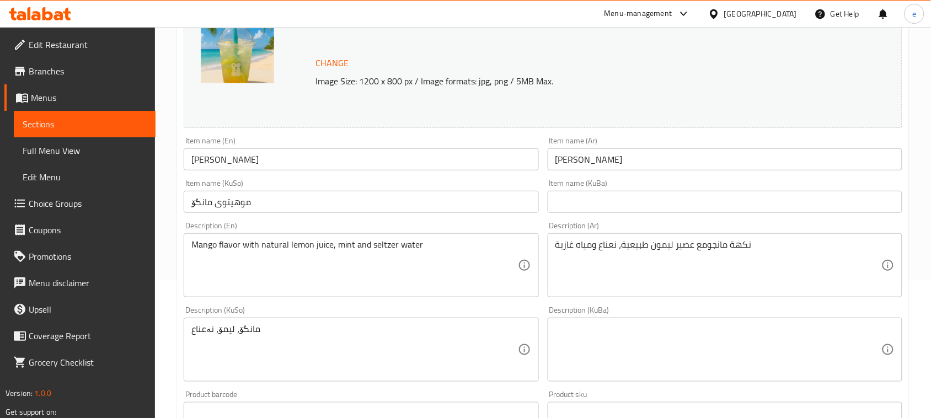
click at [323, 206] on input "موهيتوى مانگۆ" at bounding box center [361, 202] width 355 height 22
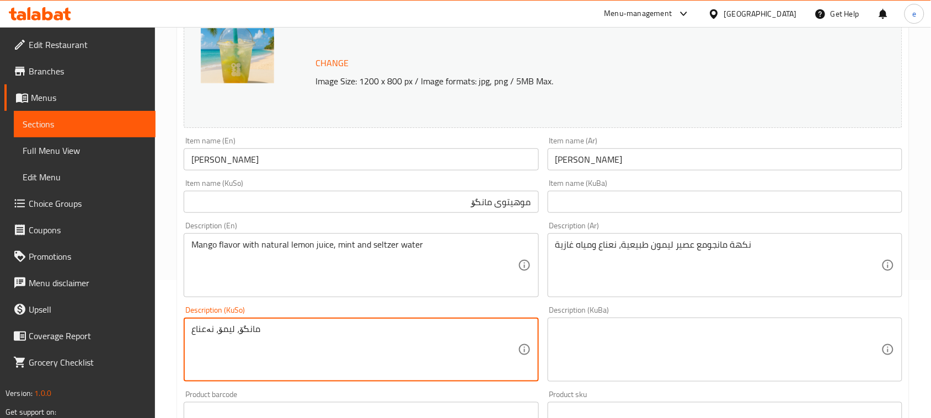
click at [403, 353] on textarea "مانگۆ، ليمۆ، نەعناع" at bounding box center [354, 350] width 326 height 52
click at [412, 351] on textarea at bounding box center [354, 350] width 326 height 52
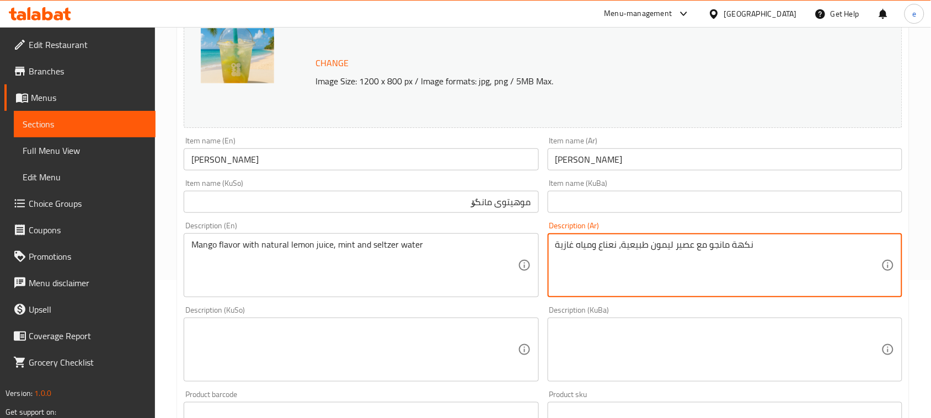
type textarea "نكهة مانجو مع عصير ليمون طبيعية، نعناع ومياه غازية"
click at [494, 326] on textarea at bounding box center [354, 350] width 326 height 52
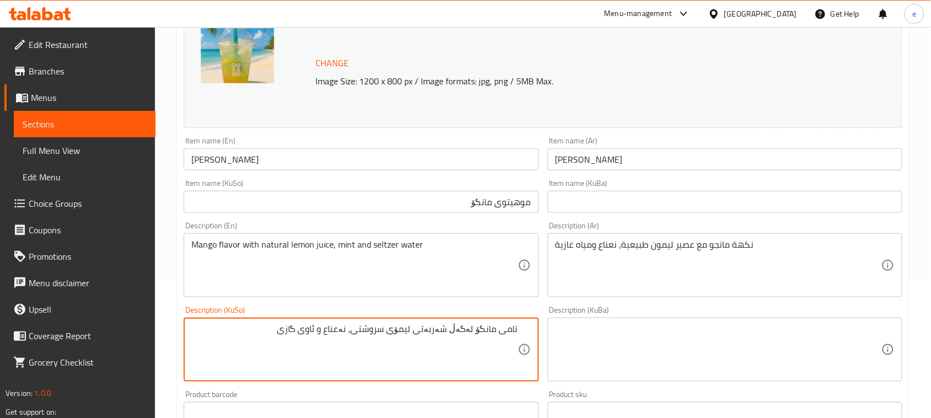
click at [340, 331] on textarea "تامی مانگۆ لەگەڵ شەربەتی لیمۆی سروشتی، نەعناع و ئاوی گازی" at bounding box center [354, 350] width 326 height 52
click at [288, 329] on textarea "تامی مانگۆ لەگەڵ شەربەتی لیمۆی سروشتی، نەعنا و ئاوی گازی" at bounding box center [354, 350] width 326 height 52
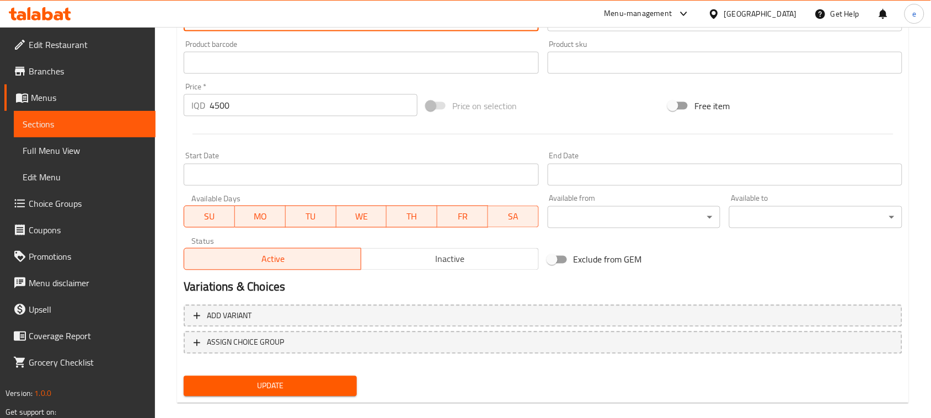
scroll to position [502, 0]
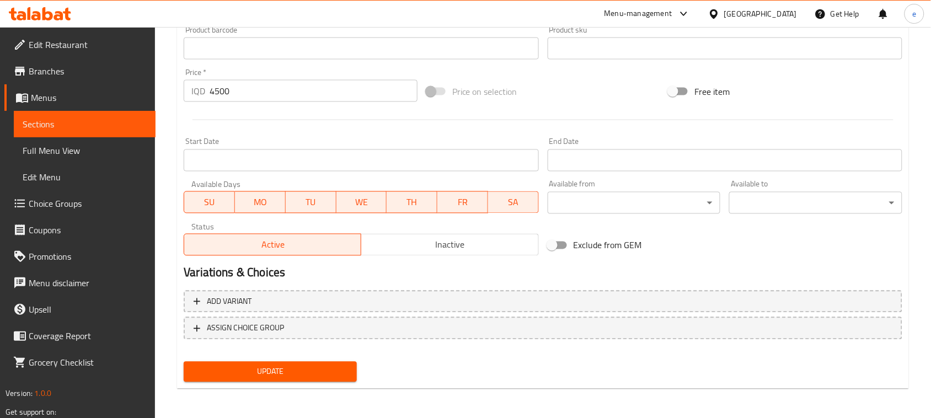
type textarea "تامی مانگۆ لەگەڵ شەربەتی لیمۆی سروشتی، نەعنا و ئاوی گازی"
click at [318, 371] on span "Update" at bounding box center [270, 372] width 156 height 14
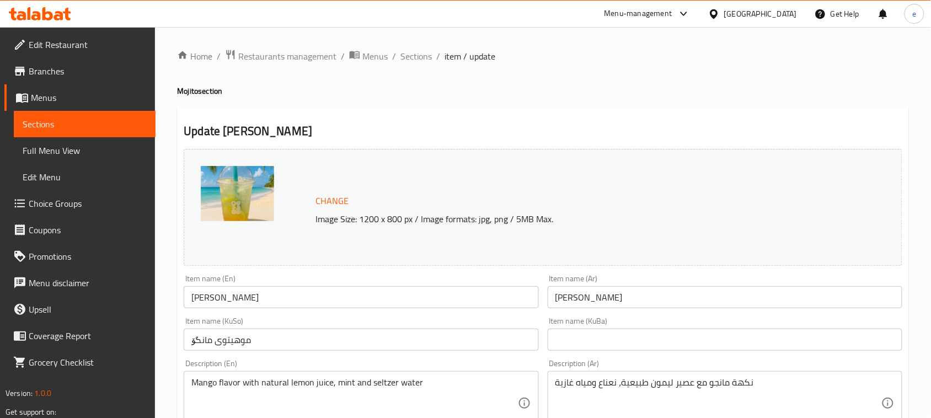
click at [50, 125] on span "Sections" at bounding box center [85, 123] width 124 height 13
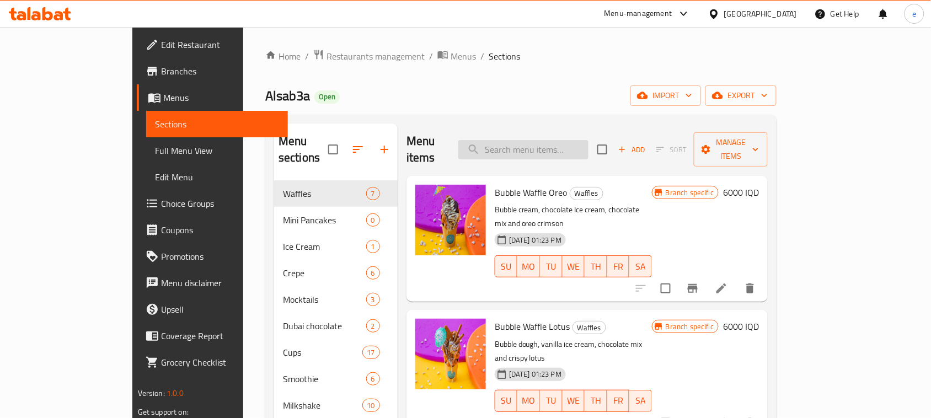
click at [565, 140] on input "search" at bounding box center [523, 149] width 130 height 19
paste input "[PERSON_NAME]"
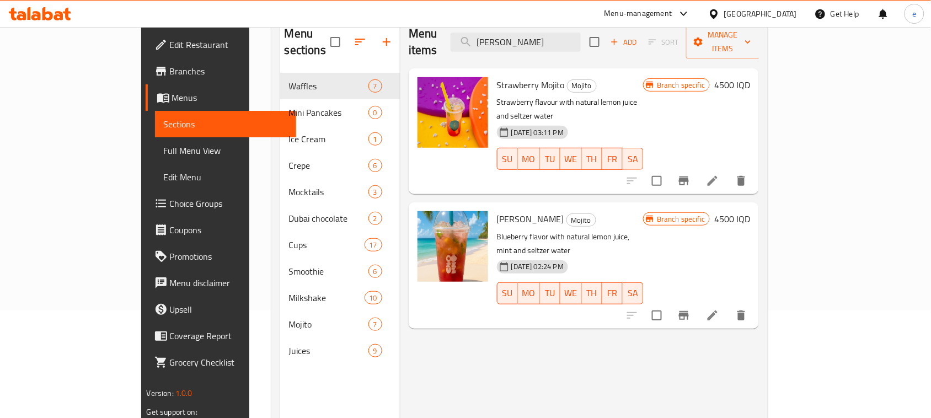
scroll to position [138, 0]
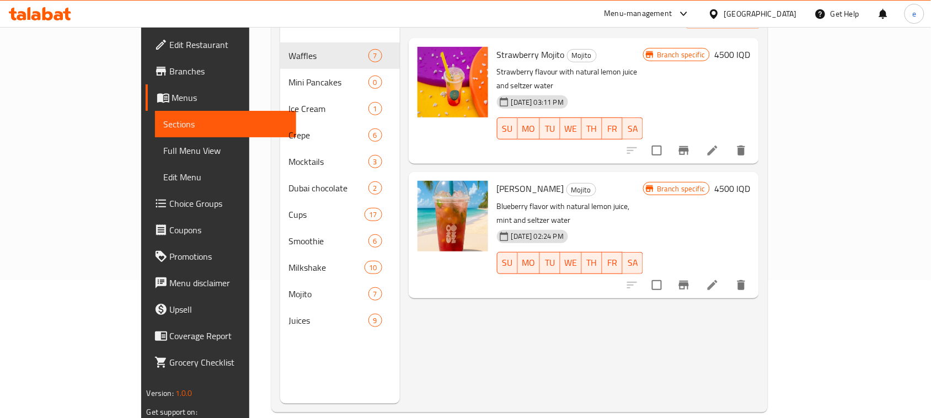
type input "[PERSON_NAME]"
click at [717, 280] on icon at bounding box center [713, 285] width 10 height 10
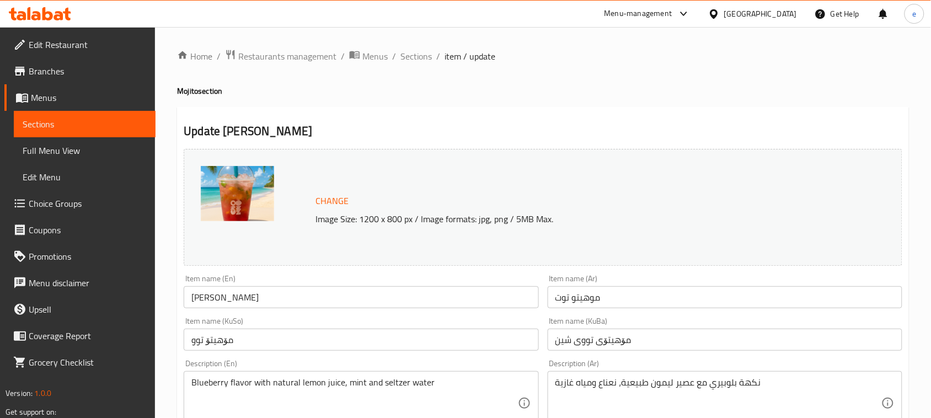
scroll to position [138, 0]
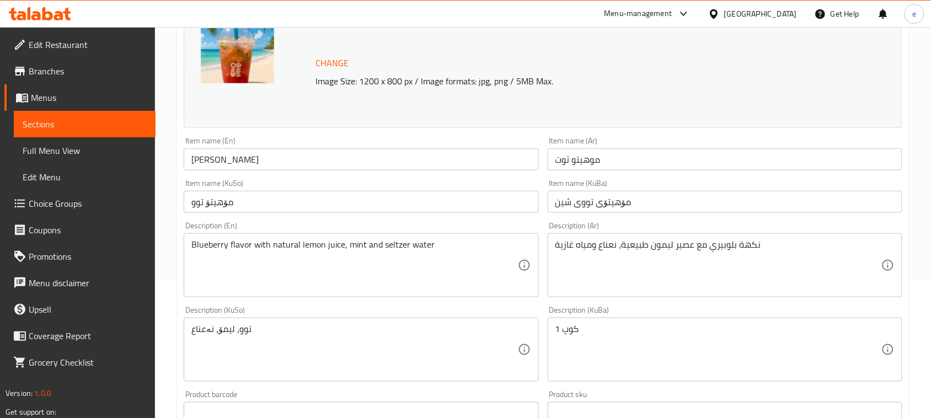
click at [350, 205] on input "مۆهيتۆ توو" at bounding box center [361, 202] width 355 height 22
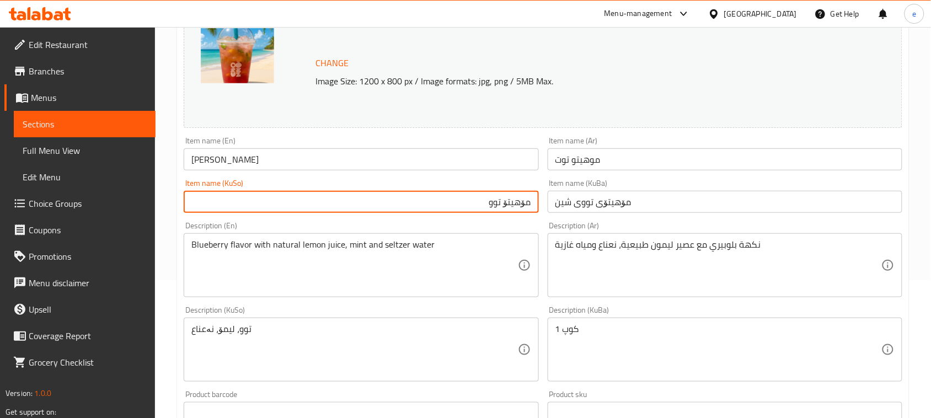
click at [506, 206] on input "مۆهيتۆ توو" at bounding box center [361, 202] width 355 height 22
type input "مۆهيتۆی توو"
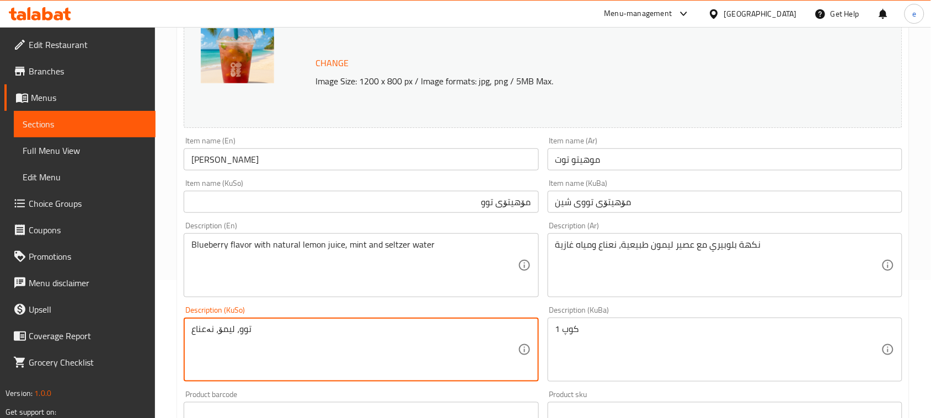
click at [435, 333] on textarea "توو، ليمۆ، نەعناع" at bounding box center [354, 350] width 326 height 52
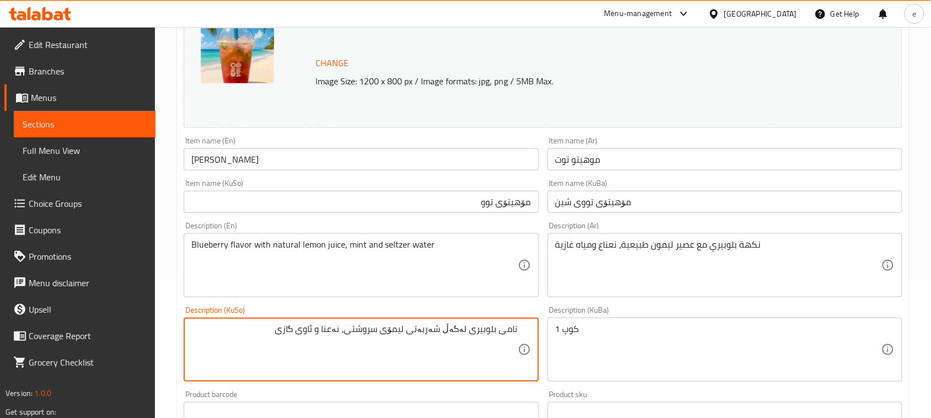
type textarea "تامی بلوبیری لەگەڵ شەربەتی لیمۆی سروشتی، نەعنا و ئاوی گازی"
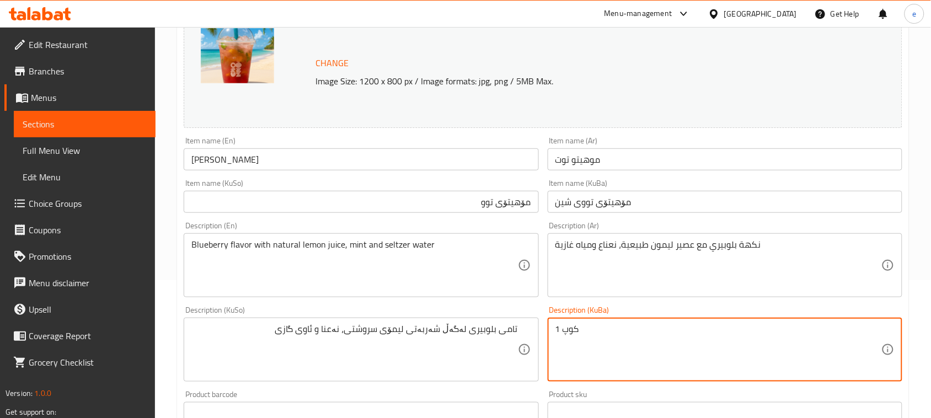
click at [566, 340] on textarea "1 کوپ" at bounding box center [718, 350] width 326 height 52
click at [609, 197] on input "مۆهيتۆی تووی شين" at bounding box center [725, 202] width 355 height 22
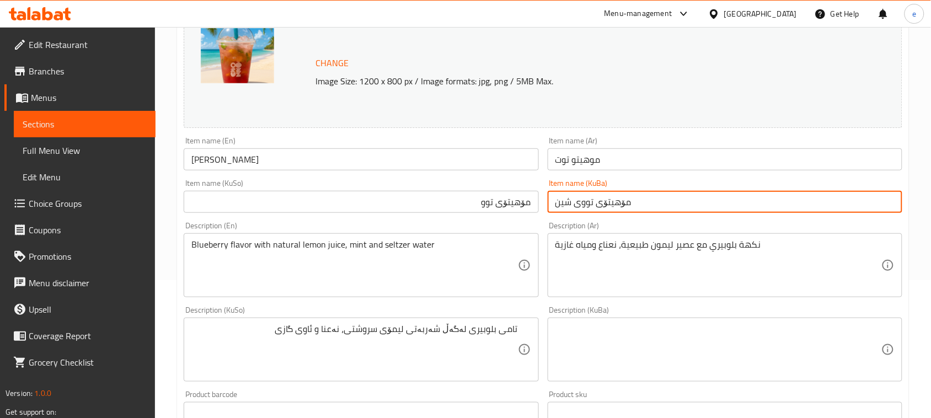
click at [609, 197] on input "مۆهيتۆی تووی شين" at bounding box center [725, 202] width 355 height 22
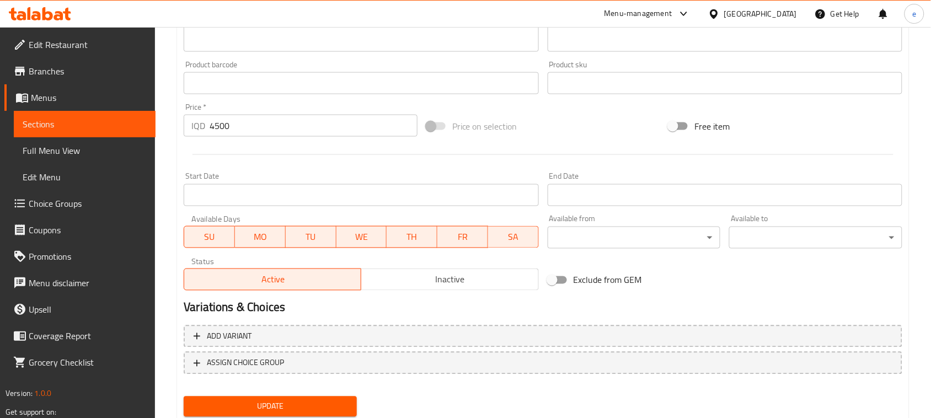
scroll to position [502, 0]
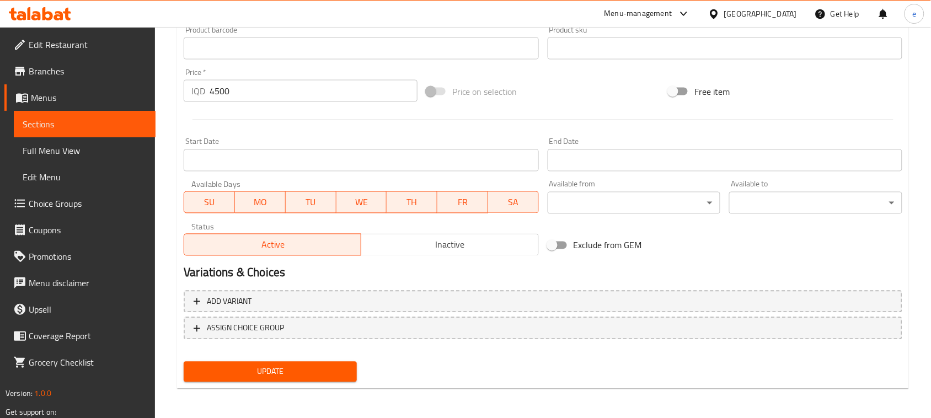
click at [331, 365] on span "Update" at bounding box center [270, 372] width 156 height 14
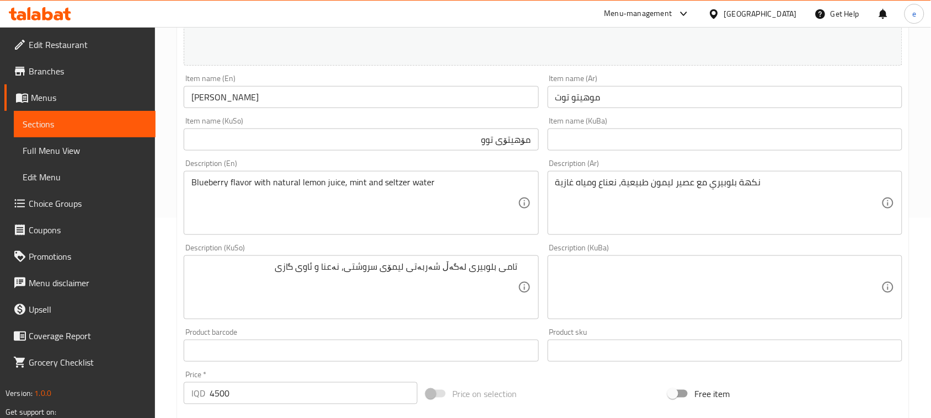
scroll to position [227, 0]
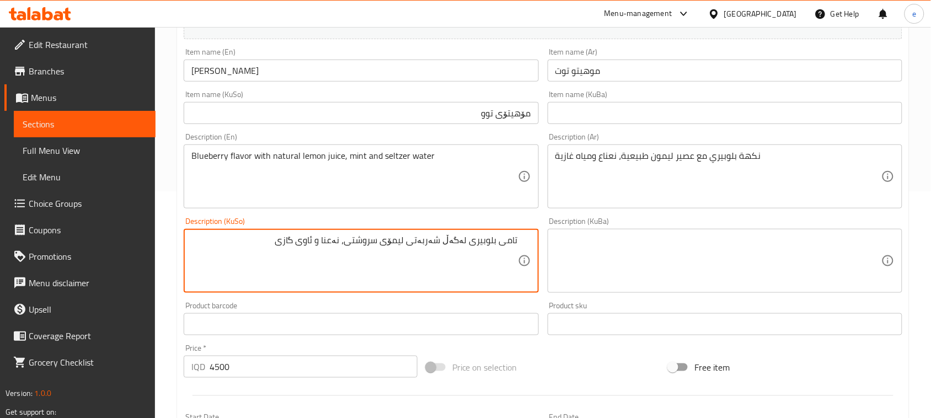
click at [484, 243] on textarea "تامی بلوبیری لەگەڵ شەربەتی لیمۆی سروشتی، نەعنا و ئاوی گازی" at bounding box center [354, 261] width 326 height 52
paste textarea "ووی شين"
type textarea "تامی تووی شين لەگەڵ شەربەتی لیمۆی سروشتی، نەعنا و ئاوی گازی"
click at [723, 158] on textarea "نكهة بلوبيري مع عصير ليمون طبيعية، نعناع ومياه غازية" at bounding box center [718, 177] width 326 height 52
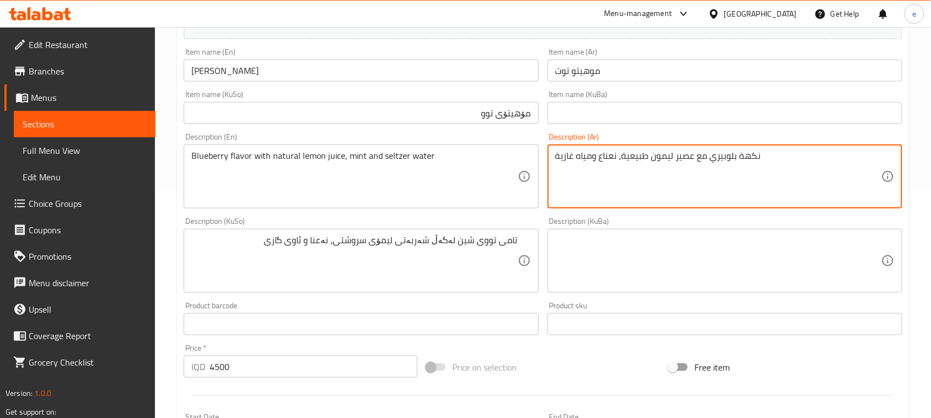
paste textarea "وت أزرق"
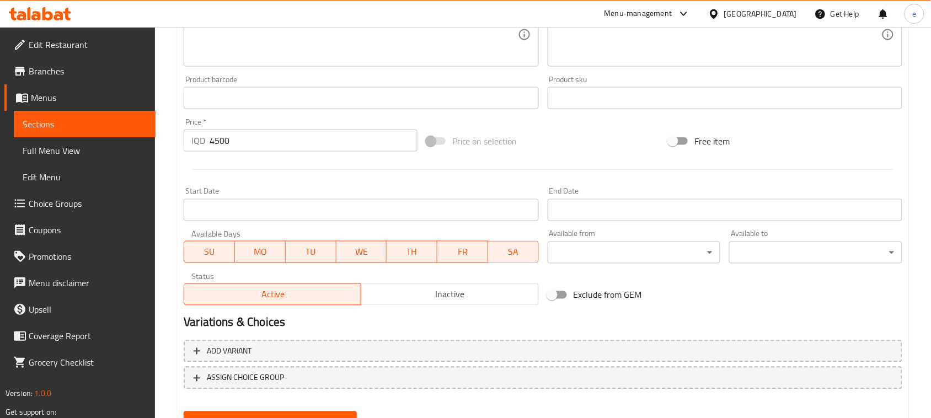
scroll to position [502, 0]
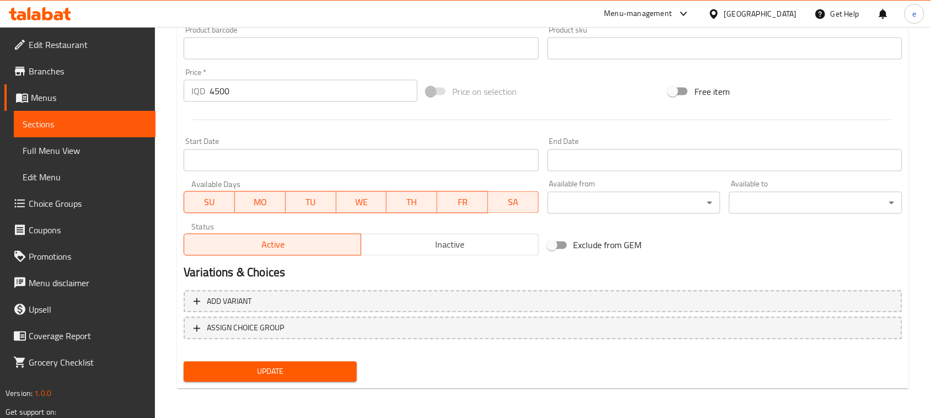
type textarea "نكهة توت أزرق مع عصير ليمون طبيعية، نعناع ومياه غازية"
click at [316, 365] on span "Update" at bounding box center [270, 372] width 156 height 14
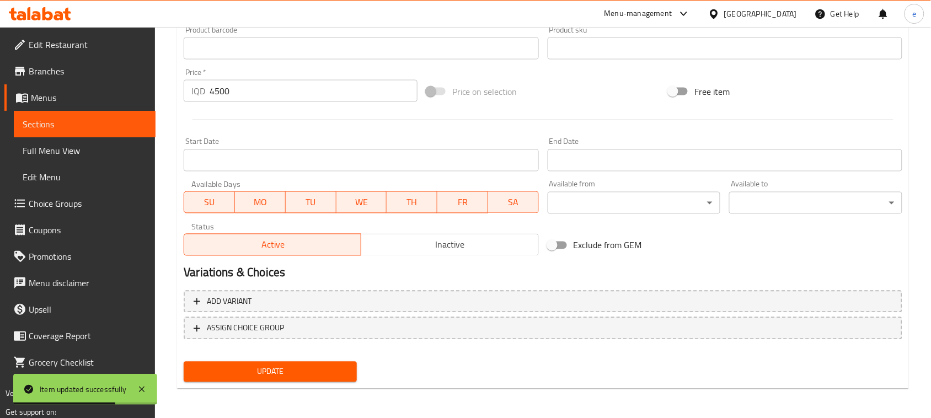
click at [36, 122] on span "Sections" at bounding box center [85, 123] width 124 height 13
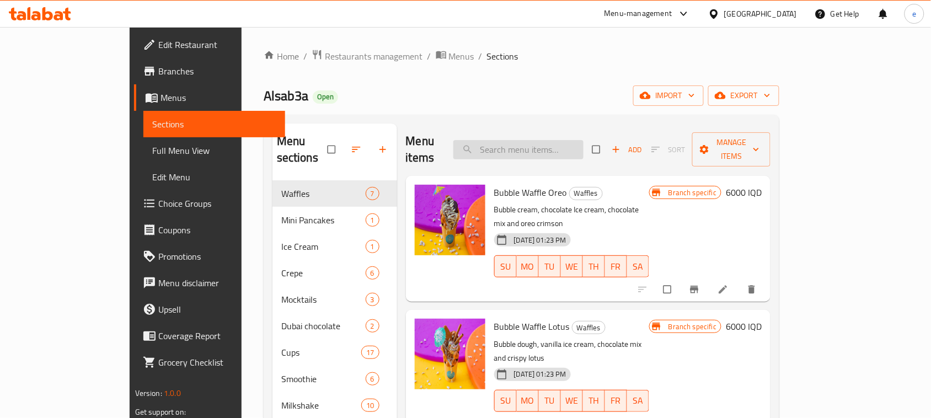
click at [582, 140] on input "search" at bounding box center [518, 149] width 130 height 19
paste input "Mini Pancake"
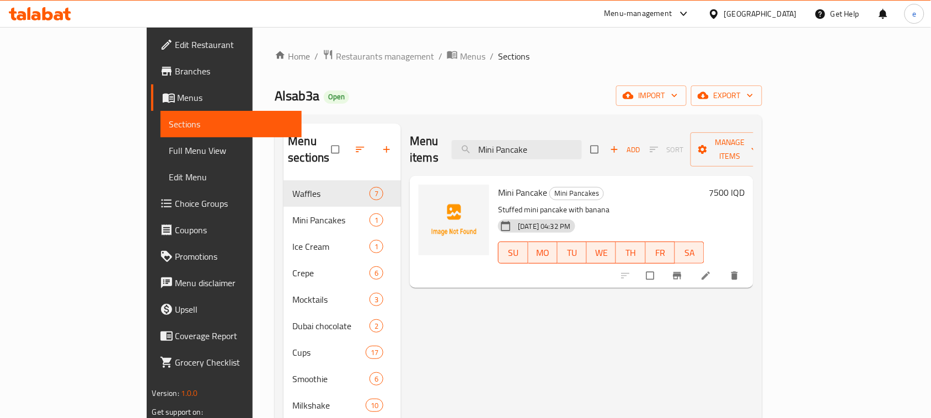
type input "Mini Pancake"
click at [711, 270] on icon at bounding box center [705, 275] width 11 height 11
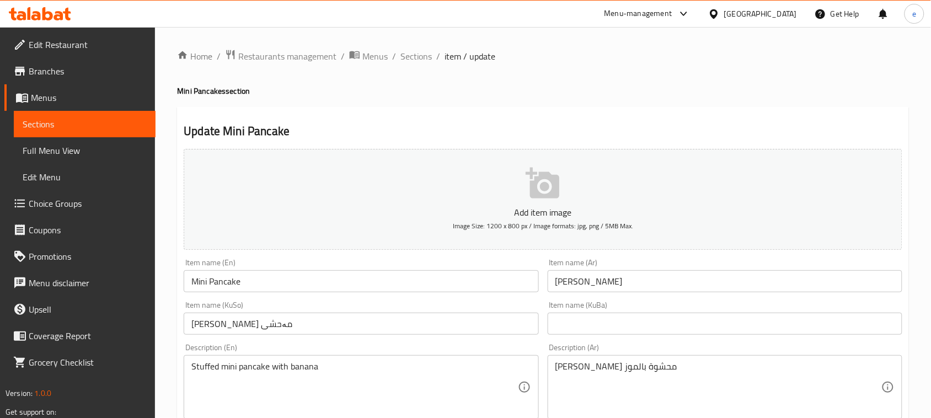
scroll to position [138, 0]
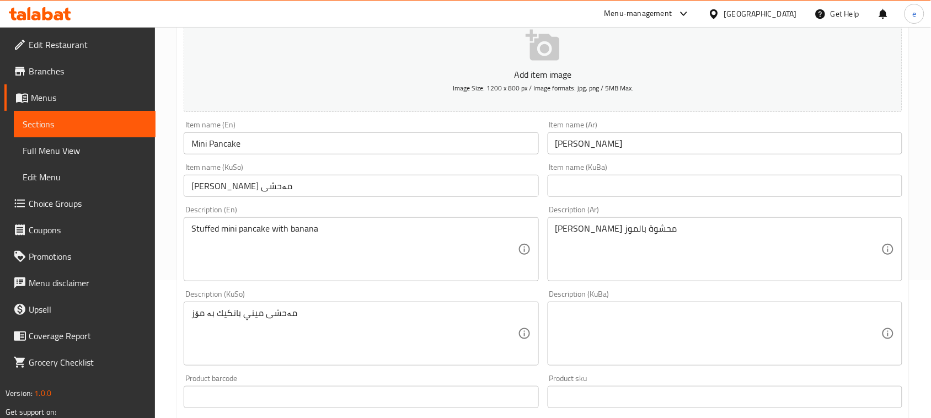
click at [208, 189] on input "[PERSON_NAME] مەحشی" at bounding box center [361, 186] width 355 height 22
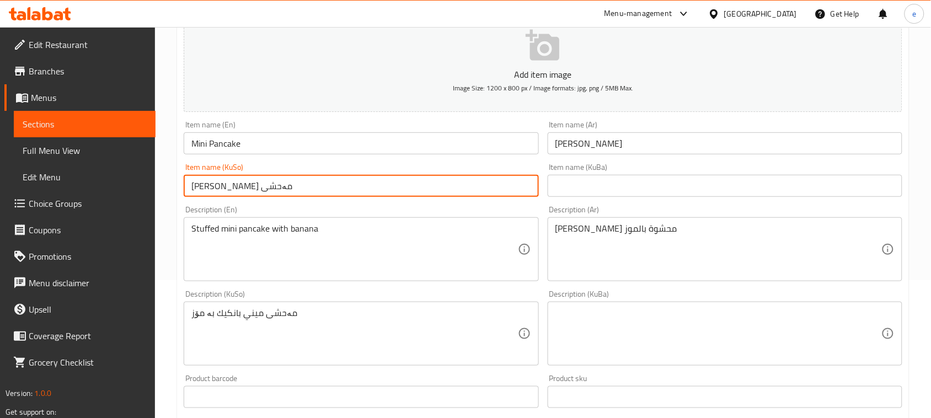
click at [208, 189] on input "[PERSON_NAME] مەحشی" at bounding box center [361, 186] width 355 height 22
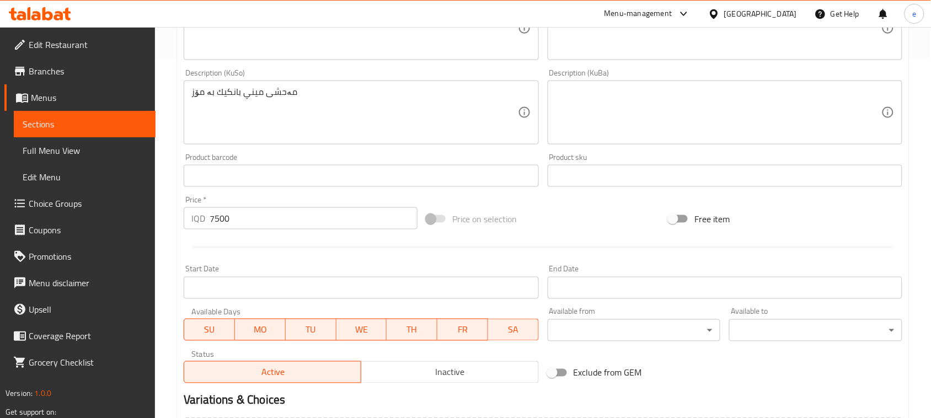
scroll to position [486, 0]
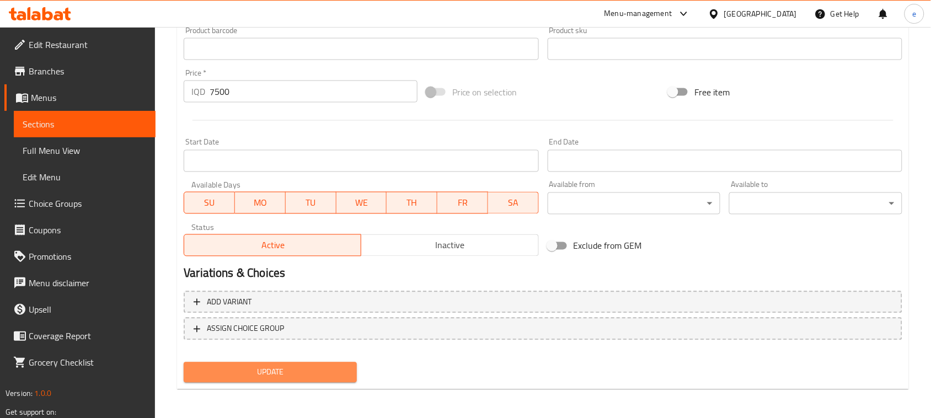
click at [315, 376] on span "Update" at bounding box center [270, 373] width 156 height 14
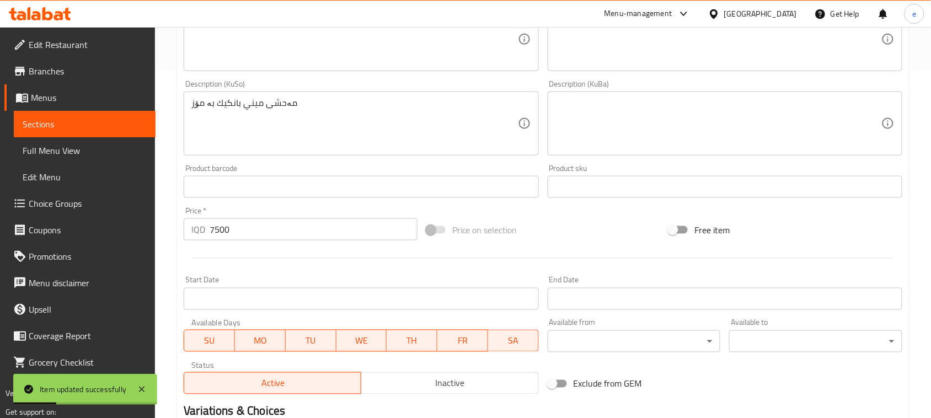
scroll to position [210, 0]
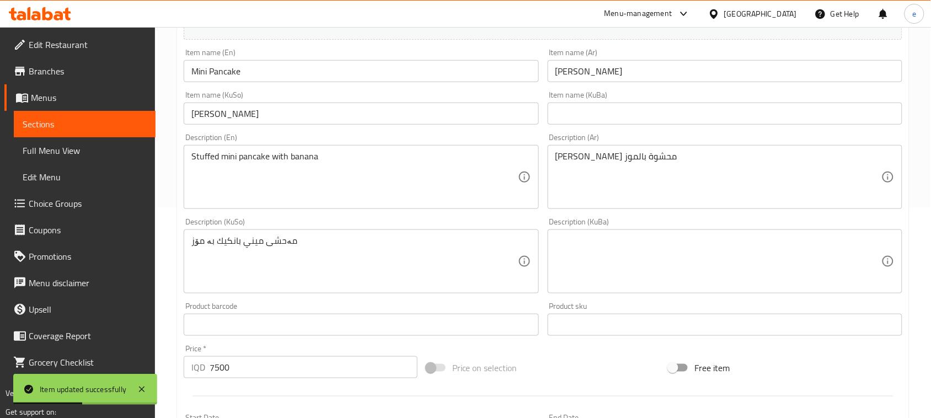
click at [257, 116] on input "[PERSON_NAME]" at bounding box center [361, 114] width 355 height 22
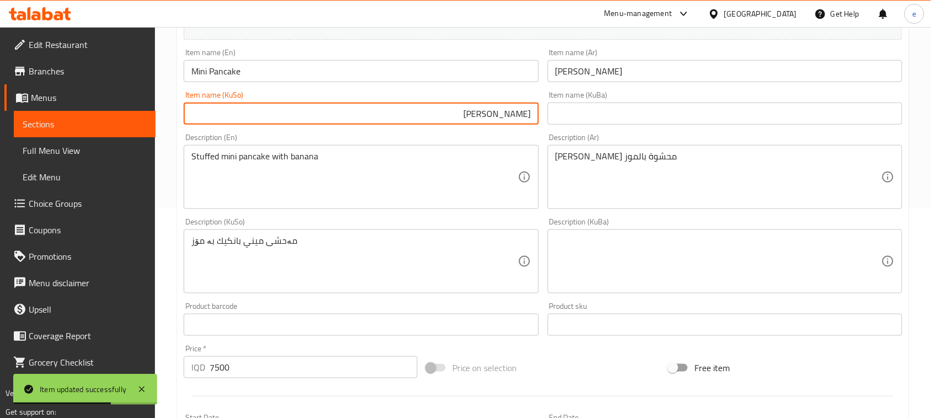
click at [518, 117] on input "[PERSON_NAME]" at bounding box center [361, 114] width 355 height 22
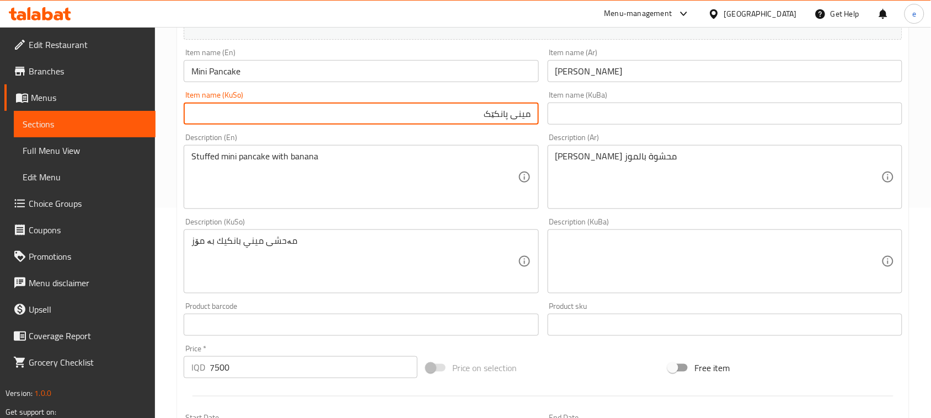
type input "مینی پانكێک"
click at [571, 71] on input "[PERSON_NAME]" at bounding box center [725, 71] width 355 height 22
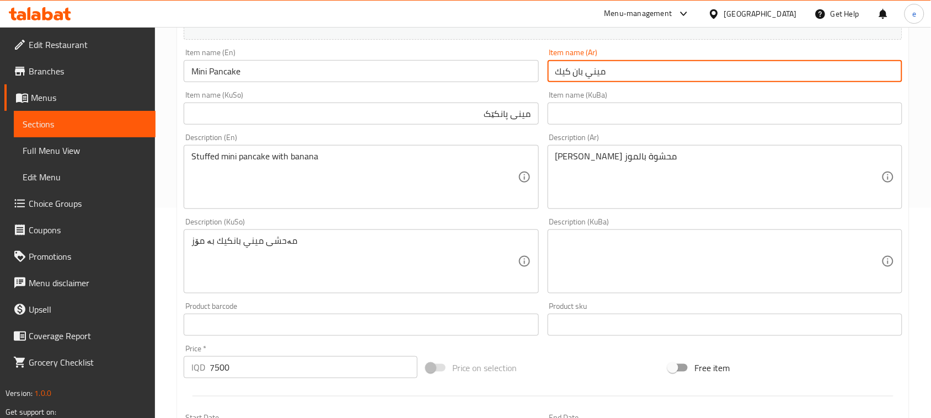
type input "ميني بان كيك"
click at [499, 116] on input "مینی پانكێک" at bounding box center [361, 114] width 355 height 22
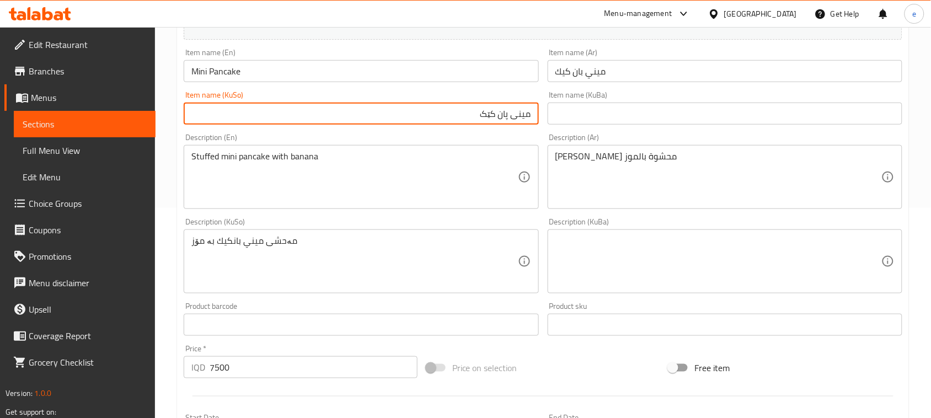
type input "مینی پان كێک"
click at [229, 77] on input "Mini Pancake" at bounding box center [361, 71] width 355 height 22
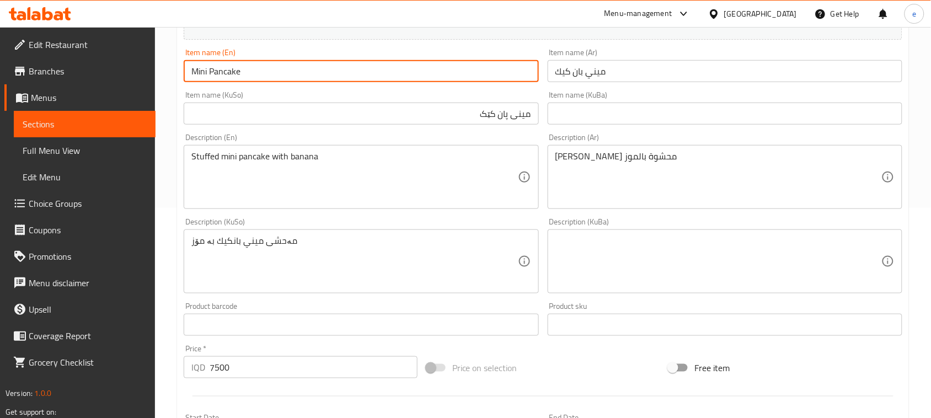
click at [342, 112] on input "مینی پان كێک" at bounding box center [361, 114] width 355 height 22
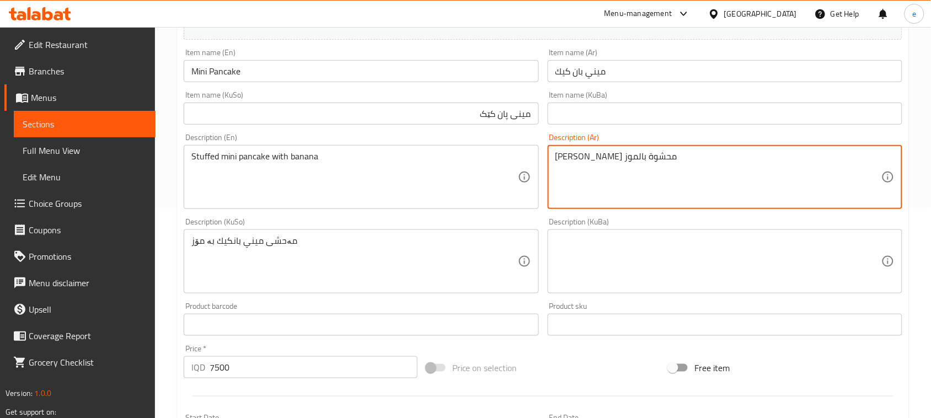
click at [626, 159] on textarea "[PERSON_NAME] محشوة بالموز" at bounding box center [718, 177] width 326 height 52
click at [665, 158] on textarea "ميني بان كيك محشوة بالموز" at bounding box center [718, 177] width 326 height 52
type textarea "ميني بان كيك محشوة بالموز"
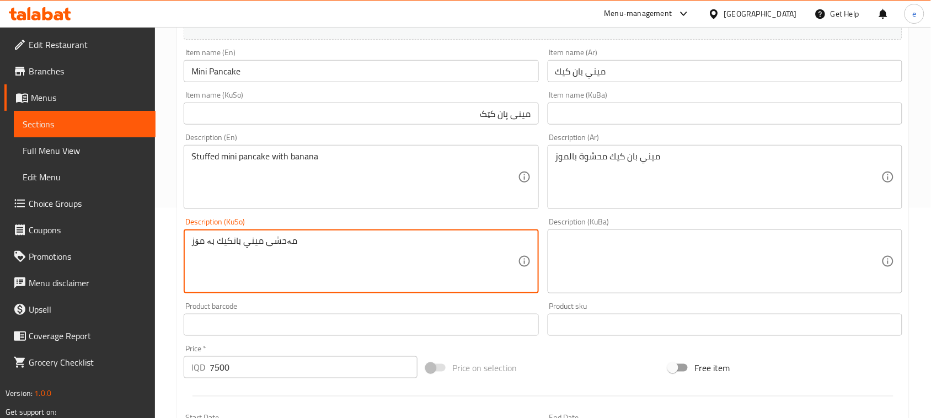
click at [274, 249] on textarea "مەحشی ميني بانكيك بە مۆز" at bounding box center [354, 261] width 326 height 52
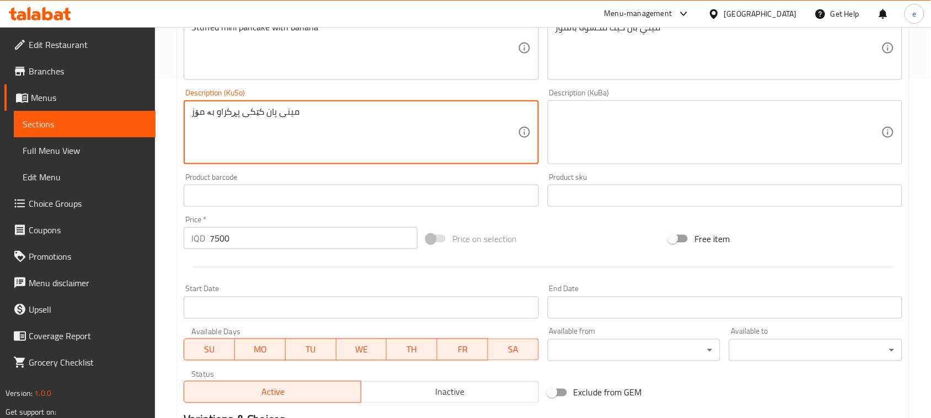
scroll to position [486, 0]
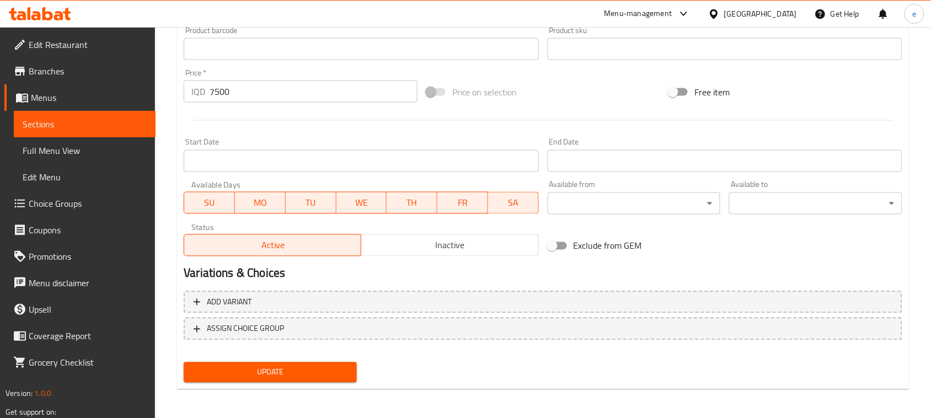
type textarea "مینی پان کێکی پڕکراو بە مۆز"
click at [271, 379] on button "Update" at bounding box center [270, 372] width 173 height 20
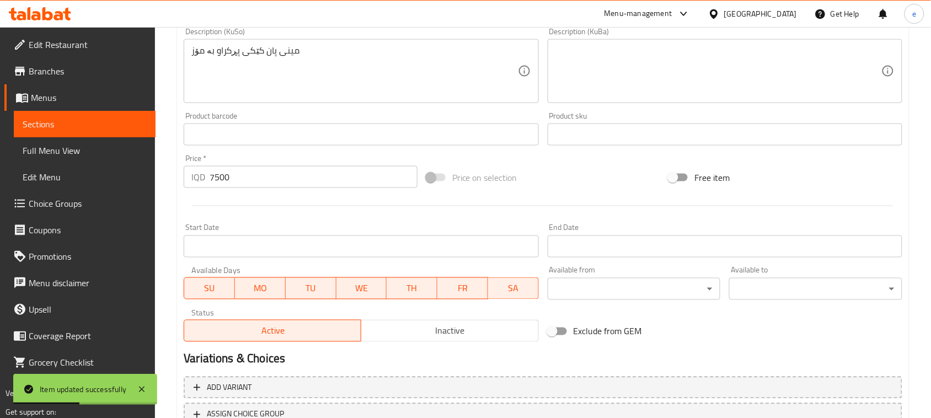
scroll to position [348, 0]
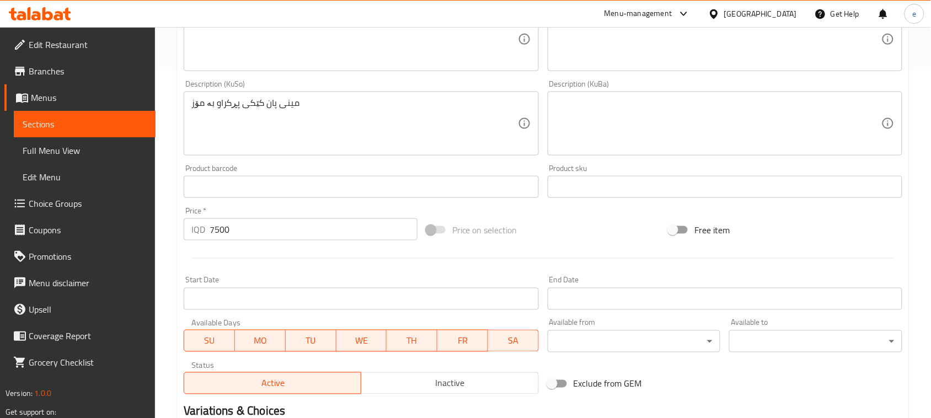
click at [62, 122] on span "Sections" at bounding box center [85, 123] width 124 height 13
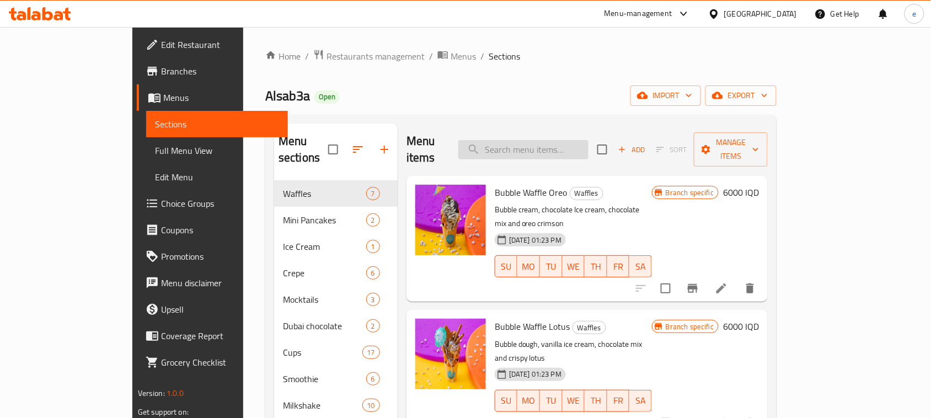
click at [554, 140] on input "search" at bounding box center [523, 149] width 130 height 19
paste input "Mini Pancake with Oreo"
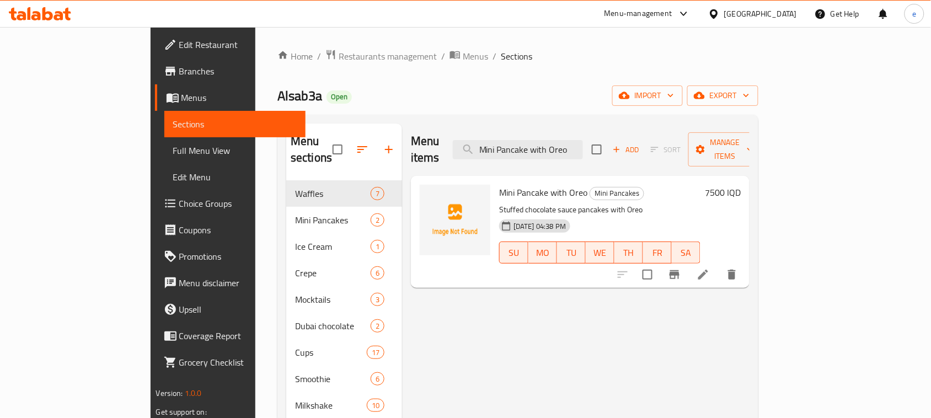
type input "Mini Pancake with Oreo"
click at [719, 266] on li at bounding box center [703, 275] width 31 height 20
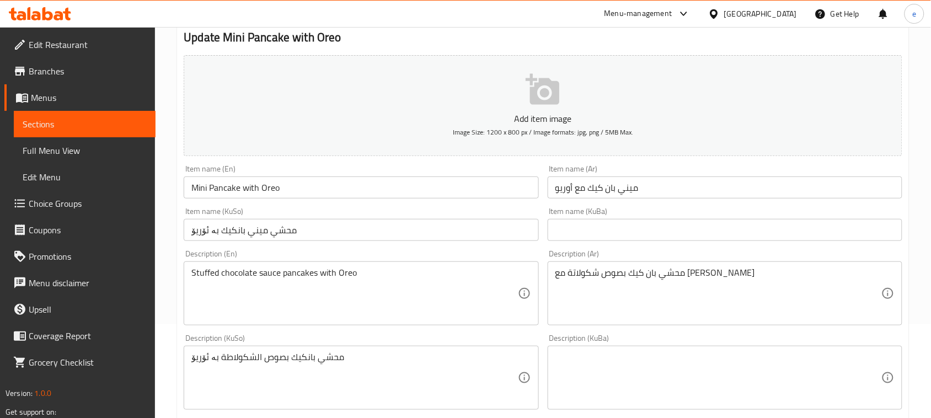
scroll to position [138, 0]
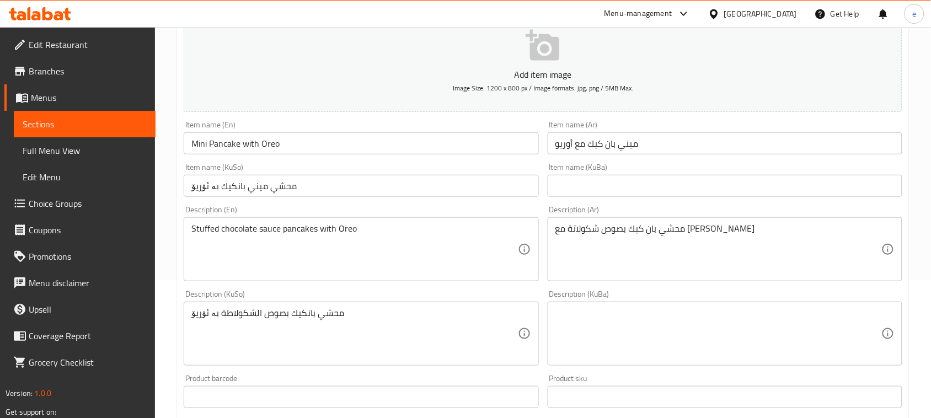
click at [696, 156] on div "Item name (Ar) [PERSON_NAME] مع [PERSON_NAME] name (Ar)" at bounding box center [724, 137] width 363 height 42
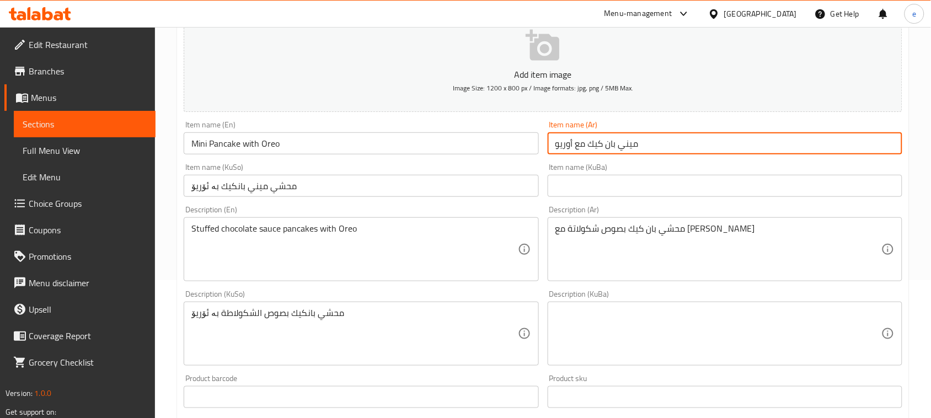
click at [690, 145] on input "ميني بان كيك مع أوريو" at bounding box center [725, 143] width 355 height 22
click at [342, 189] on input "محشي ميني بانكيك بە ئۆریۆ" at bounding box center [361, 186] width 355 height 22
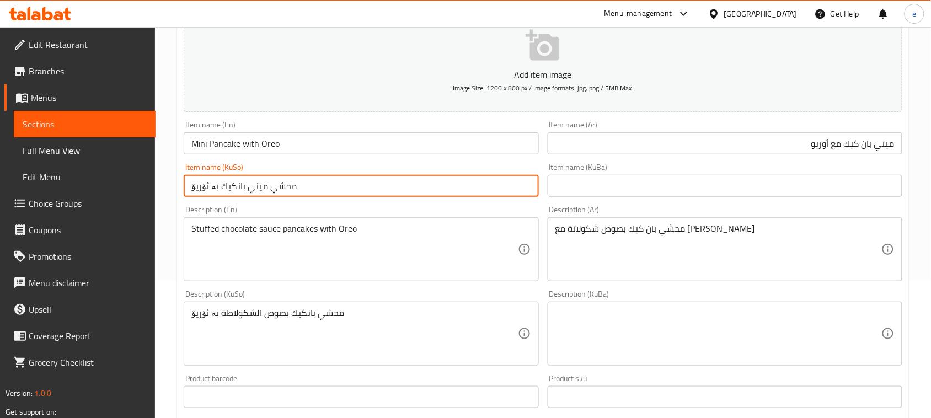
click at [342, 189] on input "محشي ميني بانكيك بە ئۆریۆ" at bounding box center [361, 186] width 355 height 22
type input "مینی پان کێک لەگەڵ ئۆریۆ"
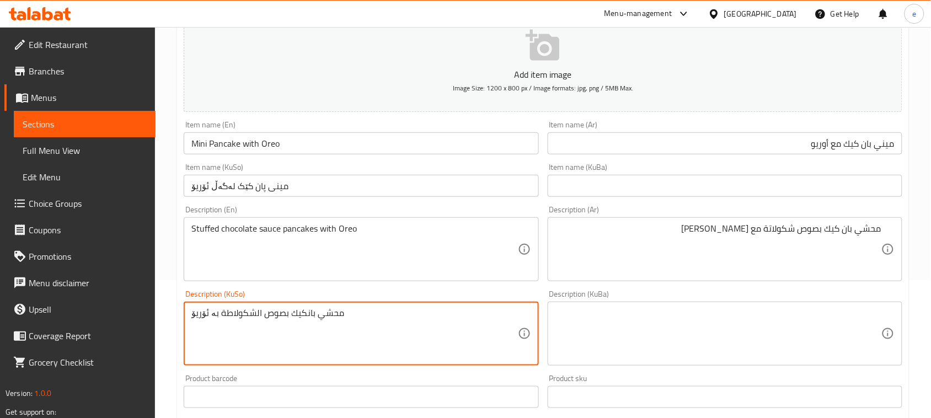
click at [431, 333] on textarea "محشي بانكيك بصوص الشكولاطة بە ئۆریۆ" at bounding box center [354, 334] width 326 height 52
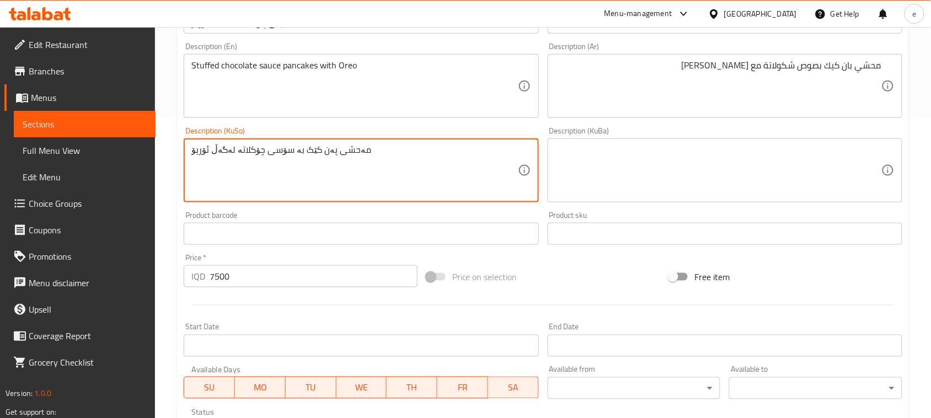
scroll to position [486, 0]
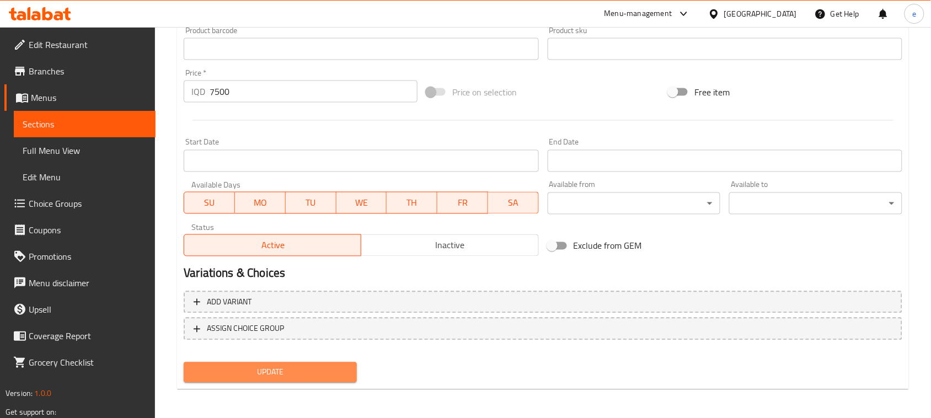
click at [293, 368] on span "Update" at bounding box center [270, 373] width 156 height 14
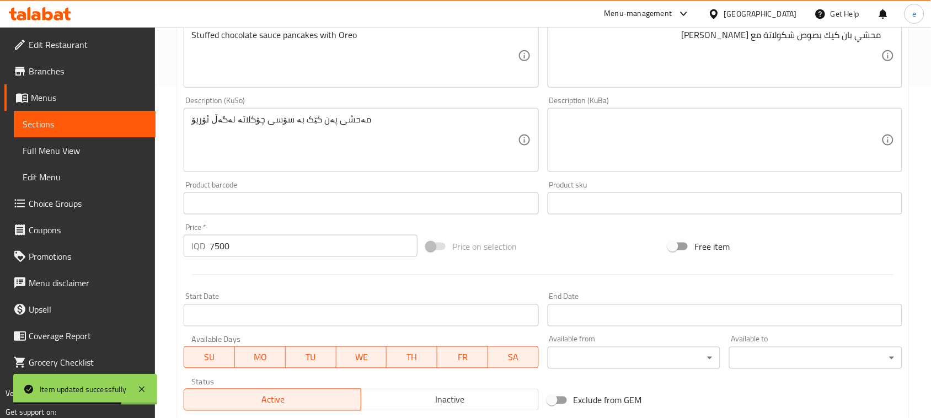
scroll to position [210, 0]
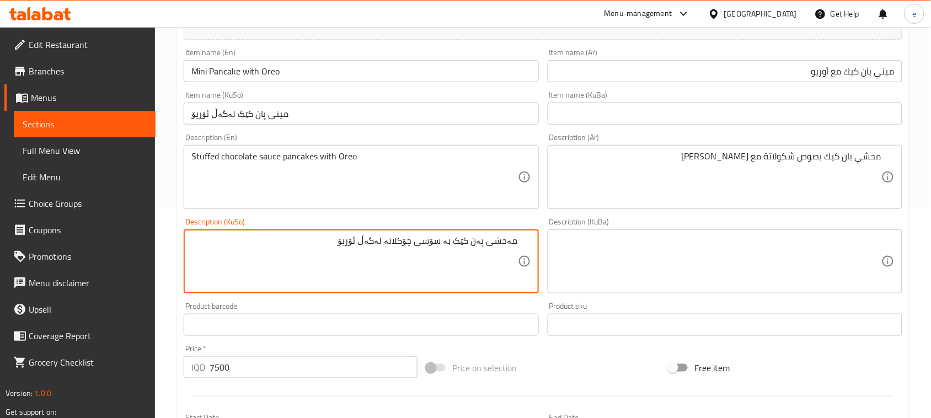
click at [480, 243] on textarea "مەحشی پەن کێک بە سۆسی چۆکلاتە لەگەڵ ئۆریۆ" at bounding box center [354, 261] width 326 height 52
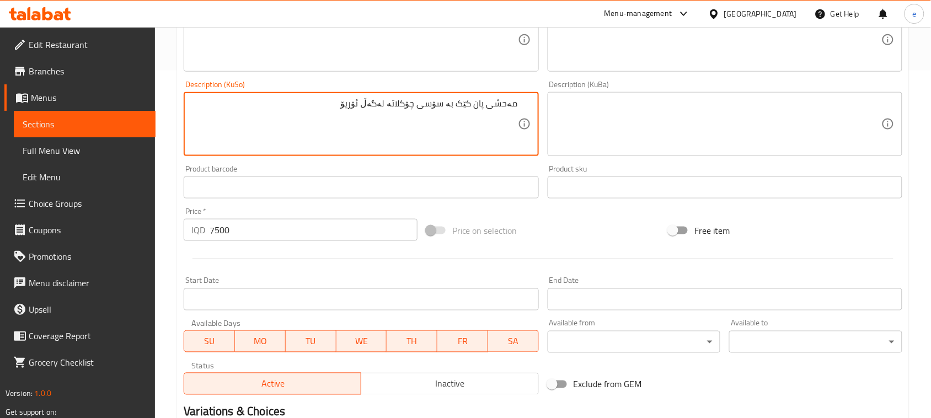
scroll to position [486, 0]
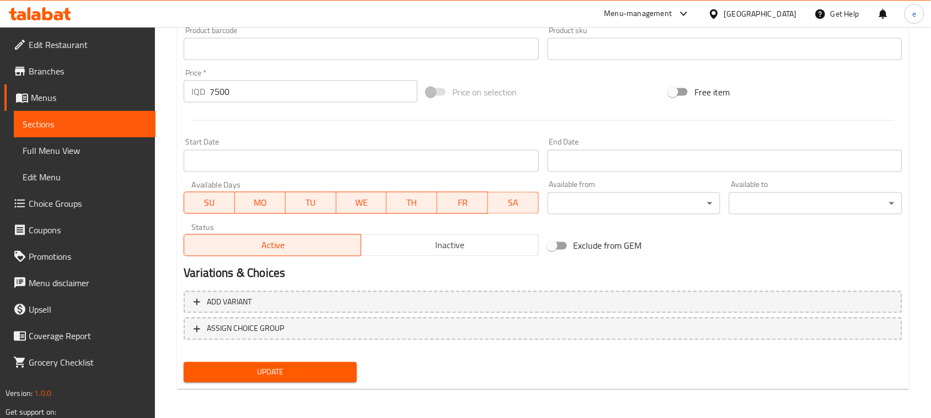
type textarea "مەحشی پان کێک بە سۆسی چۆکلاتە لەگەڵ ئۆریۆ"
click at [272, 376] on span "Update" at bounding box center [270, 373] width 156 height 14
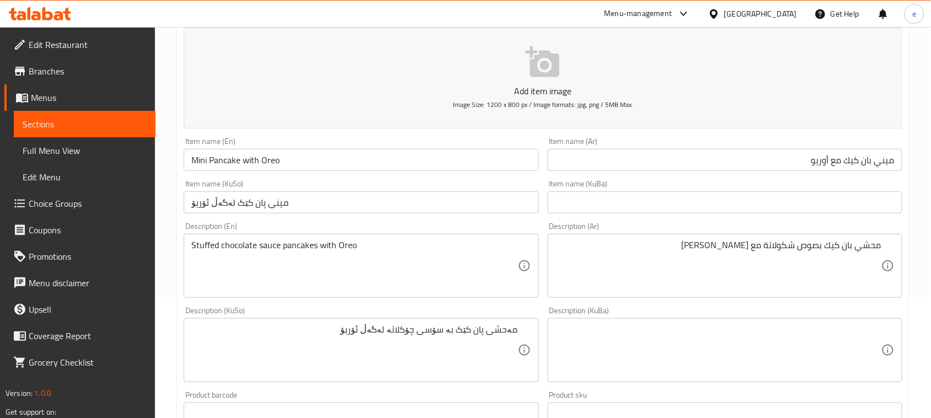
scroll to position [138, 0]
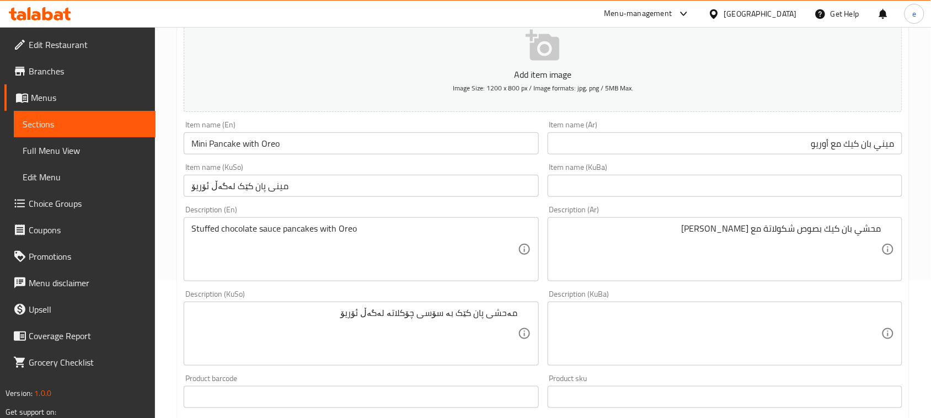
click at [114, 123] on span "Sections" at bounding box center [85, 123] width 124 height 13
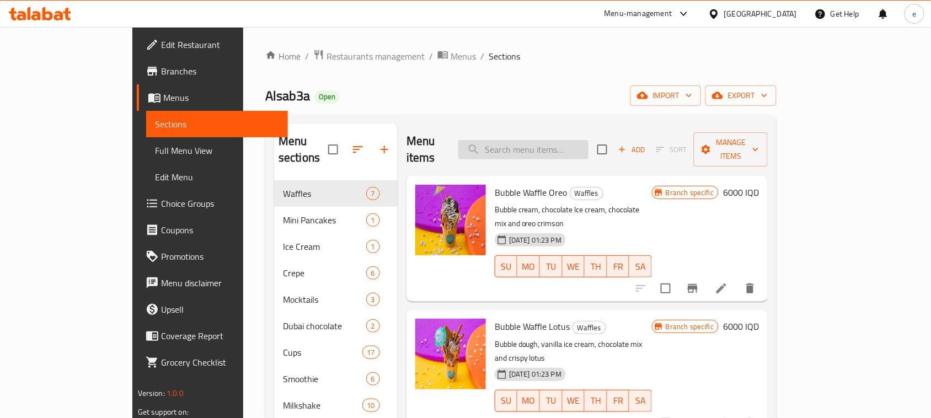
click at [579, 149] on input "search" at bounding box center [523, 149] width 130 height 19
paste input "Stuffed Mini Pancake"
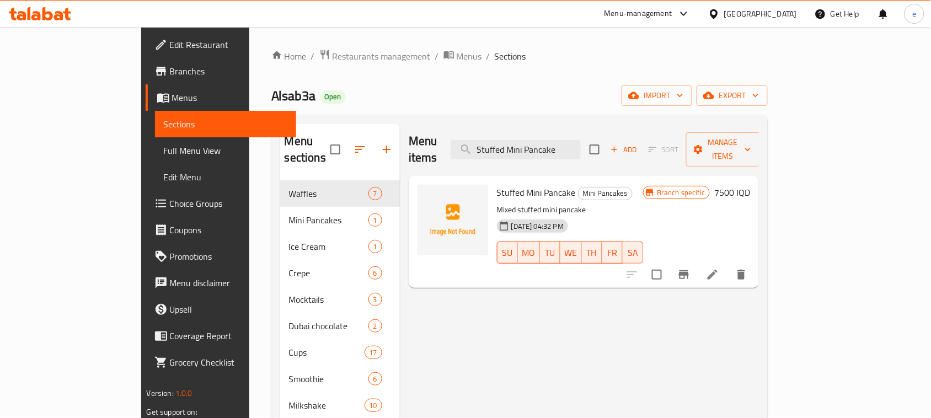
type input "Stuffed Mini Pancake"
click at [719, 268] on icon at bounding box center [712, 274] width 13 height 13
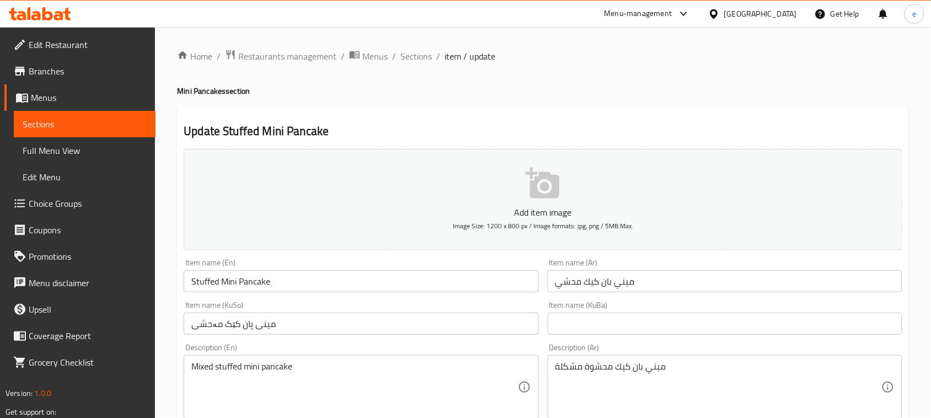
scroll to position [138, 0]
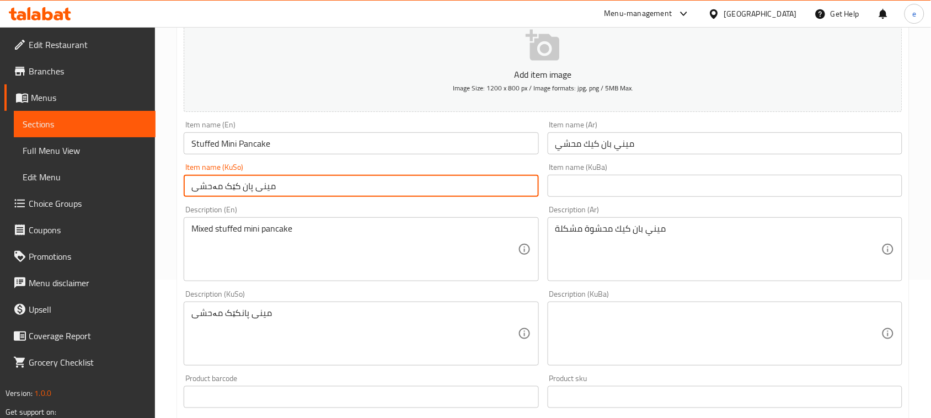
click at [298, 182] on input "مینی پان كێک مەحشی" at bounding box center [361, 186] width 355 height 22
click at [666, 149] on input "ميني بان كيك محشي" at bounding box center [725, 143] width 355 height 22
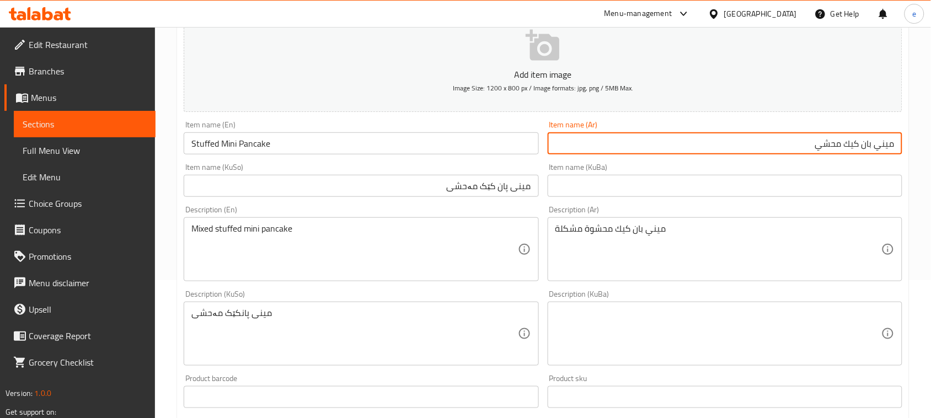
click at [481, 191] on input "مینی پان كێک مەحشی" at bounding box center [361, 186] width 355 height 22
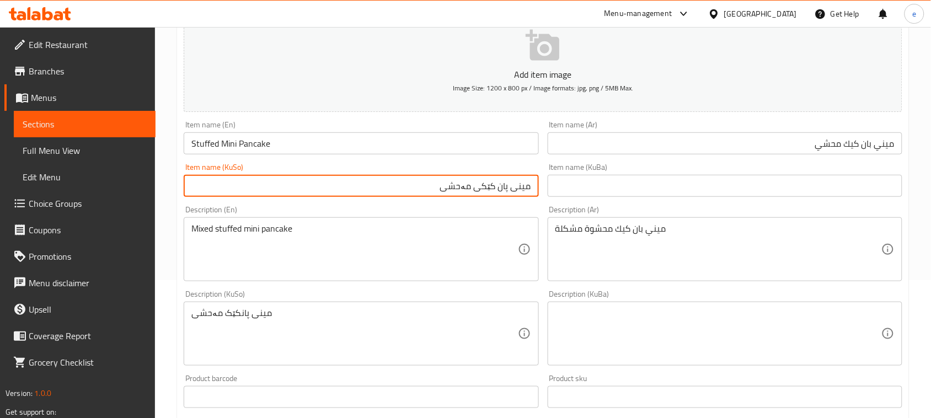
type input "مینی پان كێکی مەحشی"
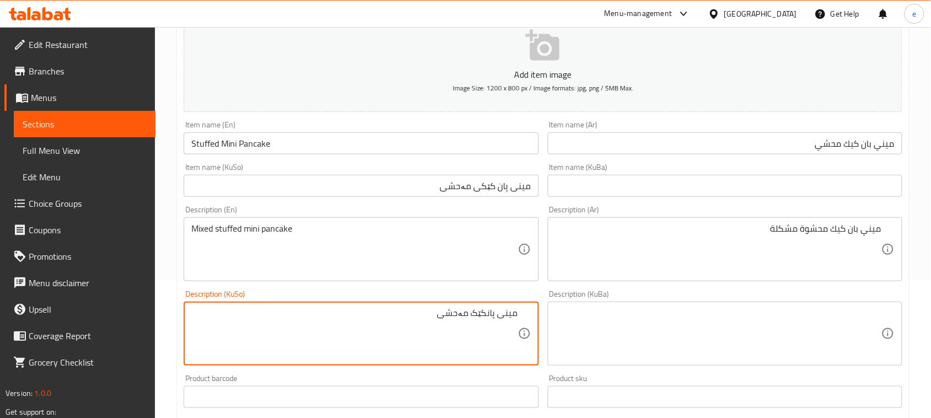
click at [471, 314] on textarea "مینی پانکێک مەحشی" at bounding box center [354, 334] width 326 height 52
click at [433, 322] on textarea "مینی پانکێک مەحشی" at bounding box center [354, 334] width 326 height 52
click at [398, 319] on textarea "مینی پانکێکی مەحشی تێکەڵ" at bounding box center [354, 334] width 326 height 52
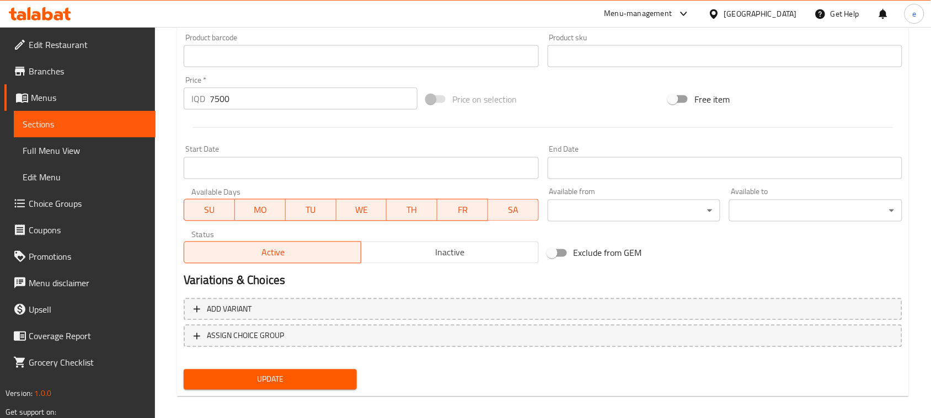
scroll to position [486, 0]
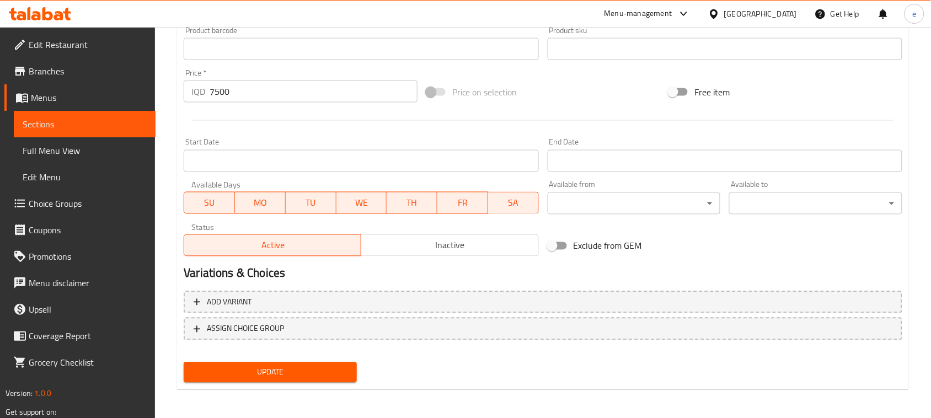
type textarea "مینی پانکێکی مەحشی تێکەڵ"
click at [344, 366] on span "Update" at bounding box center [270, 373] width 156 height 14
